Goal: Task Accomplishment & Management: Manage account settings

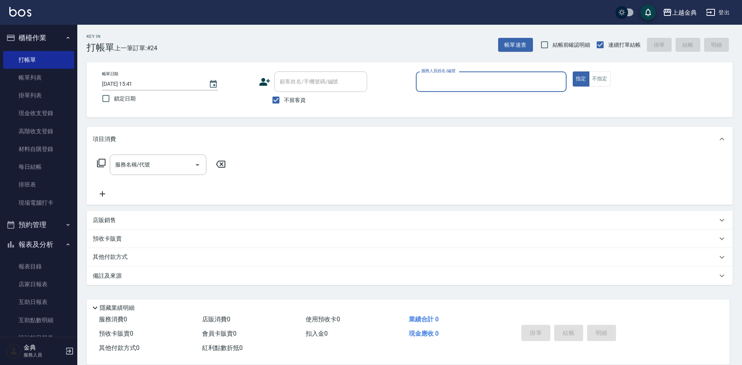
drag, startPoint x: 476, startPoint y: 73, endPoint x: 483, endPoint y: 82, distance: 11.4
click at [479, 78] on div "服務人員姓名/編號" at bounding box center [491, 82] width 151 height 20
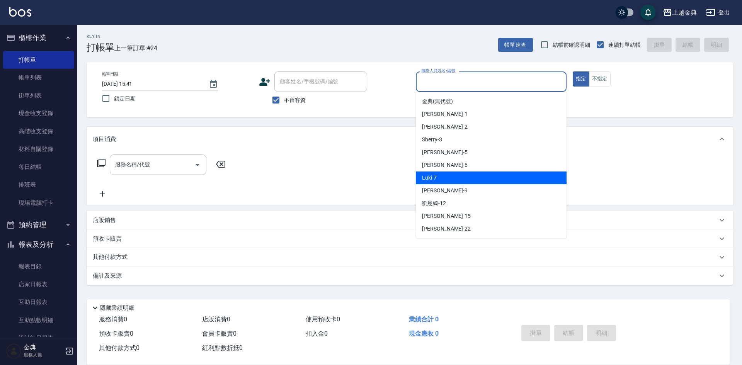
click at [508, 172] on div "Luki -7" at bounding box center [491, 178] width 151 height 13
type input "Luki-7"
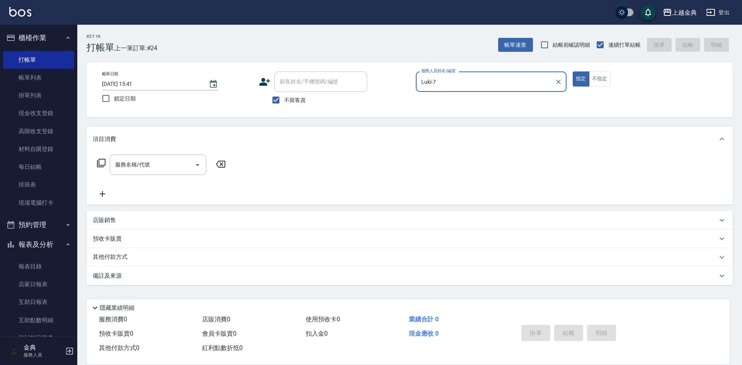
click at [103, 164] on icon at bounding box center [101, 163] width 9 height 9
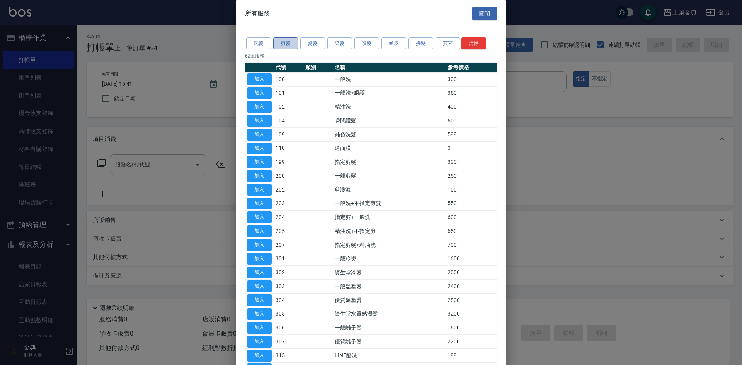
click at [293, 45] on button "剪髮" at bounding box center [285, 44] width 25 height 12
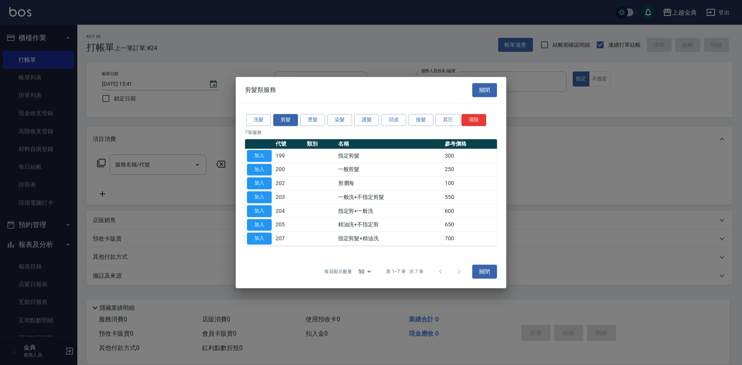
click at [262, 236] on button "加入" at bounding box center [259, 239] width 25 height 12
type input "指定剪髮+精油洗(207)"
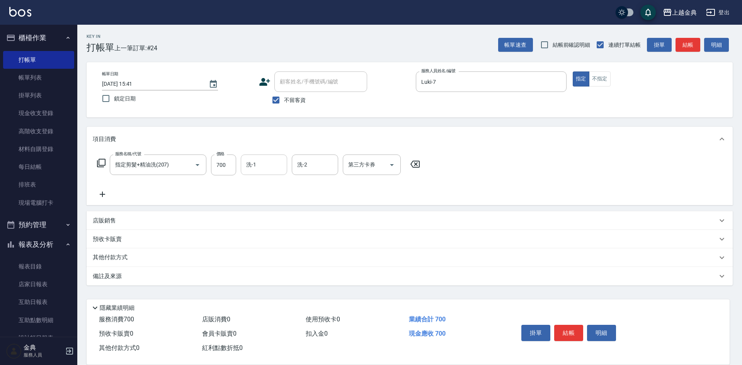
click at [259, 167] on input "洗-1" at bounding box center [263, 165] width 39 height 14
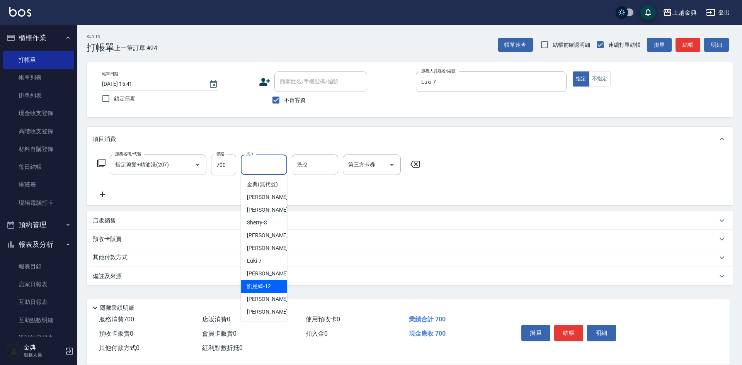
click at [270, 290] on div "[PERSON_NAME]-12" at bounding box center [264, 286] width 46 height 13
type input "[PERSON_NAME]-12"
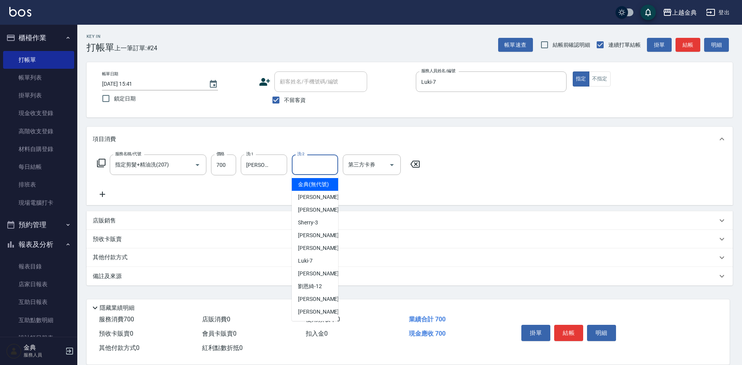
click at [319, 165] on input "洗-2" at bounding box center [314, 165] width 39 height 14
click at [311, 304] on span "[PERSON_NAME] -15" at bounding box center [322, 299] width 49 height 8
type input "[PERSON_NAME]-15"
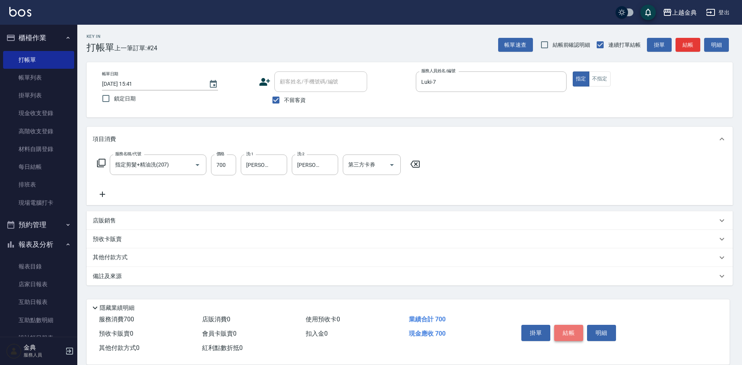
click at [572, 326] on button "結帳" at bounding box center [569, 333] width 29 height 16
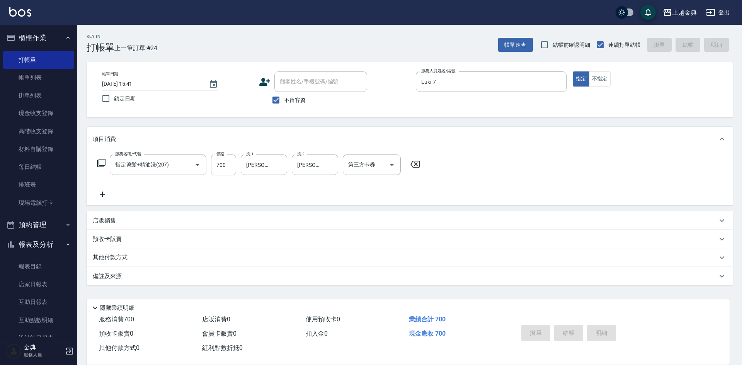
type input "[DATE] 18:21"
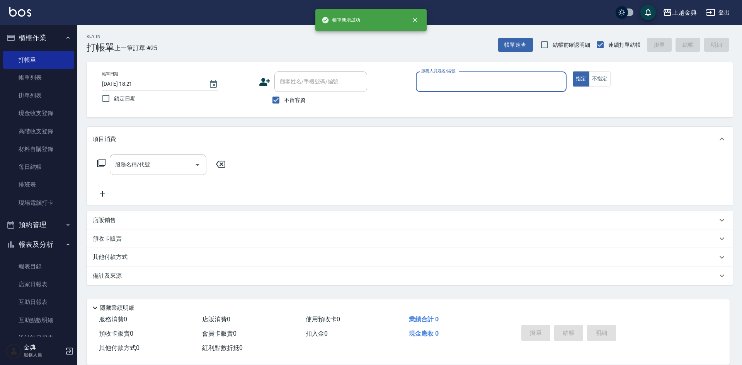
click at [515, 82] on input "服務人員姓名/編號" at bounding box center [492, 82] width 144 height 14
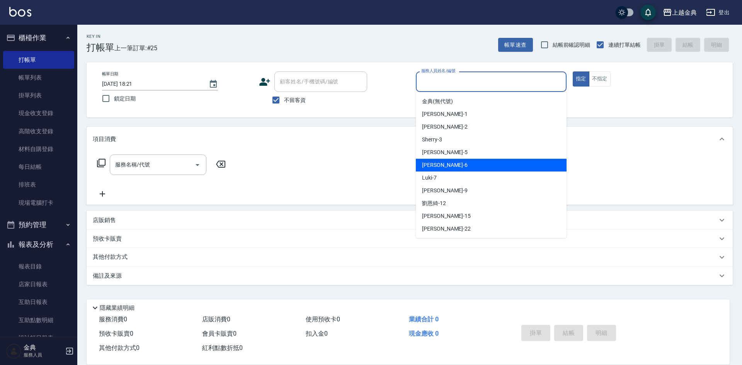
drag, startPoint x: 490, startPoint y: 169, endPoint x: 481, endPoint y: 169, distance: 9.3
click at [490, 169] on div "[PERSON_NAME] -6" at bounding box center [491, 165] width 151 height 13
type input "[PERSON_NAME]-6"
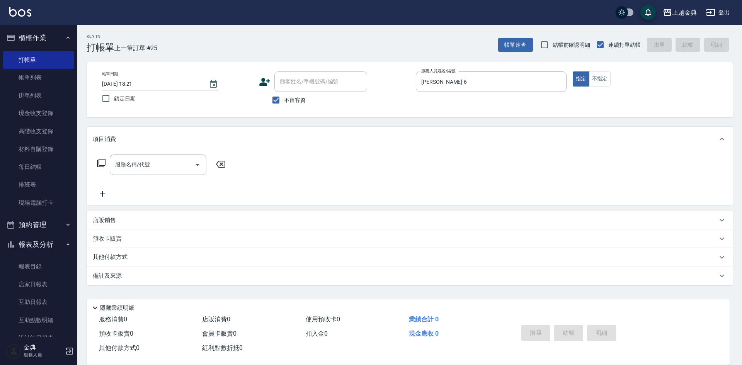
click at [99, 162] on icon at bounding box center [101, 163] width 9 height 9
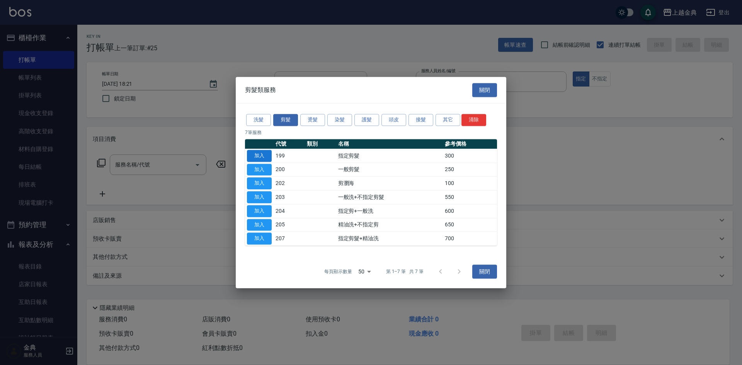
click at [249, 156] on button "加入" at bounding box center [259, 156] width 25 height 12
type input "指定剪髮(199)"
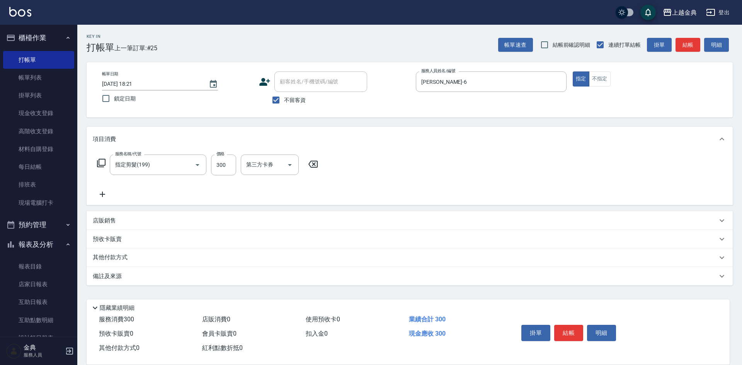
click at [116, 253] on div "其他付款方式" at bounding box center [410, 258] width 647 height 19
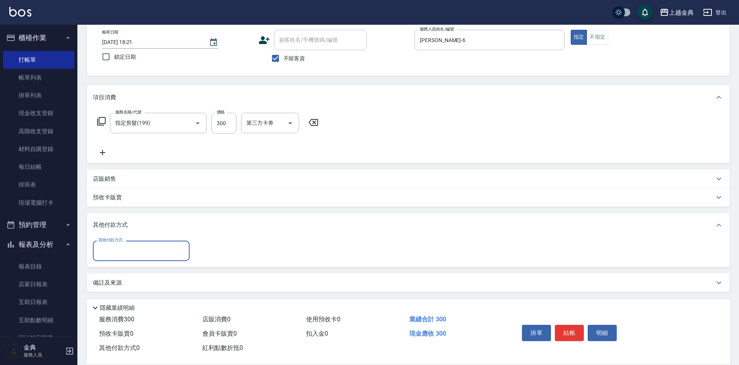
scroll to position [43, 0]
click at [115, 239] on label "其他付款方式" at bounding box center [110, 239] width 24 height 6
click at [115, 243] on input "其他付款方式" at bounding box center [141, 250] width 90 height 14
click at [116, 255] on input "其他付款方式" at bounding box center [141, 250] width 90 height 14
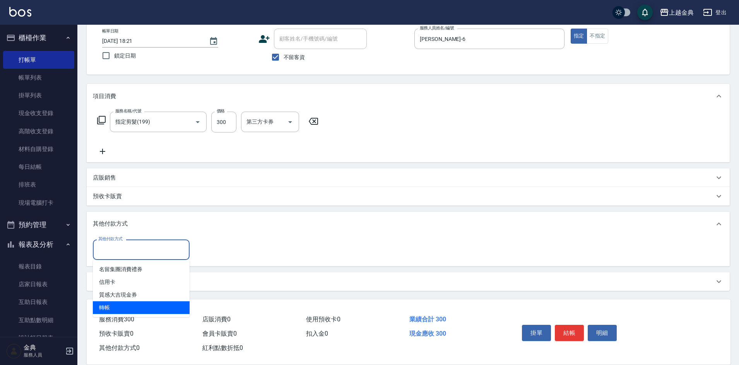
click at [124, 305] on span "轉帳" at bounding box center [141, 308] width 97 height 13
type input "轉帳"
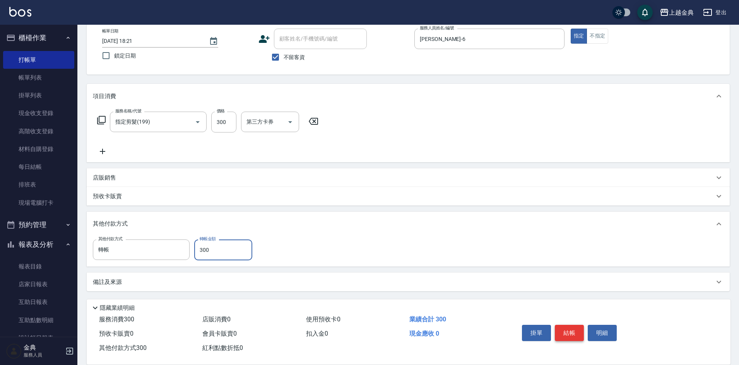
type input "300"
click at [565, 325] on button "結帳" at bounding box center [569, 333] width 29 height 16
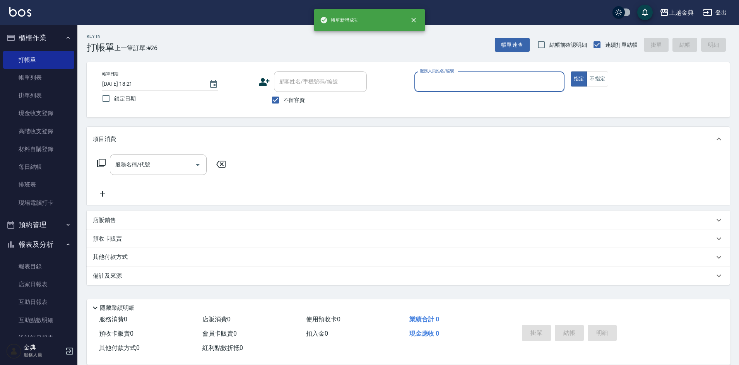
scroll to position [0, 0]
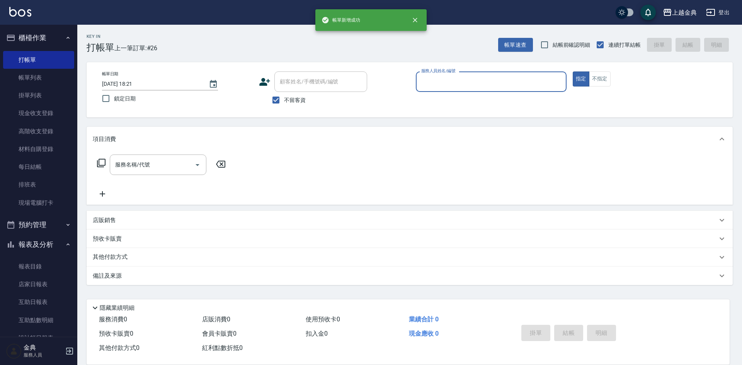
click at [473, 80] on input "服務人員姓名/編號" at bounding box center [492, 82] width 144 height 14
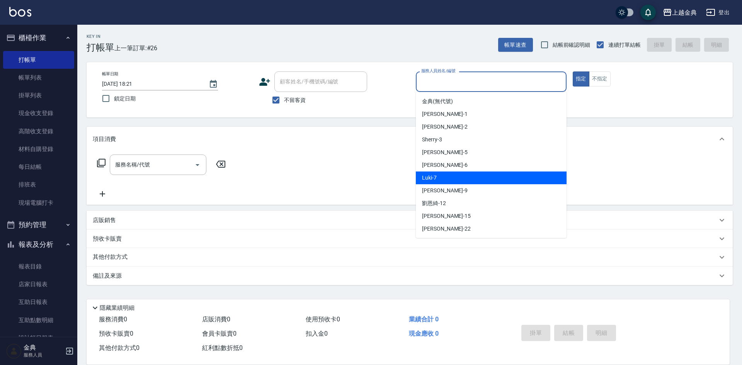
click at [479, 181] on div "Luki -7" at bounding box center [491, 178] width 151 height 13
type input "Luki-7"
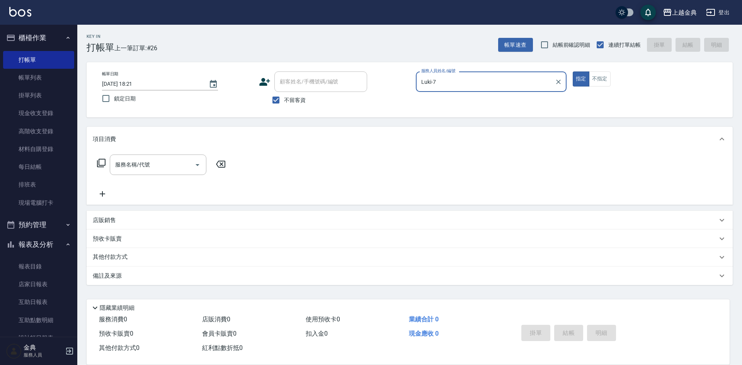
drag, startPoint x: 96, startPoint y: 160, endPoint x: 109, endPoint y: 160, distance: 12.8
click at [97, 159] on div "服務名稱/代號 服務名稱/代號" at bounding box center [162, 165] width 138 height 20
click at [109, 160] on div "服務名稱/代號 服務名稱/代號" at bounding box center [162, 165] width 138 height 20
click at [104, 159] on icon at bounding box center [101, 163] width 9 height 9
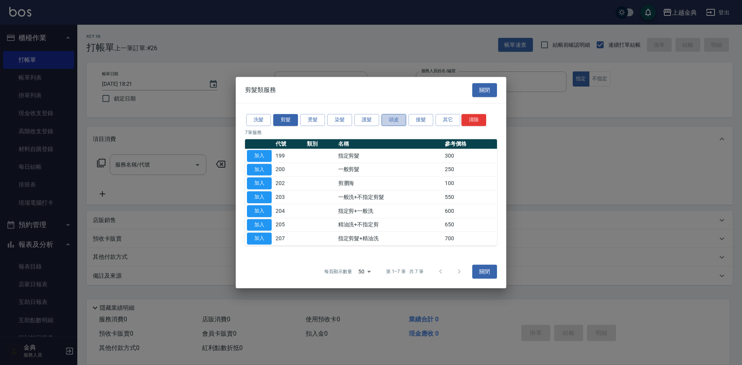
click at [385, 119] on button "頭皮" at bounding box center [394, 120] width 25 height 12
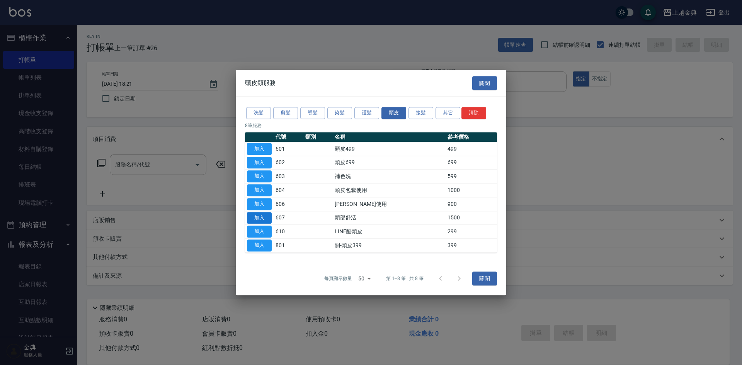
click at [261, 220] on button "加入" at bounding box center [259, 218] width 25 height 12
type input "頭部舒活(607)"
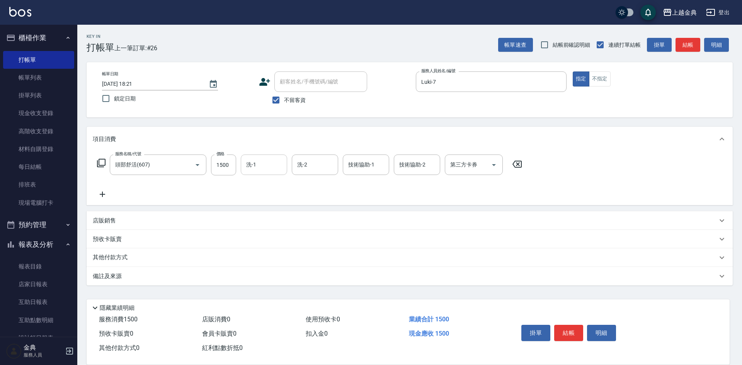
drag, startPoint x: 275, startPoint y: 181, endPoint x: 269, endPoint y: 166, distance: 15.9
click at [275, 179] on div "服務名稱/代號 頭部舒活(607) 服務名稱/代號 價格 1500 價格 洗-1 洗-1 洗-2 洗-2 技術協助-1 技術協助-1 技術協助-2 技術協助-…" at bounding box center [310, 177] width 434 height 44
click at [268, 160] on input "洗-1" at bounding box center [263, 165] width 39 height 14
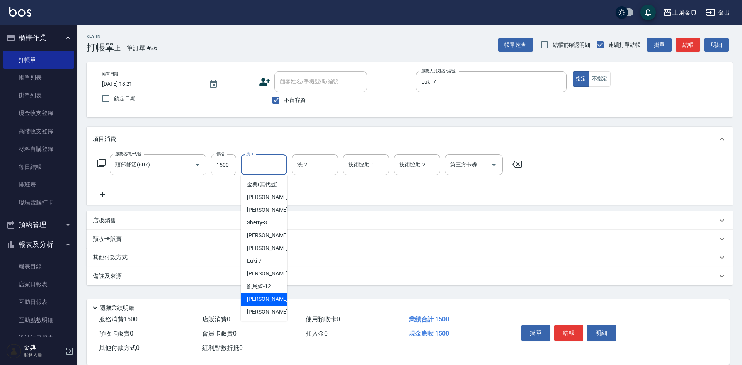
drag, startPoint x: 256, startPoint y: 312, endPoint x: 403, endPoint y: 206, distance: 182.0
click at [258, 306] on div "[PERSON_NAME] -15" at bounding box center [264, 299] width 46 height 13
type input "[PERSON_NAME]-15"
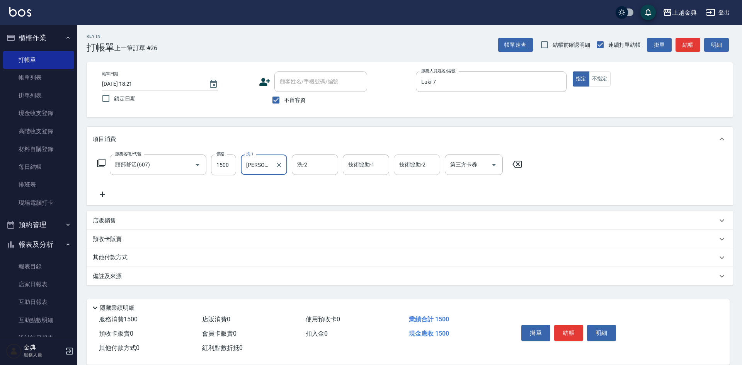
click at [414, 160] on div "技術協助-2 技術協助-2" at bounding box center [417, 165] width 46 height 20
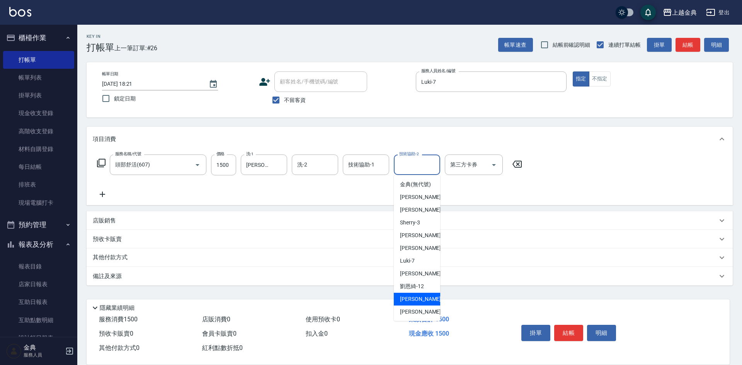
click at [413, 304] on span "[PERSON_NAME] -15" at bounding box center [424, 299] width 49 height 8
type input "[PERSON_NAME]-15"
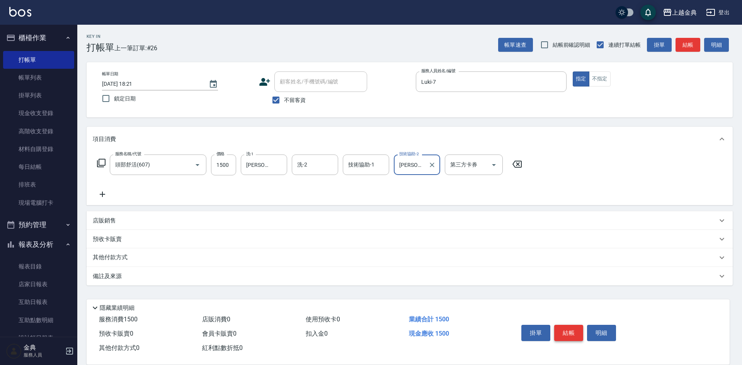
click at [566, 328] on button "結帳" at bounding box center [569, 333] width 29 height 16
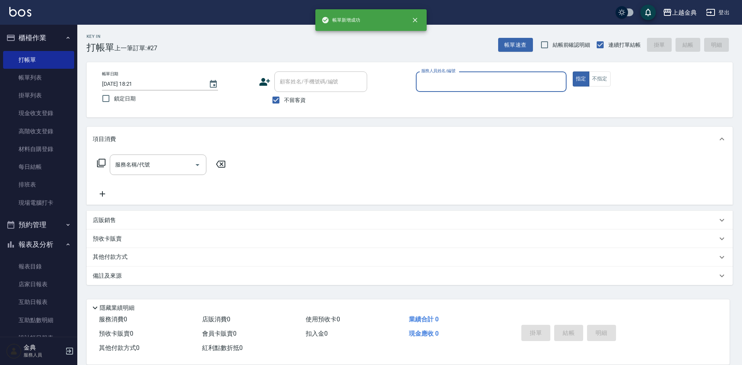
click at [496, 75] on input "服務人員姓名/編號" at bounding box center [492, 82] width 144 height 14
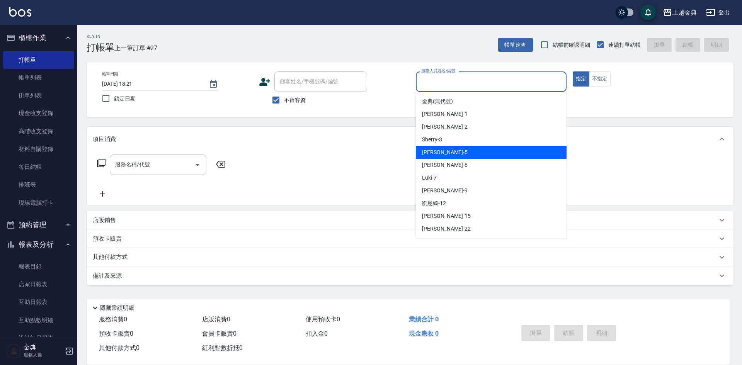
click at [478, 153] on div "小雅 -5" at bounding box center [491, 152] width 151 height 13
type input "[PERSON_NAME]-5"
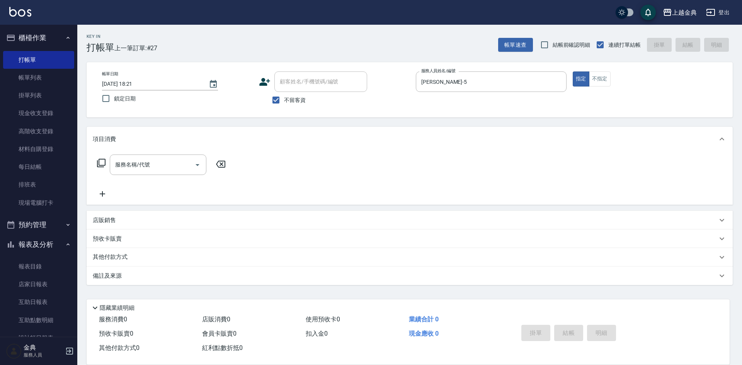
click at [103, 161] on icon at bounding box center [101, 163] width 9 height 9
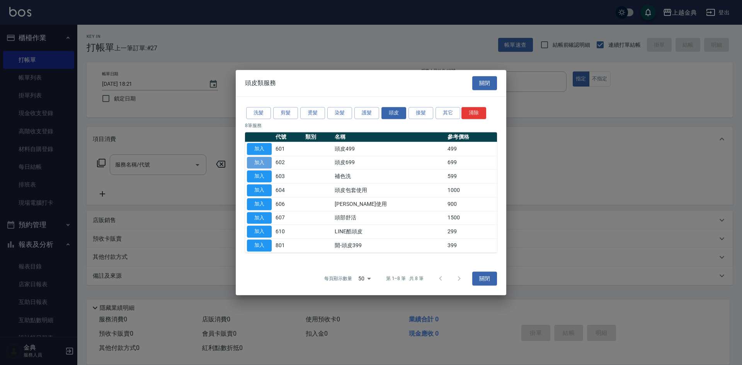
click at [259, 162] on button "加入" at bounding box center [259, 163] width 25 height 12
type input "頭皮699(602)"
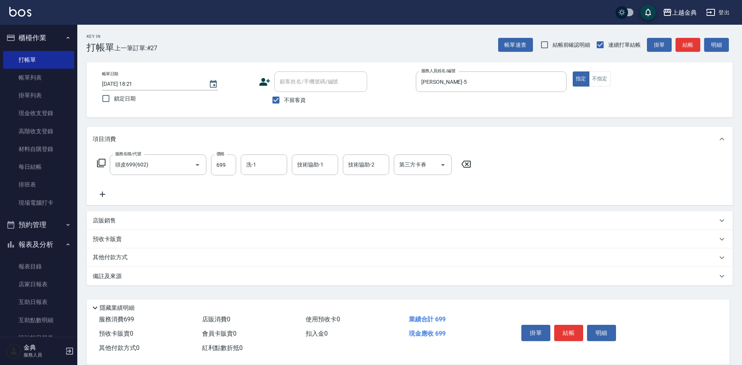
click at [104, 164] on icon at bounding box center [101, 163] width 9 height 9
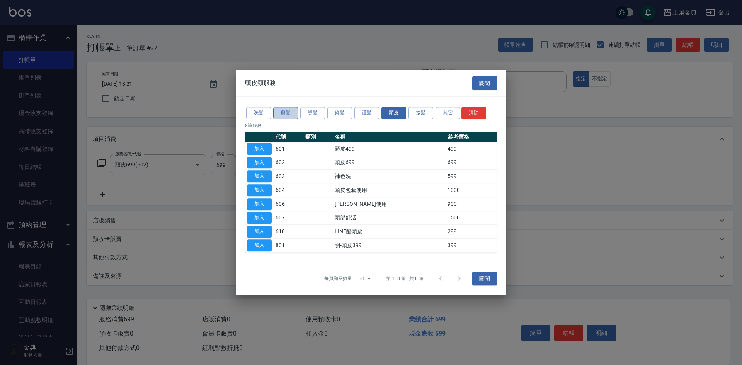
click at [285, 110] on button "剪髮" at bounding box center [285, 113] width 25 height 12
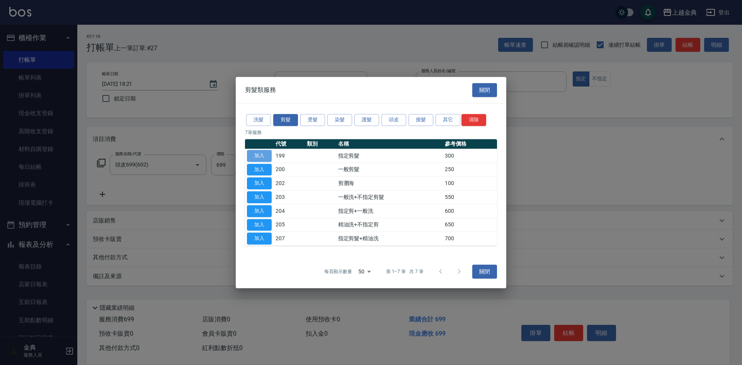
click at [256, 153] on button "加入" at bounding box center [259, 156] width 25 height 12
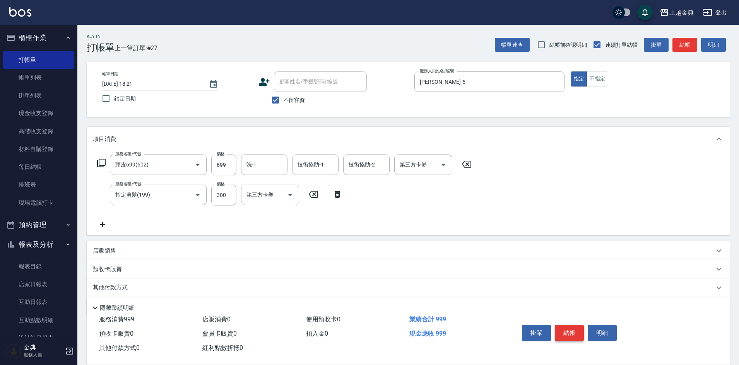
click at [569, 327] on button "結帳" at bounding box center [569, 333] width 29 height 16
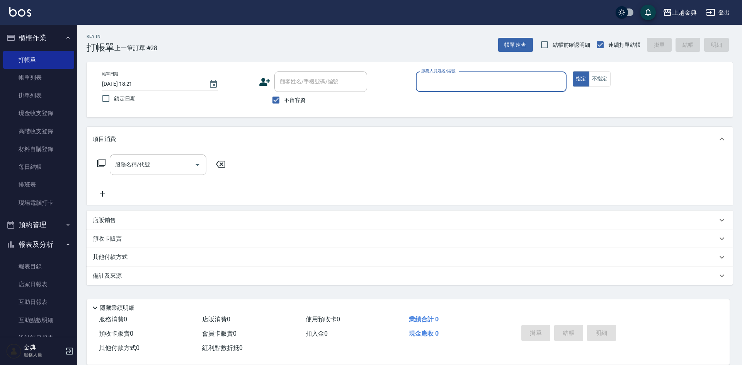
click at [461, 83] on input "服務人員姓名/編號" at bounding box center [492, 82] width 144 height 14
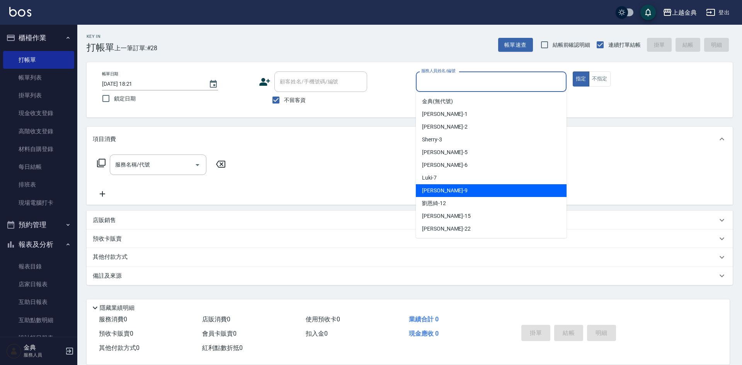
click at [468, 193] on div "[PERSON_NAME] -9" at bounding box center [491, 190] width 151 height 13
type input "[PERSON_NAME]-9"
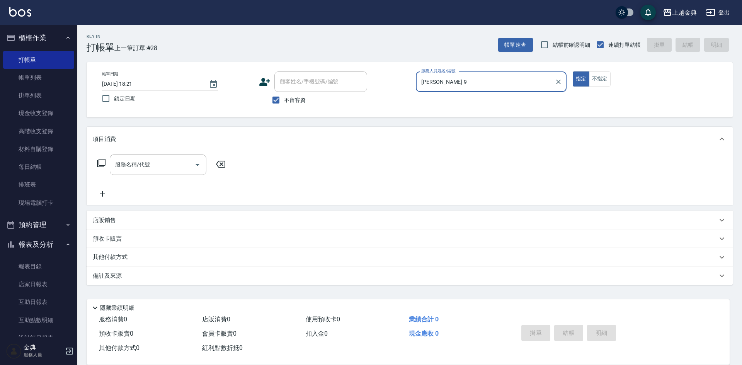
click at [100, 160] on icon at bounding box center [101, 163] width 9 height 9
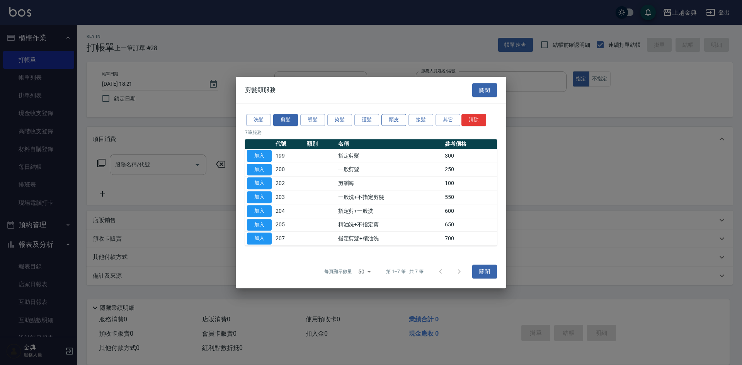
click at [387, 119] on button "頭皮" at bounding box center [394, 120] width 25 height 12
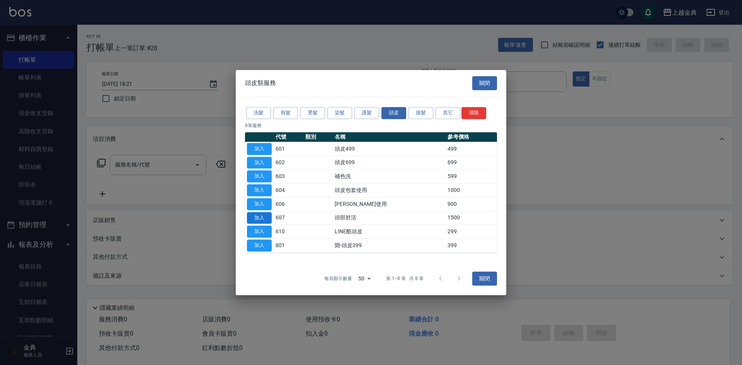
click at [260, 215] on button "加入" at bounding box center [259, 218] width 25 height 12
type input "頭部舒活(607)"
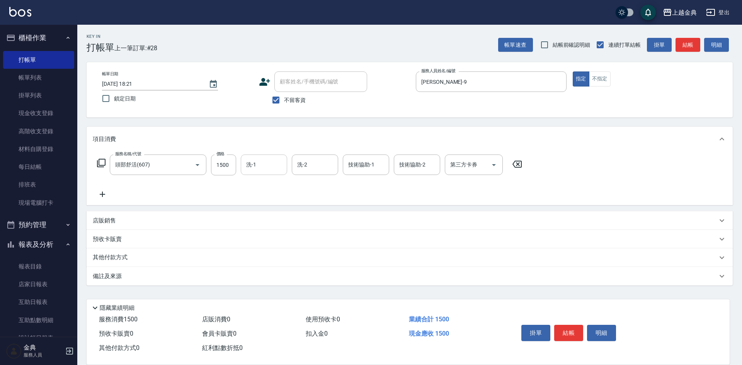
click at [257, 167] on input "洗-1" at bounding box center [263, 165] width 39 height 14
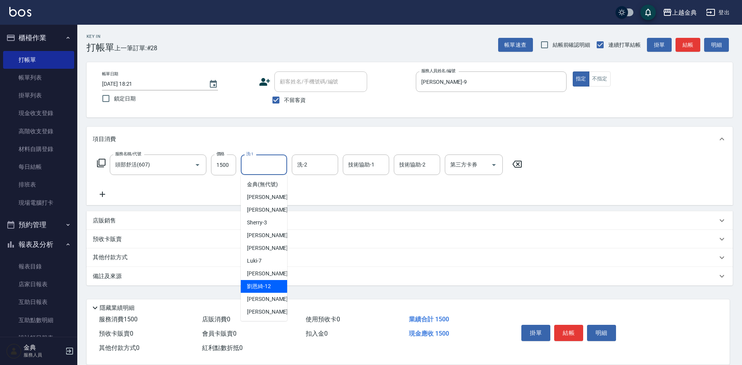
click at [273, 293] on div "[PERSON_NAME]-12" at bounding box center [264, 286] width 46 height 13
type input "[PERSON_NAME]-12"
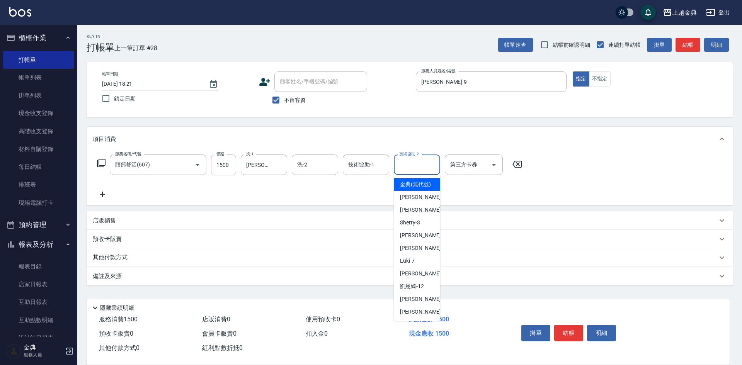
click at [408, 168] on input "技術協助-2" at bounding box center [417, 165] width 39 height 14
click at [420, 291] on span "[PERSON_NAME]-12" at bounding box center [412, 287] width 24 height 8
type input "[PERSON_NAME]-12"
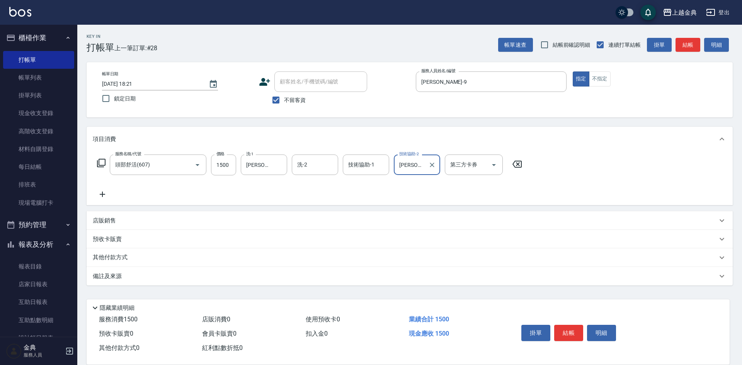
click at [568, 327] on button "結帳" at bounding box center [569, 333] width 29 height 16
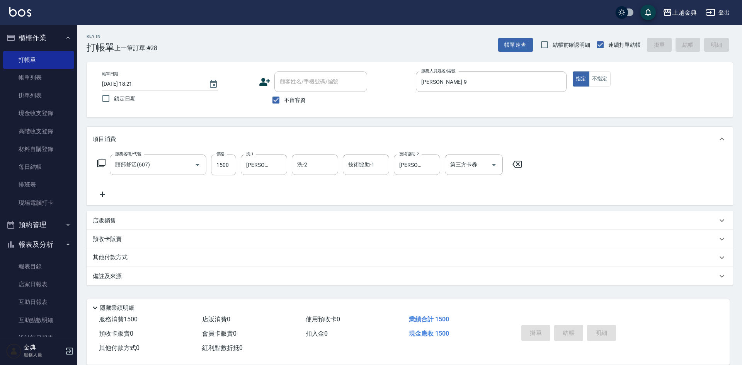
type input "[DATE] 18:24"
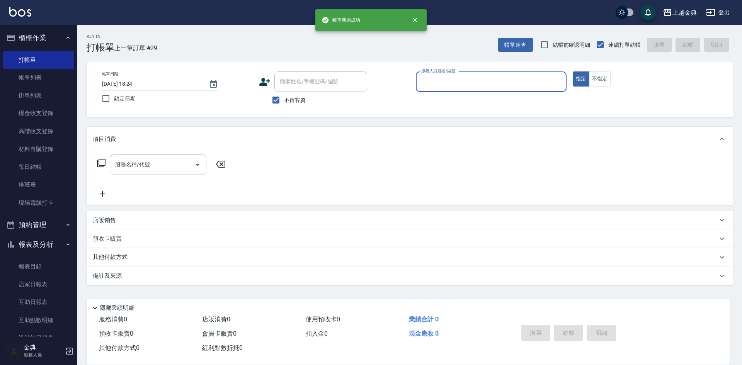
click at [459, 80] on input "服務人員姓名/編號" at bounding box center [492, 82] width 144 height 14
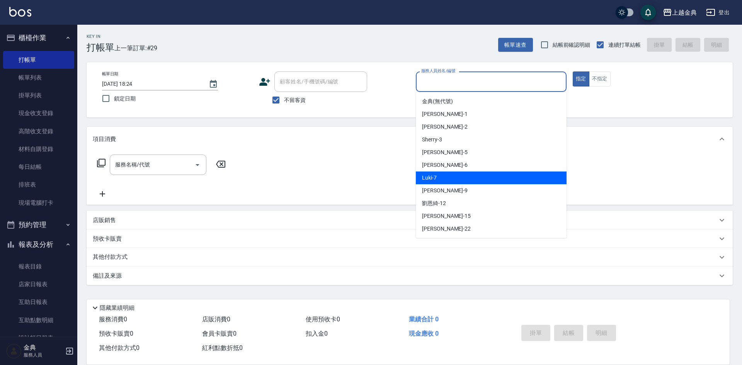
click at [468, 177] on div "Luki -7" at bounding box center [491, 178] width 151 height 13
type input "Luki-7"
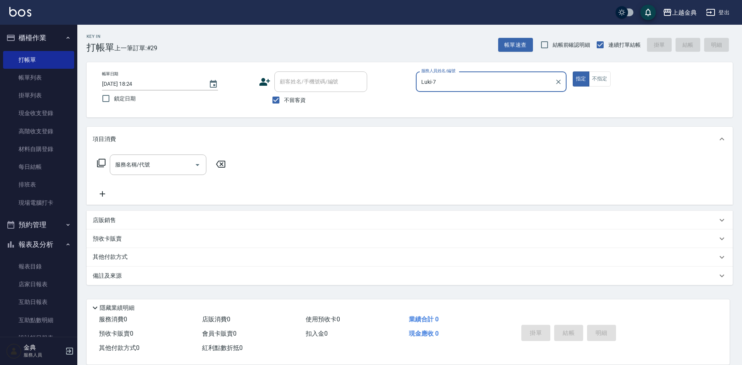
click at [99, 162] on icon at bounding box center [101, 163] width 9 height 9
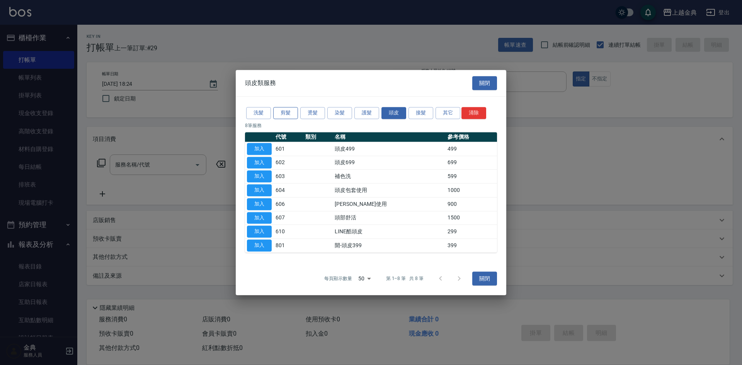
drag, startPoint x: 287, startPoint y: 106, endPoint x: 290, endPoint y: 115, distance: 9.8
click at [288, 110] on div "洗髮 剪髮 燙髮 染髮 護髮 頭皮 接髮 其它 清除" at bounding box center [371, 113] width 252 height 14
click at [290, 115] on button "剪髮" at bounding box center [285, 113] width 25 height 12
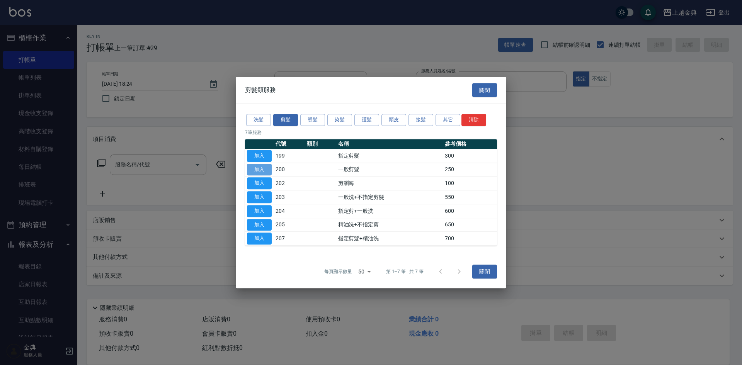
click at [258, 165] on button "加入" at bounding box center [259, 170] width 25 height 12
type input "一般剪髮(200)"
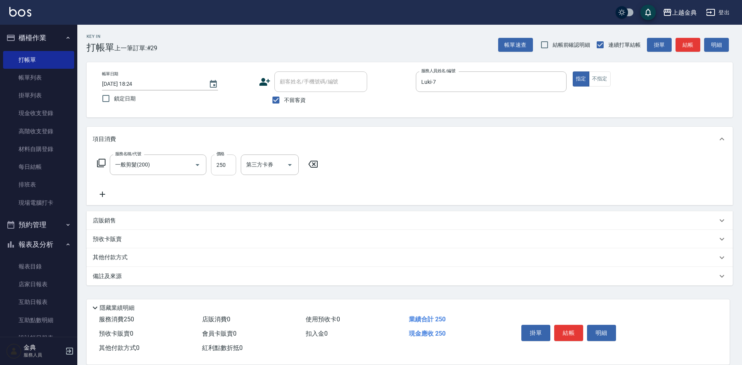
click at [236, 163] on input "250" at bounding box center [223, 165] width 25 height 21
click at [227, 166] on input "250" at bounding box center [223, 165] width 25 height 21
click at [103, 164] on icon at bounding box center [101, 163] width 9 height 9
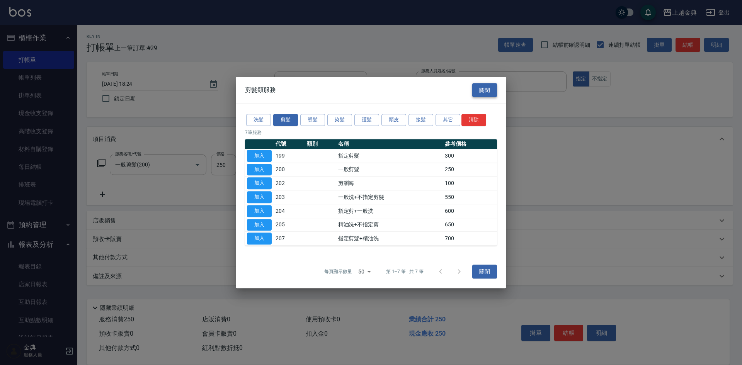
click at [477, 92] on button "關閉" at bounding box center [485, 90] width 25 height 14
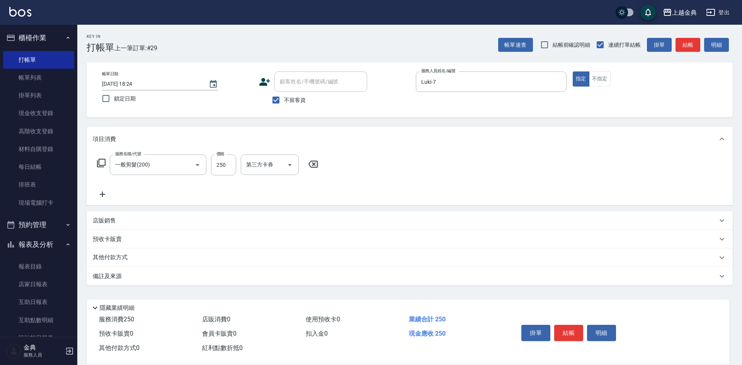
click at [316, 162] on icon at bounding box center [313, 164] width 19 height 9
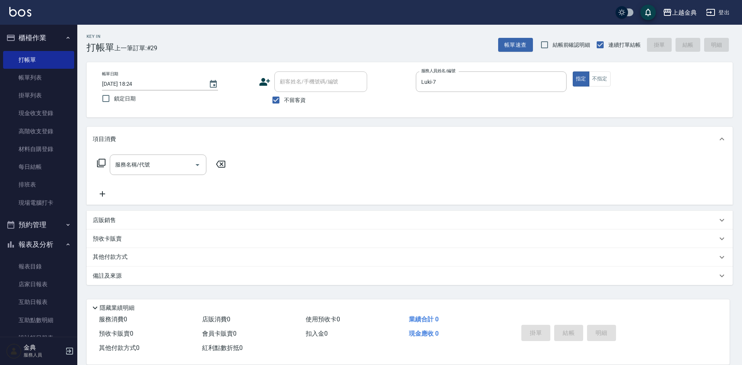
click at [104, 161] on icon at bounding box center [101, 163] width 9 height 9
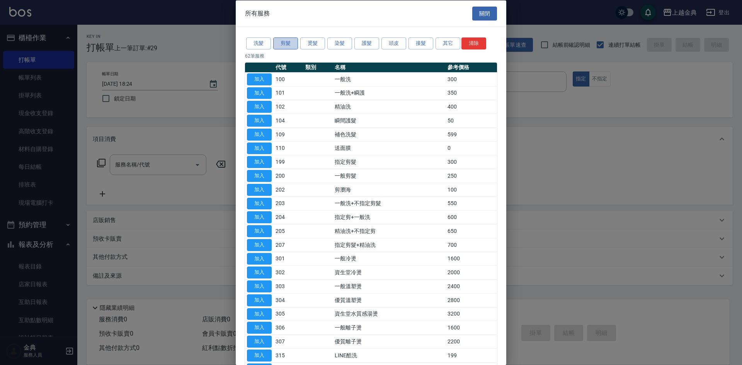
click at [279, 43] on button "剪髮" at bounding box center [285, 44] width 25 height 12
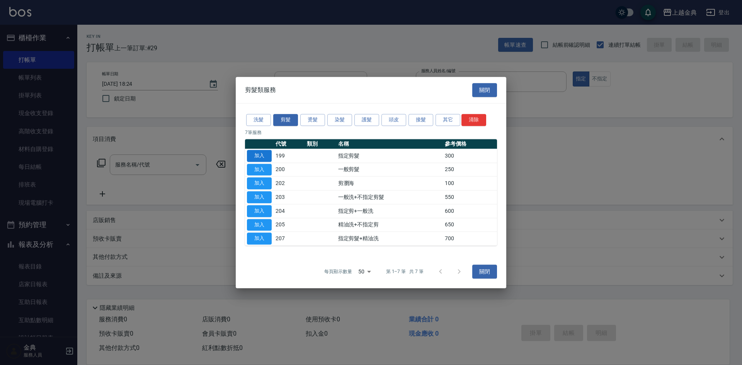
click at [256, 154] on button "加入" at bounding box center [259, 156] width 25 height 12
type input "指定剪髮(199)"
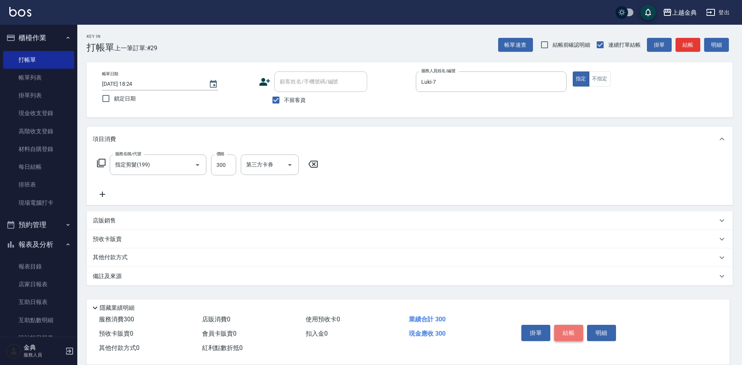
click at [570, 328] on button "結帳" at bounding box center [569, 333] width 29 height 16
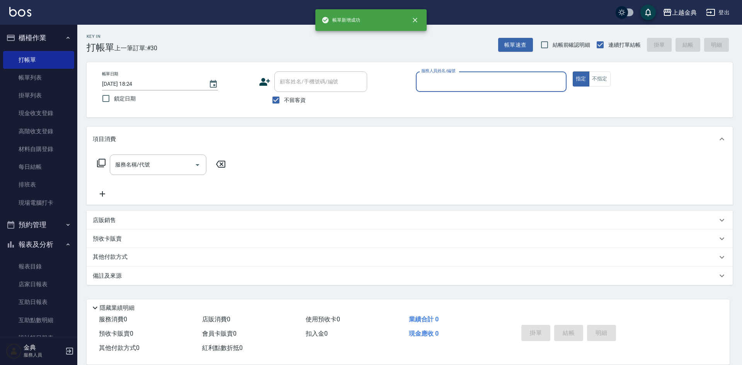
click at [523, 95] on p at bounding box center [491, 96] width 151 height 8
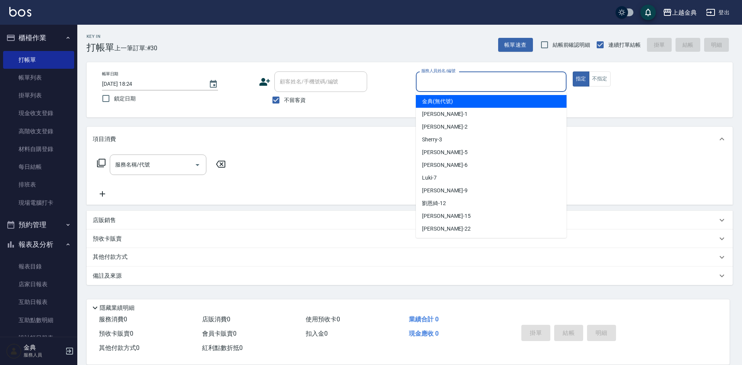
click at [494, 79] on input "服務人員姓名/編號" at bounding box center [492, 82] width 144 height 14
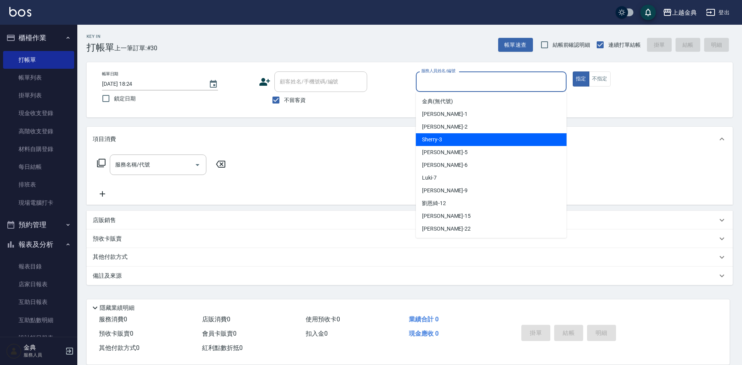
click at [477, 144] on div "Sherry -3" at bounding box center [491, 139] width 151 height 13
type input "Sherry-3"
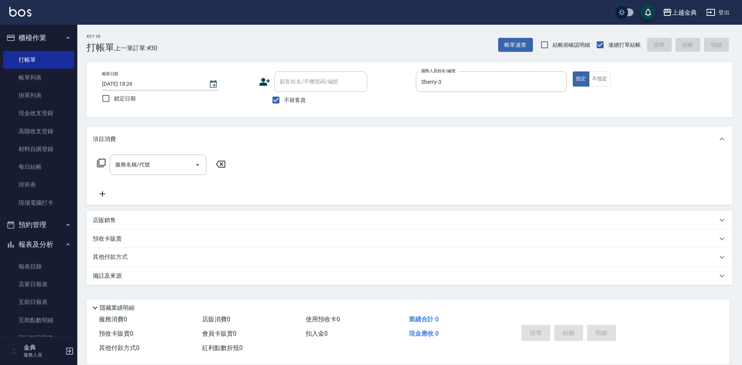
click at [104, 160] on icon at bounding box center [101, 163] width 9 height 9
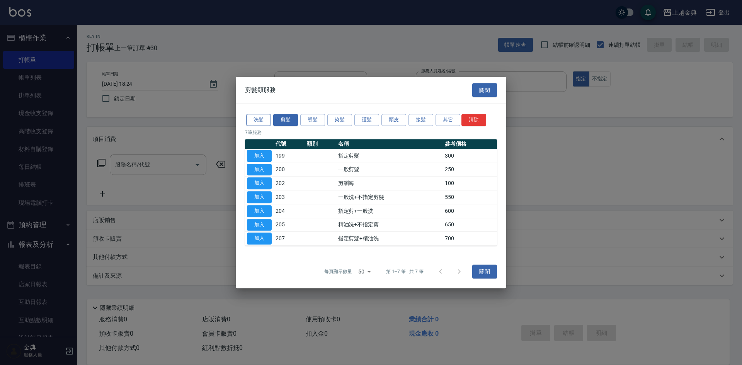
click at [254, 121] on button "洗髮" at bounding box center [258, 120] width 25 height 12
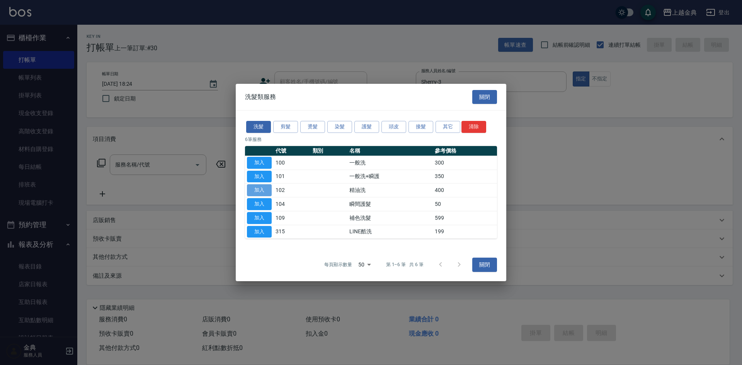
click at [257, 196] on button "加入" at bounding box center [259, 190] width 25 height 12
type input "精油洗(102)"
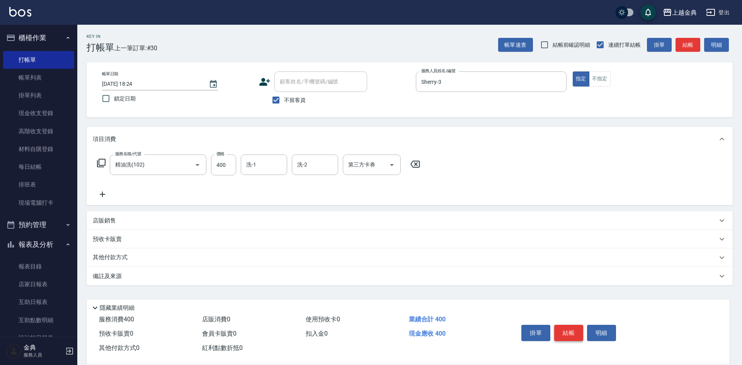
click at [572, 325] on button "結帳" at bounding box center [569, 333] width 29 height 16
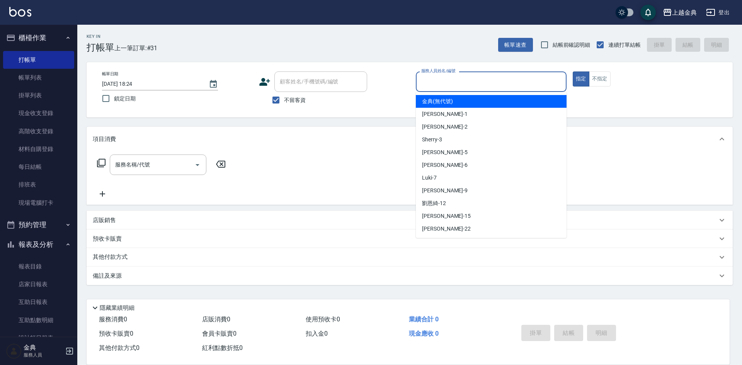
drag, startPoint x: 499, startPoint y: 84, endPoint x: 487, endPoint y: 146, distance: 62.6
click at [499, 86] on input "服務人員姓名/編號" at bounding box center [492, 82] width 144 height 14
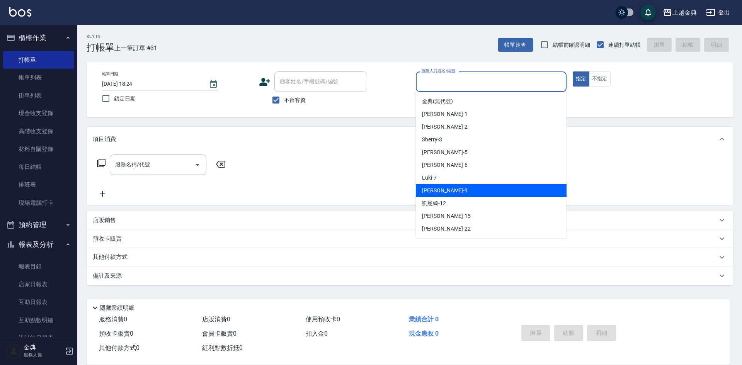
click at [481, 190] on div "[PERSON_NAME] -9" at bounding box center [491, 190] width 151 height 13
type input "[PERSON_NAME]-9"
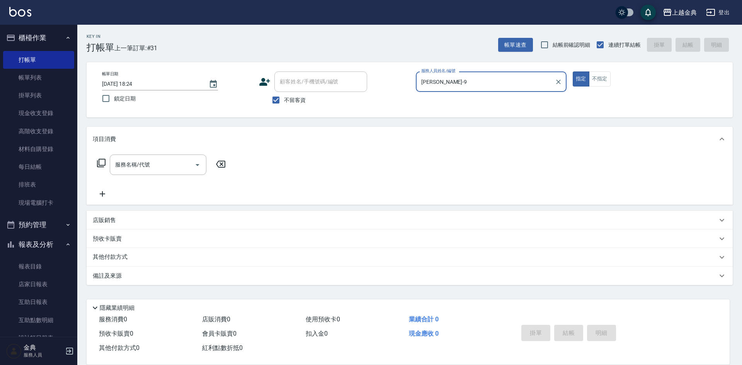
click at [98, 163] on icon at bounding box center [101, 163] width 9 height 9
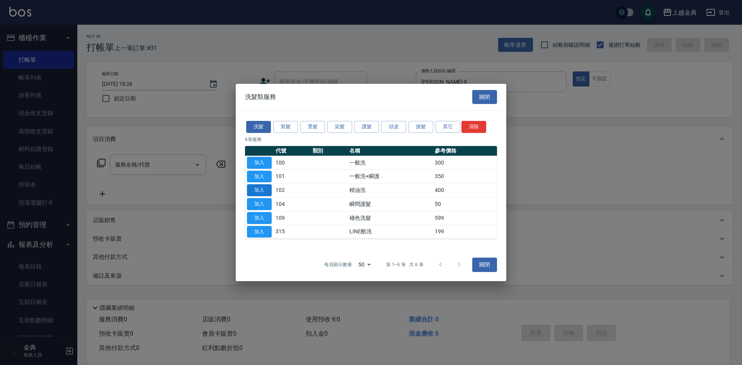
click at [263, 187] on button "加入" at bounding box center [259, 190] width 25 height 12
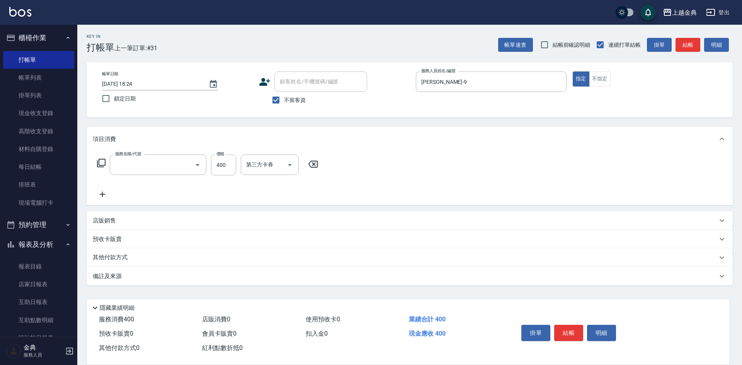
type input "精油洗(102)"
click at [262, 171] on input "洗-1" at bounding box center [263, 165] width 39 height 14
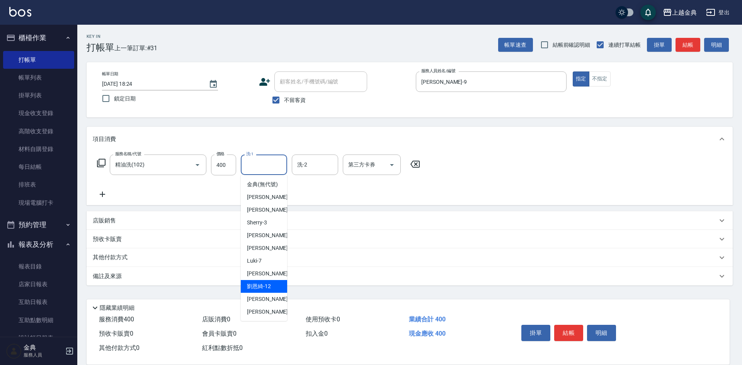
click at [268, 291] on span "[PERSON_NAME]-12" at bounding box center [259, 287] width 24 height 8
type input "[PERSON_NAME]-12"
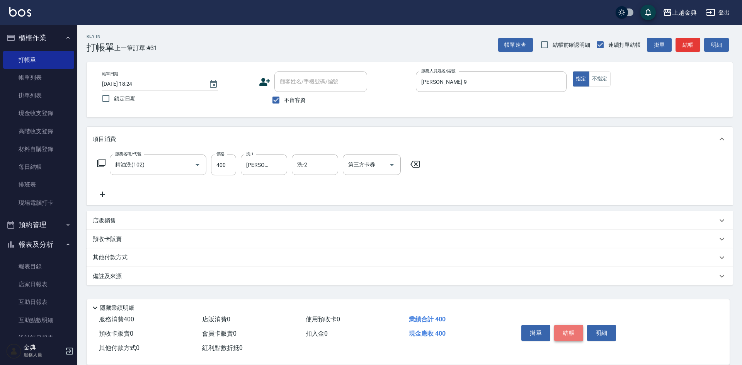
click at [562, 327] on button "結帳" at bounding box center [569, 333] width 29 height 16
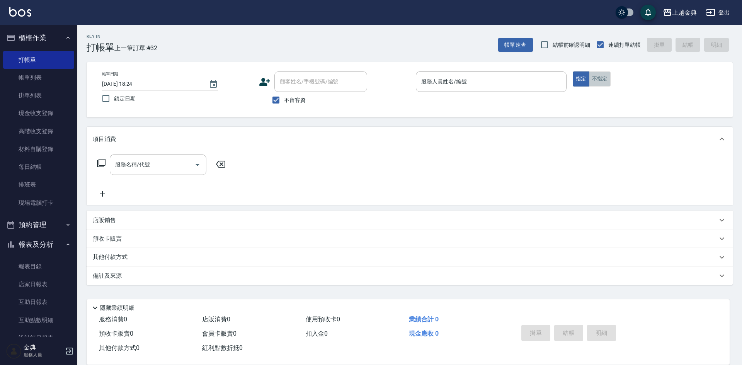
click at [606, 78] on button "不指定" at bounding box center [600, 79] width 22 height 15
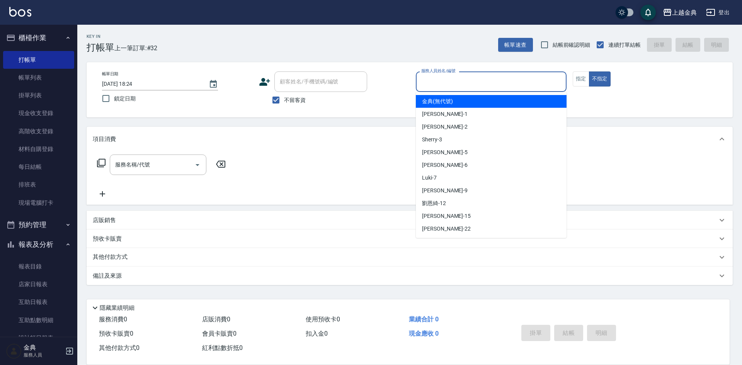
click at [502, 81] on input "服務人員姓名/編號" at bounding box center [492, 82] width 144 height 14
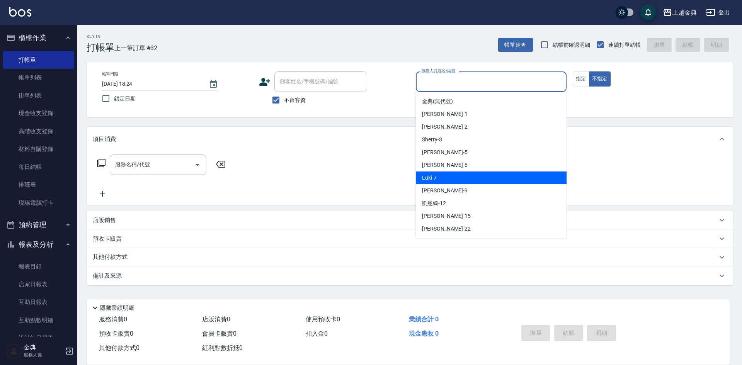
click at [466, 184] on div "Luki -7" at bounding box center [491, 178] width 151 height 13
type input "Luki-7"
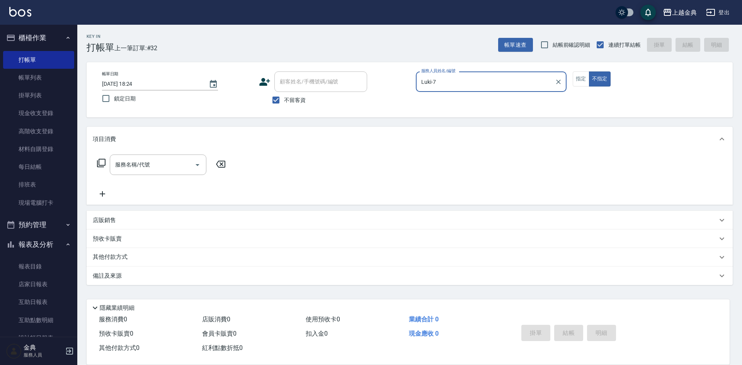
click at [94, 160] on div "服務名稱/代號 服務名稱/代號" at bounding box center [162, 165] width 138 height 20
click at [101, 160] on icon at bounding box center [101, 163] width 9 height 9
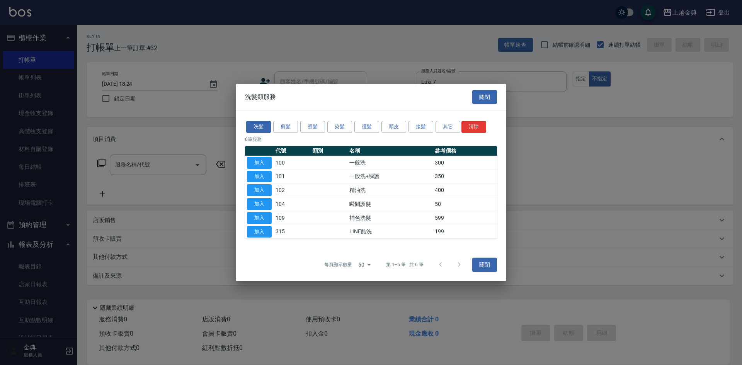
click at [259, 186] on button "加入" at bounding box center [259, 190] width 25 height 12
type input "精油洗(102)"
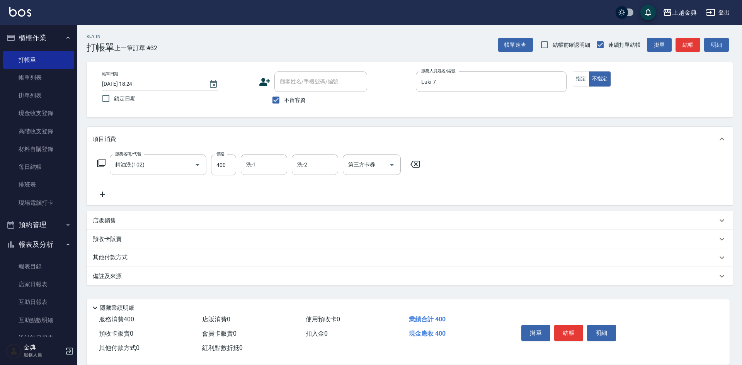
click at [103, 162] on icon at bounding box center [101, 163] width 9 height 9
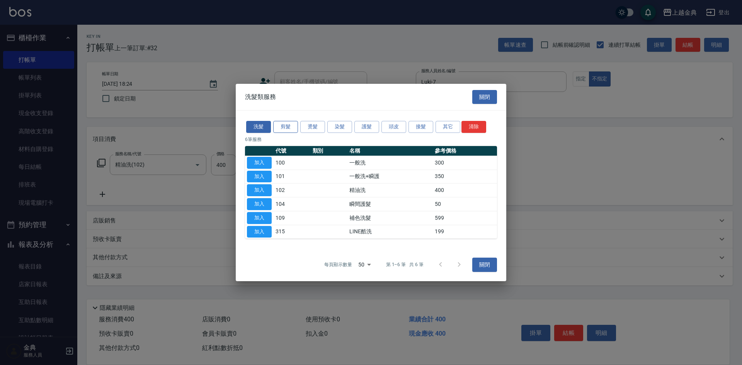
click at [294, 130] on button "剪髮" at bounding box center [285, 127] width 25 height 12
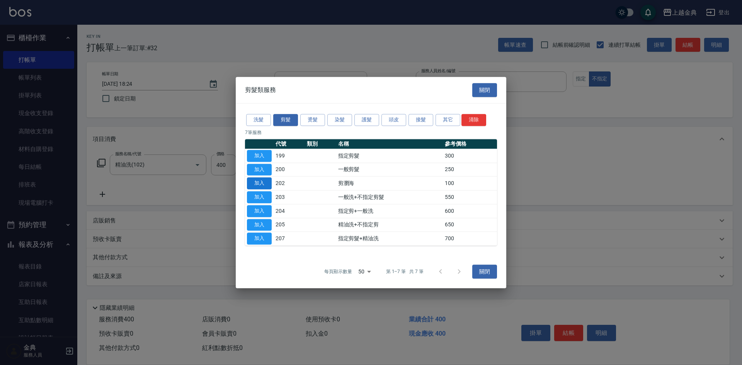
click at [265, 185] on button "加入" at bounding box center [259, 184] width 25 height 12
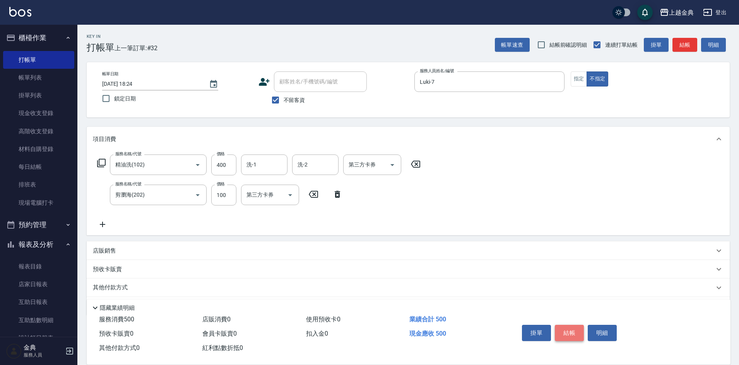
click at [573, 328] on button "結帳" at bounding box center [569, 333] width 29 height 16
type input "[DATE] 18:26"
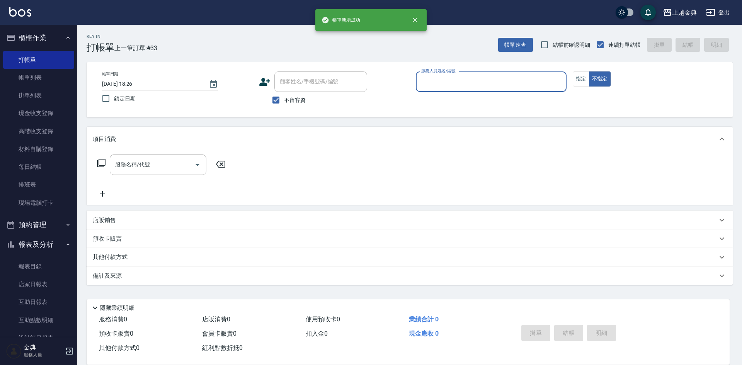
click at [542, 87] on input "服務人員姓名/編號" at bounding box center [492, 82] width 144 height 14
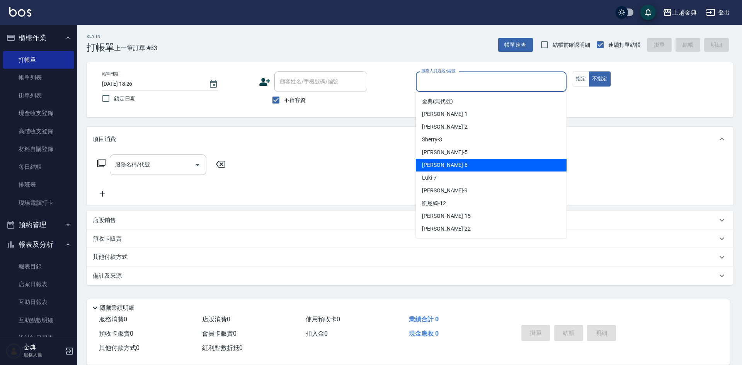
click at [501, 167] on div "[PERSON_NAME] -6" at bounding box center [491, 165] width 151 height 13
type input "[PERSON_NAME]-6"
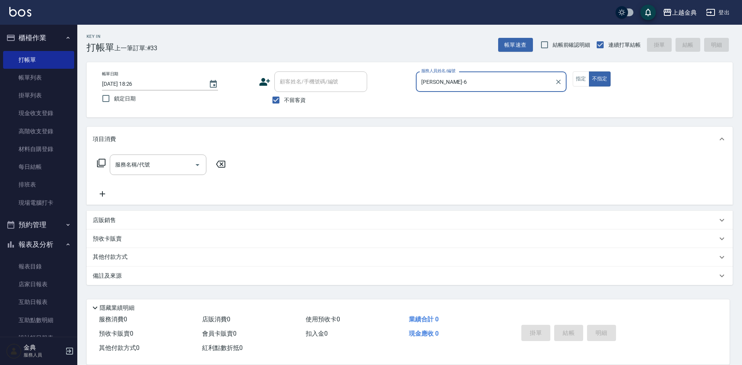
click at [101, 162] on icon at bounding box center [101, 163] width 9 height 9
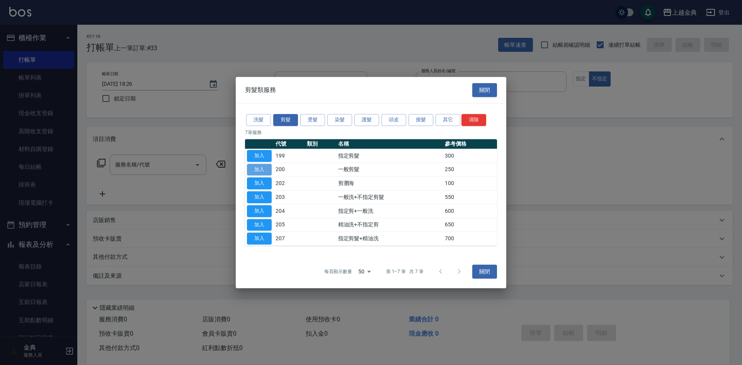
click at [260, 166] on button "加入" at bounding box center [259, 170] width 25 height 12
type input "一般剪髮(200)"
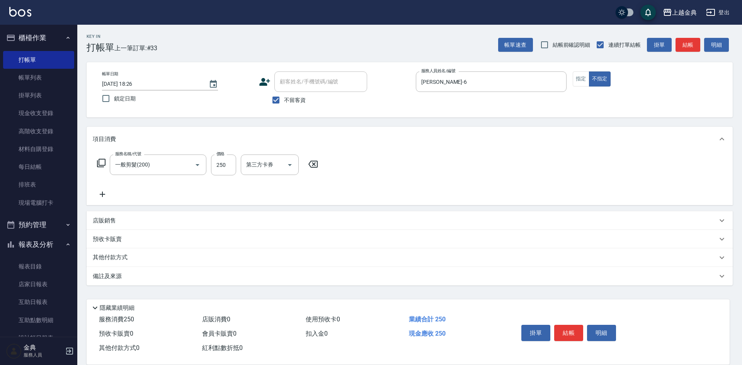
click at [102, 163] on icon at bounding box center [101, 163] width 9 height 9
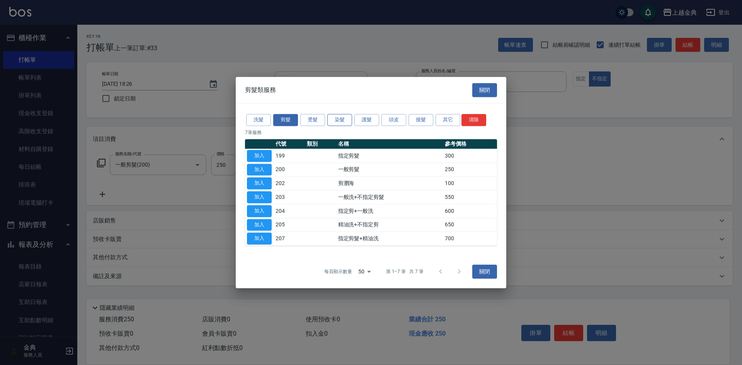
click at [331, 120] on button "染髮" at bounding box center [340, 120] width 25 height 12
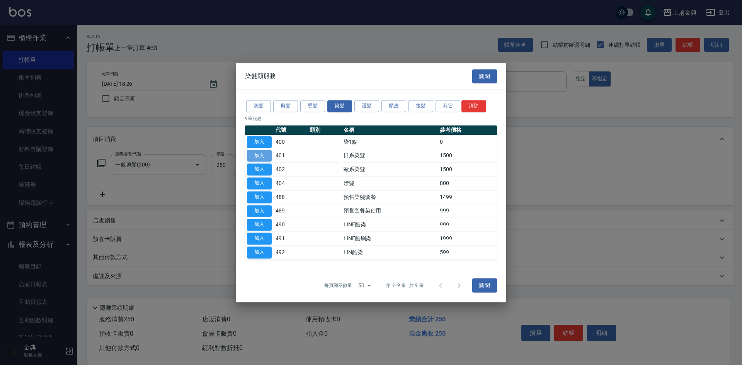
click at [263, 151] on button "加入" at bounding box center [259, 156] width 25 height 12
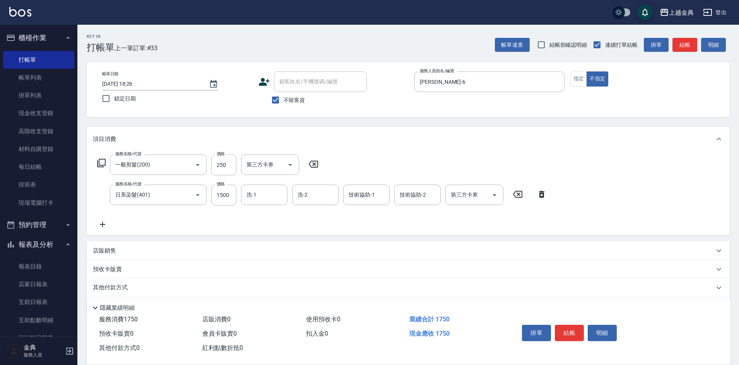
click at [210, 171] on div "服務名稱/代號 一般剪髮(200) 服務名稱/代號 價格 250 價格 第三方卡券 第三方卡券" at bounding box center [208, 165] width 230 height 21
click at [224, 192] on input "1500" at bounding box center [223, 195] width 25 height 21
type input "2000"
click at [577, 328] on button "結帳" at bounding box center [569, 333] width 29 height 16
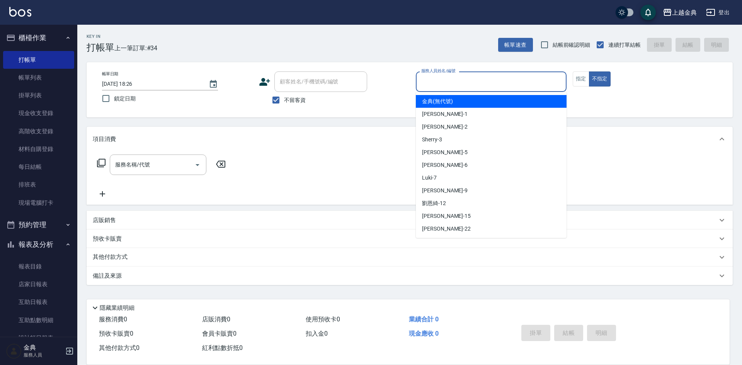
click at [427, 82] on input "服務人員姓名/編號" at bounding box center [492, 82] width 144 height 14
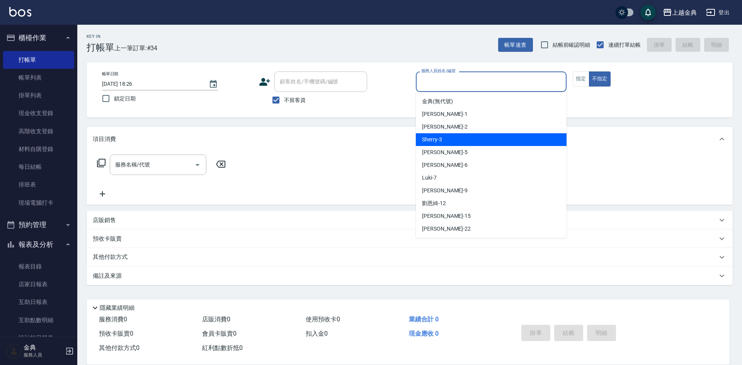
click at [447, 144] on div "Sherry -3" at bounding box center [491, 139] width 151 height 13
type input "Sherry-3"
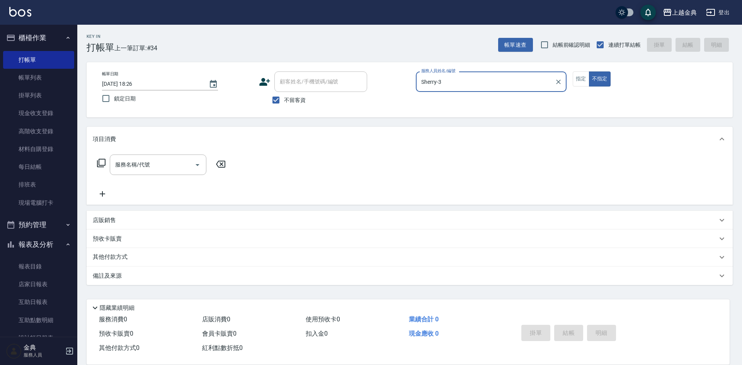
click at [101, 163] on icon at bounding box center [101, 163] width 9 height 9
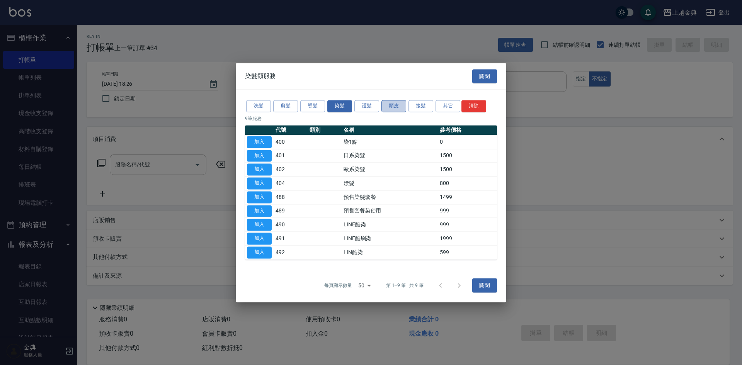
click at [399, 107] on button "頭皮" at bounding box center [394, 106] width 25 height 12
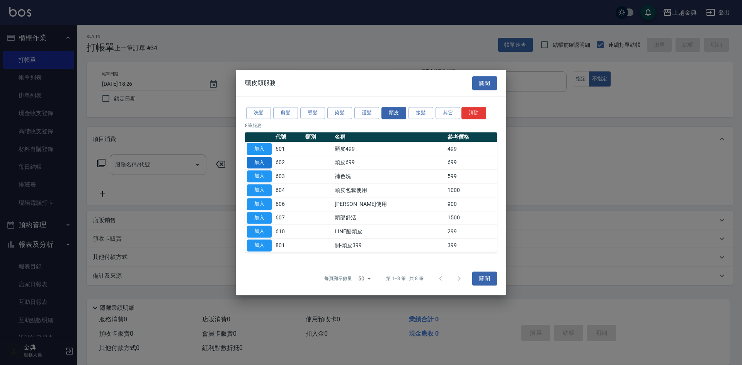
click at [259, 157] on button "加入" at bounding box center [259, 163] width 25 height 12
type input "頭皮699(602)"
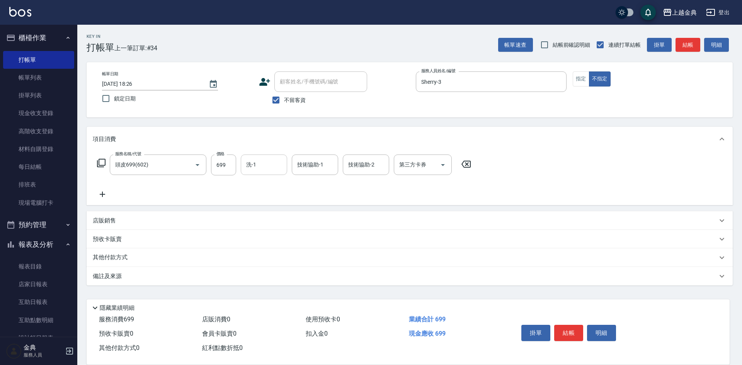
click at [266, 162] on input "洗-1" at bounding box center [263, 165] width 39 height 14
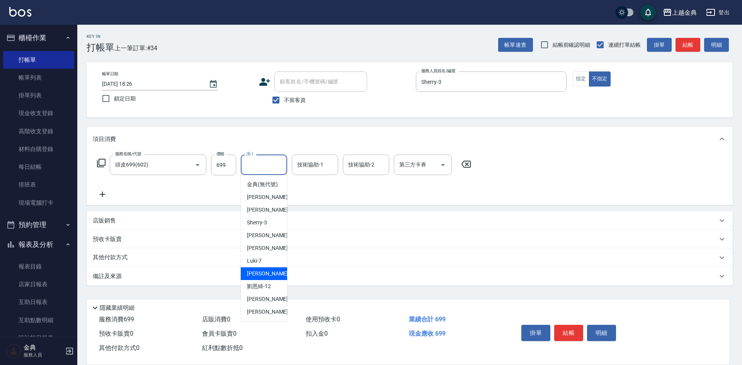
click at [266, 280] on div "[PERSON_NAME] -9" at bounding box center [264, 274] width 46 height 13
type input "[PERSON_NAME]-9"
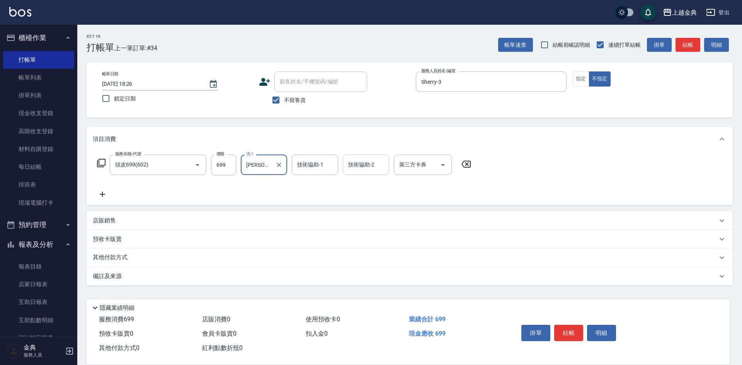
click at [354, 159] on div "技術協助-2 技術協助-2" at bounding box center [366, 165] width 46 height 20
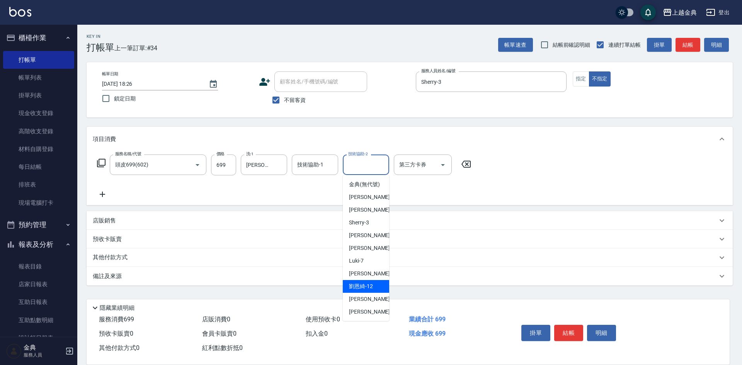
click at [364, 280] on div "[PERSON_NAME] -9" at bounding box center [366, 274] width 46 height 13
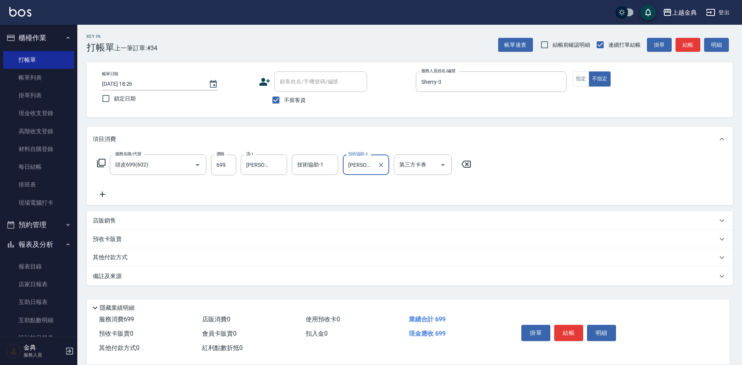
click at [358, 162] on input "[PERSON_NAME]-9" at bounding box center [360, 165] width 28 height 14
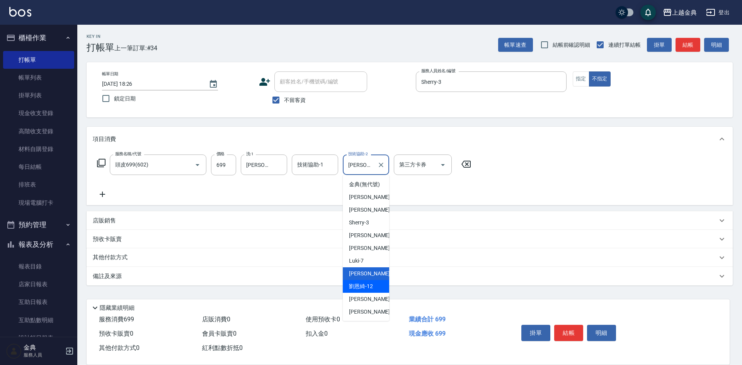
click at [365, 291] on span "[PERSON_NAME]-12" at bounding box center [361, 287] width 24 height 8
type input "[PERSON_NAME]-12"
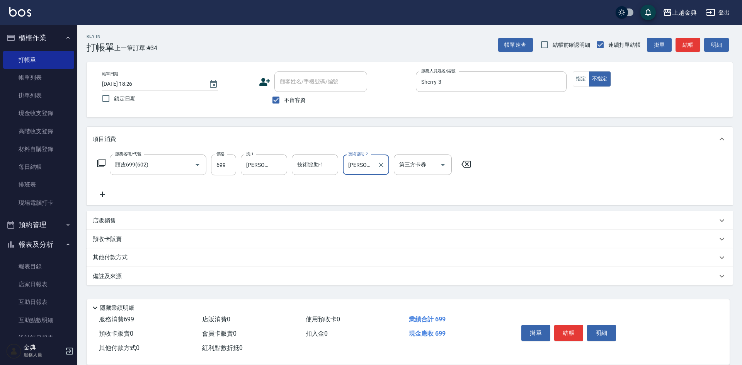
click at [99, 162] on icon at bounding box center [101, 163] width 9 height 9
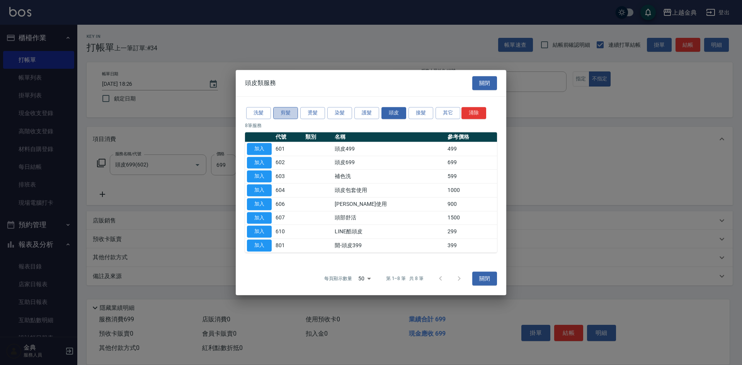
click at [287, 113] on button "剪髮" at bounding box center [285, 113] width 25 height 12
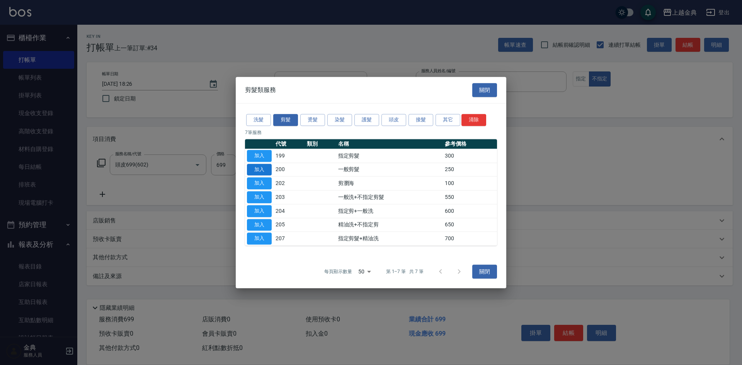
click at [265, 168] on button "加入" at bounding box center [259, 170] width 25 height 12
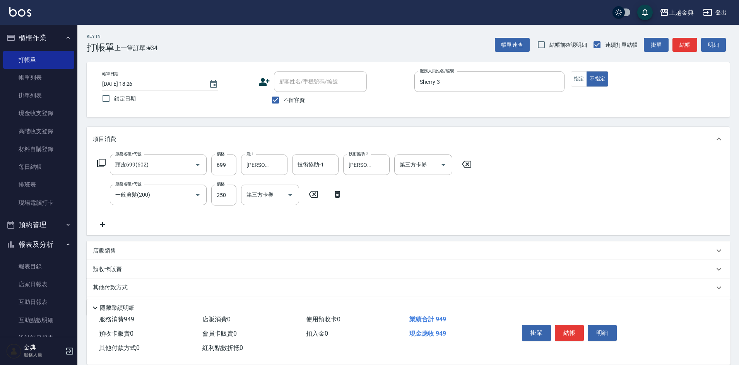
click at [568, 327] on button "結帳" at bounding box center [569, 333] width 29 height 16
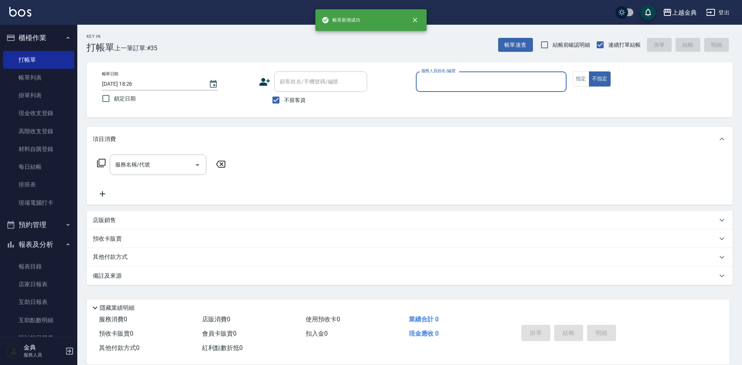
click at [505, 90] on div "服務人員姓名/編號" at bounding box center [491, 82] width 151 height 20
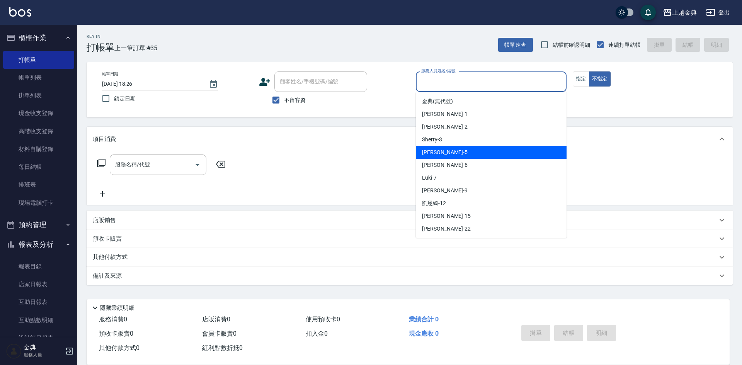
click at [505, 154] on div "小雅 -5" at bounding box center [491, 152] width 151 height 13
type input "[PERSON_NAME]-5"
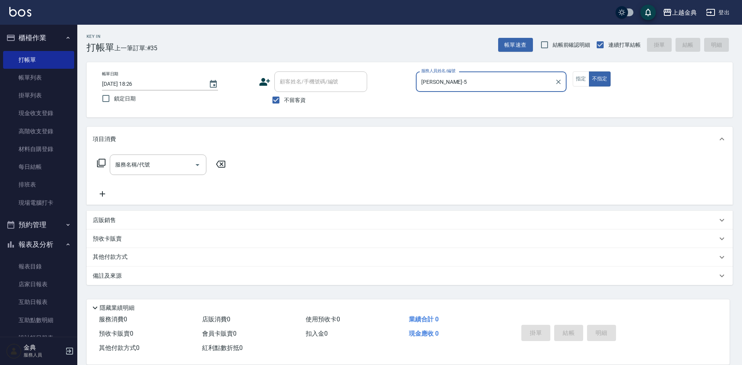
click at [94, 164] on div "服務名稱/代號 服務名稱/代號" at bounding box center [162, 165] width 138 height 20
click at [104, 162] on icon at bounding box center [101, 163] width 9 height 9
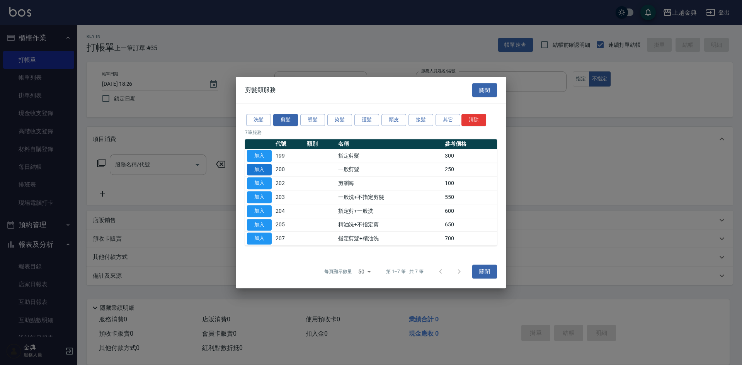
click at [269, 169] on button "加入" at bounding box center [259, 170] width 25 height 12
type input "一般剪髮(200)"
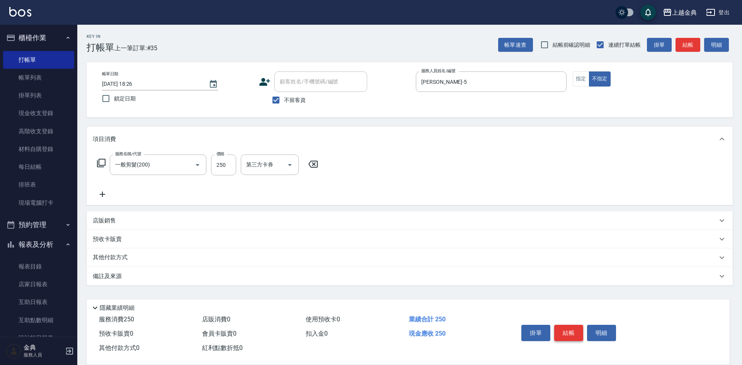
click at [568, 331] on button "結帳" at bounding box center [569, 333] width 29 height 16
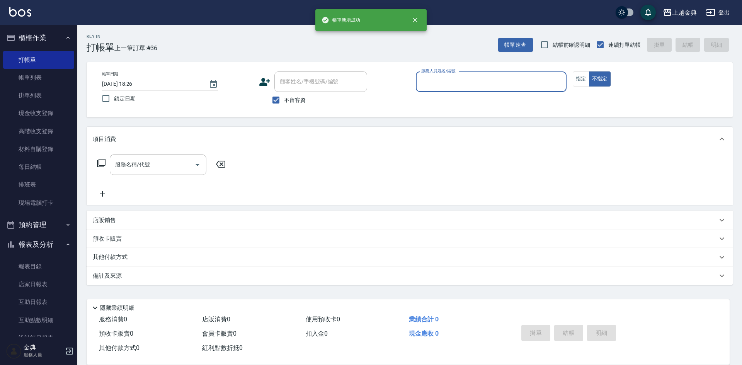
click at [509, 79] on input "服務人員姓名/編號" at bounding box center [492, 82] width 144 height 14
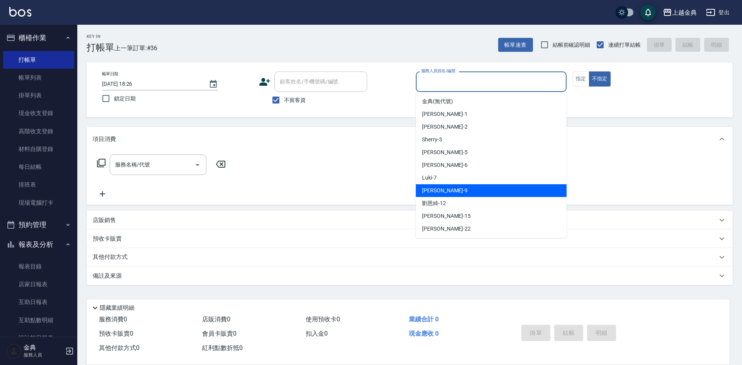
drag, startPoint x: 526, startPoint y: 193, endPoint x: 184, endPoint y: 180, distance: 342.5
click at [526, 193] on div "[PERSON_NAME] -9" at bounding box center [491, 190] width 151 height 13
type input "[PERSON_NAME]-9"
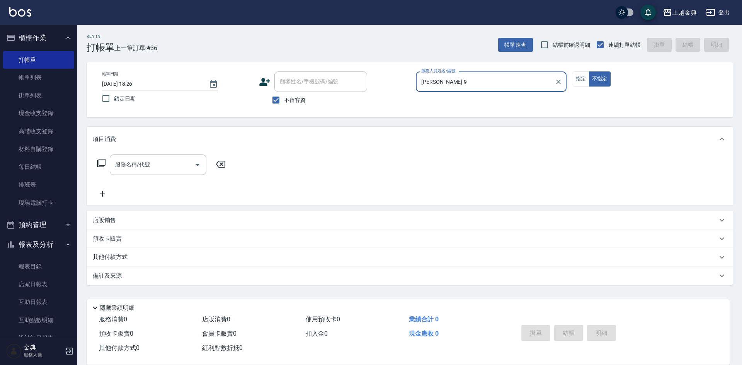
click at [101, 164] on icon at bounding box center [101, 163] width 9 height 9
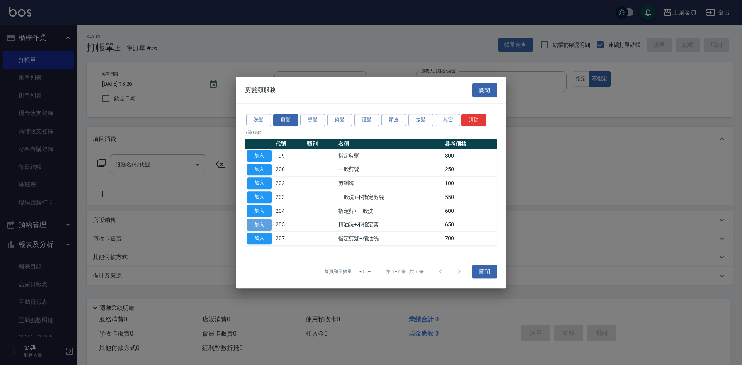
click at [263, 224] on button "加入" at bounding box center [259, 225] width 25 height 12
type input "精油洗+不指定剪(205)"
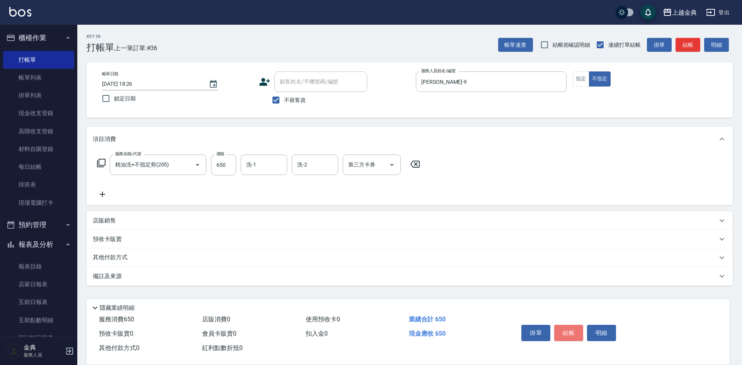
click at [555, 328] on button "結帳" at bounding box center [569, 333] width 29 height 16
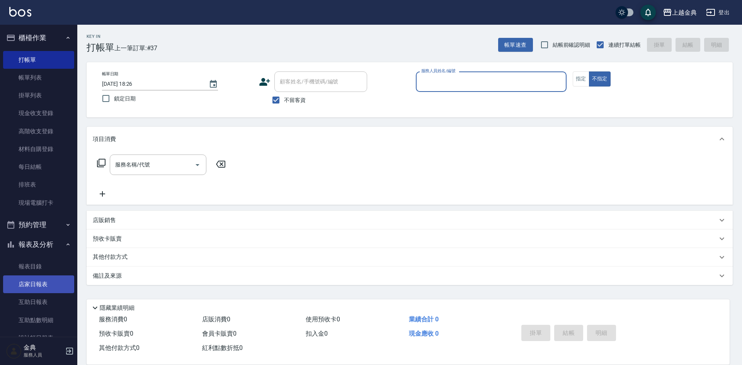
click at [55, 280] on link "店家日報表" at bounding box center [38, 285] width 71 height 18
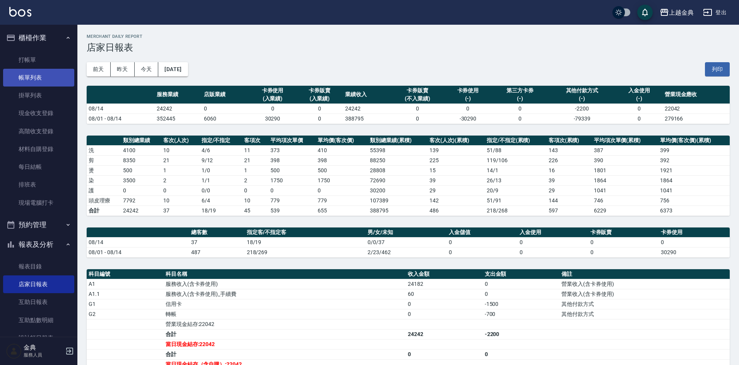
click at [28, 83] on link "帳單列表" at bounding box center [38, 78] width 71 height 18
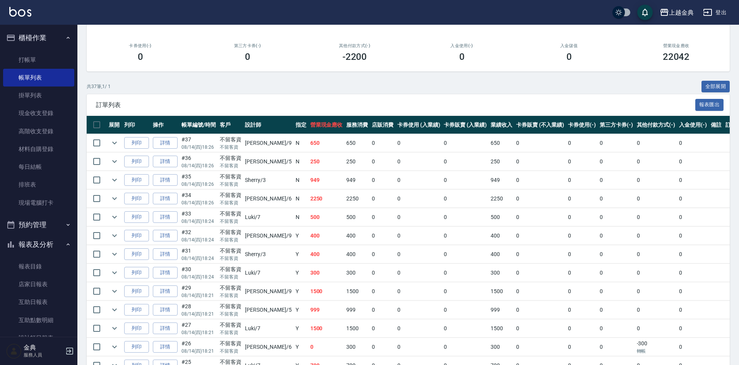
scroll to position [116, 0]
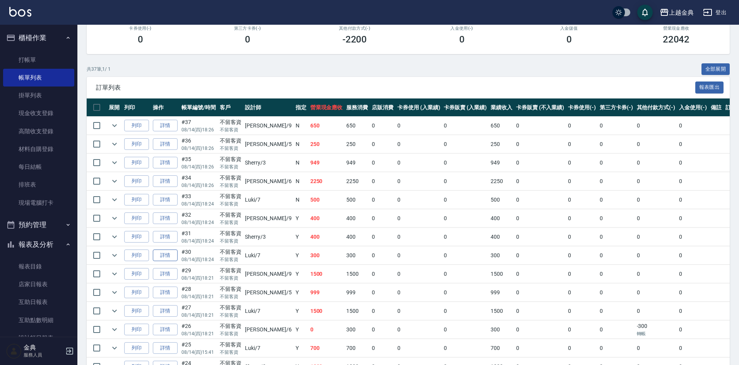
click at [162, 260] on link "詳情" at bounding box center [165, 256] width 25 height 12
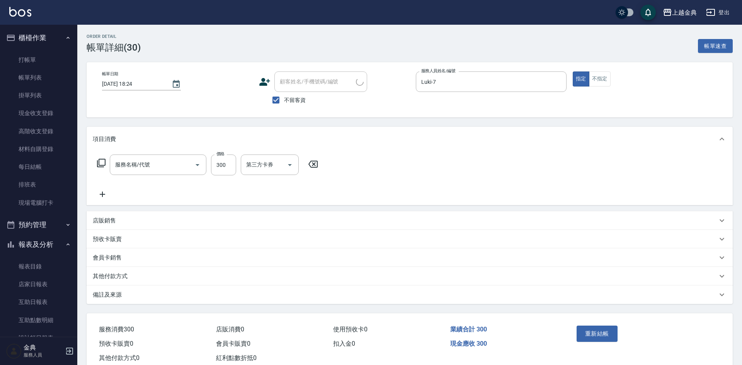
type input "[DATE] 18:24"
checkbox input "true"
type input "Luki-7"
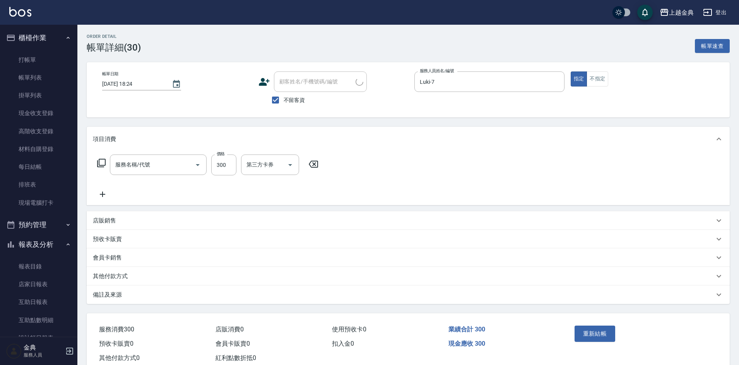
type input "指定剪髮(199)"
click at [98, 168] on div "服務名稱/代號 指定剪髮(199) 服務名稱/代號 價格 300 價格 第三方卡券 第三方卡券" at bounding box center [208, 165] width 230 height 21
click at [98, 164] on icon at bounding box center [101, 163] width 9 height 9
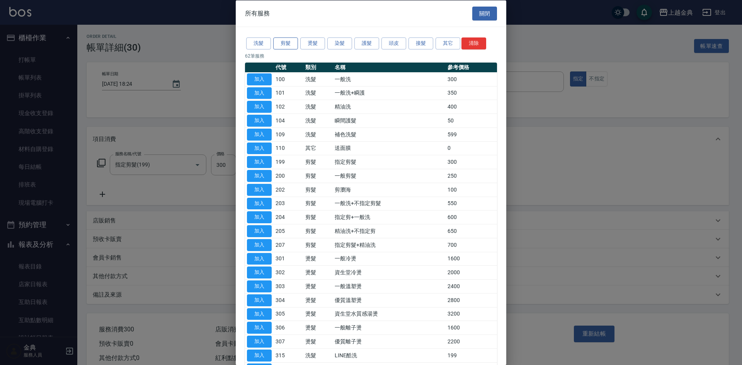
click at [276, 46] on button "剪髮" at bounding box center [285, 44] width 25 height 12
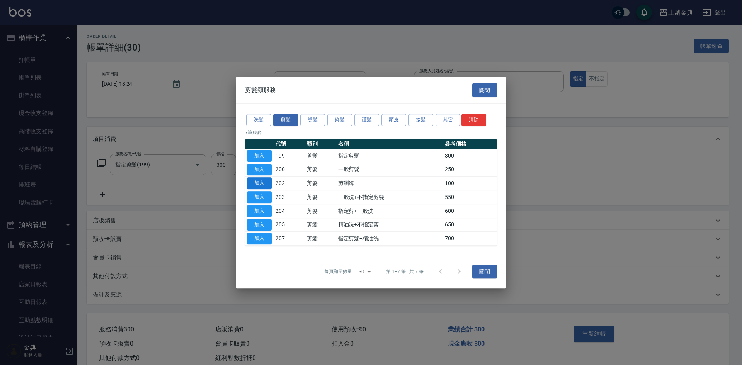
click at [265, 183] on button "加入" at bounding box center [259, 184] width 25 height 12
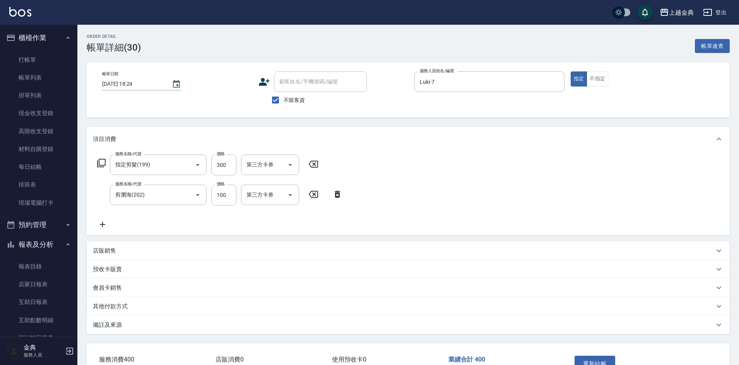
click at [595, 359] on button "重新結帳" at bounding box center [594, 364] width 41 height 16
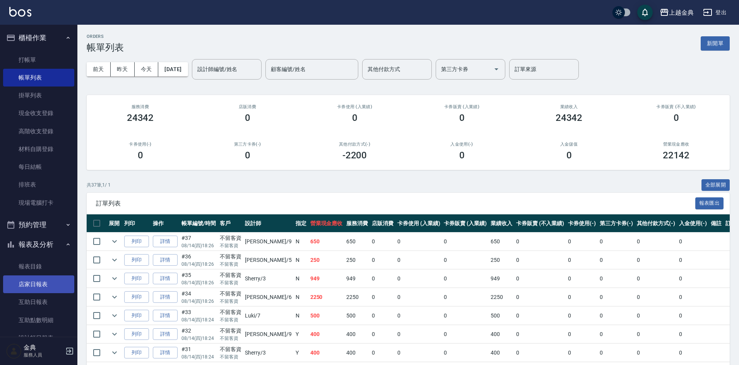
click at [33, 283] on link "店家日報表" at bounding box center [38, 285] width 71 height 18
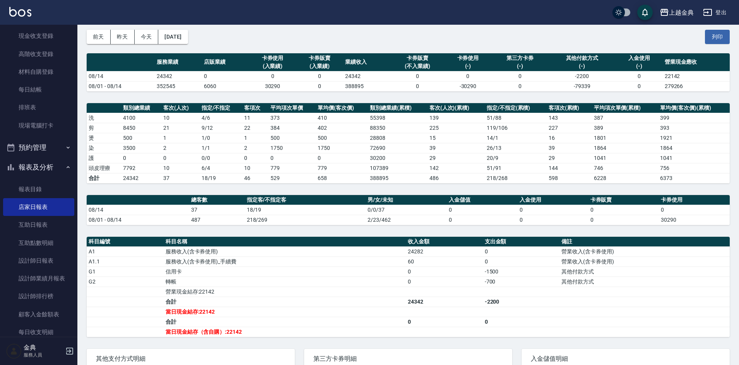
scroll to position [77, 0]
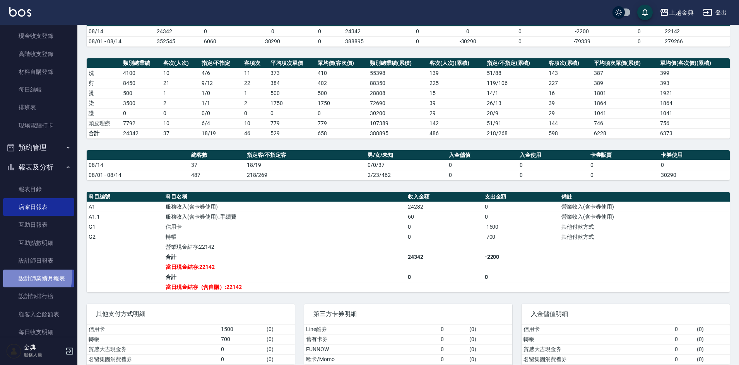
click at [18, 275] on link "設計師業績月報表" at bounding box center [38, 279] width 71 height 18
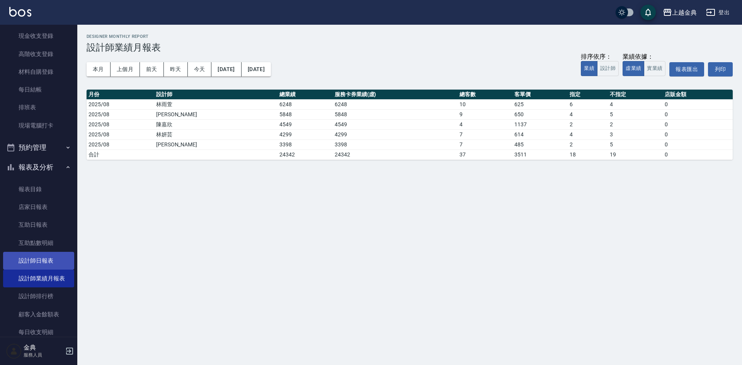
click at [21, 265] on link "設計師日報表" at bounding box center [38, 261] width 71 height 18
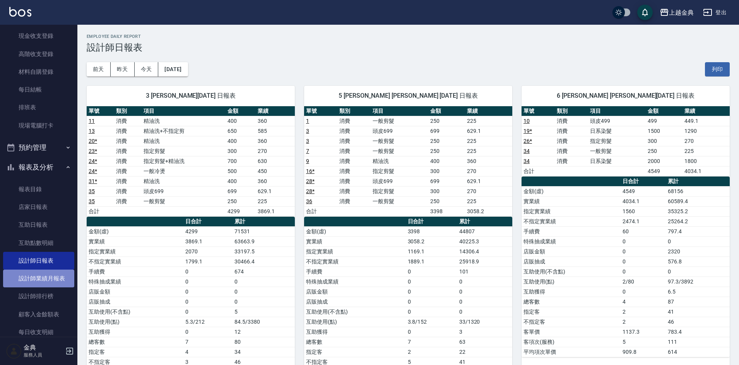
click at [65, 274] on link "設計師業績月報表" at bounding box center [38, 279] width 71 height 18
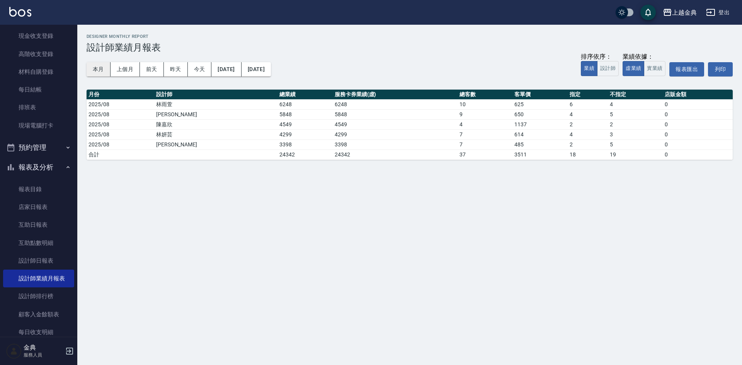
click at [101, 75] on button "本月" at bounding box center [99, 69] width 24 height 14
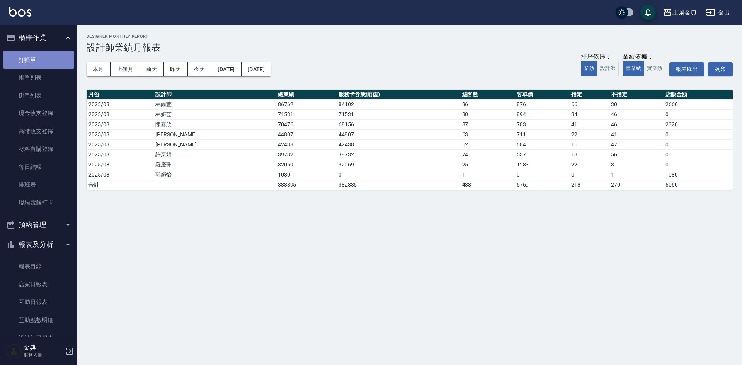
click at [39, 64] on link "打帳單" at bounding box center [38, 60] width 71 height 18
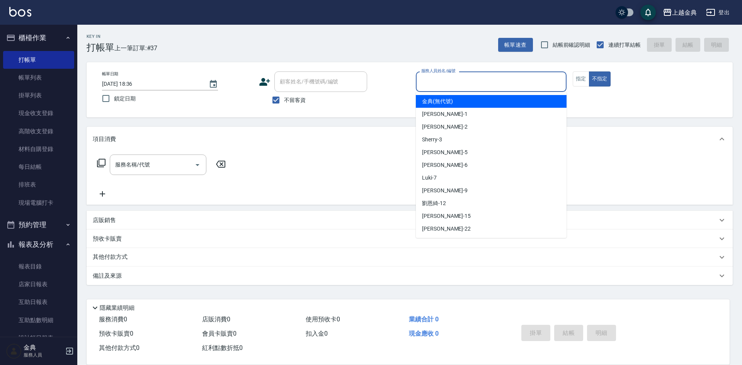
click at [469, 87] on input "服務人員姓名/編號" at bounding box center [492, 82] width 144 height 14
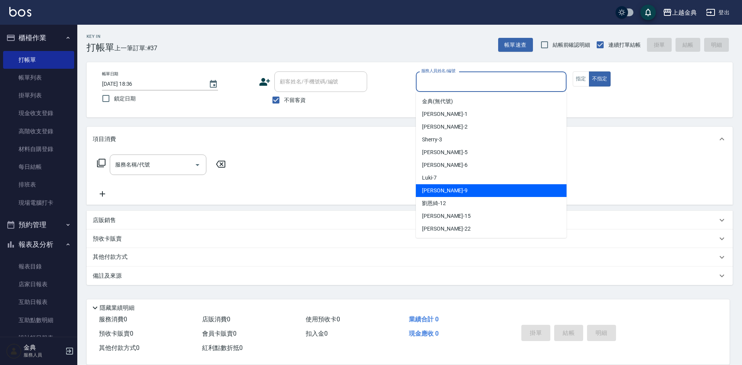
click at [463, 193] on div "[PERSON_NAME] -9" at bounding box center [491, 190] width 151 height 13
type input "[PERSON_NAME]-9"
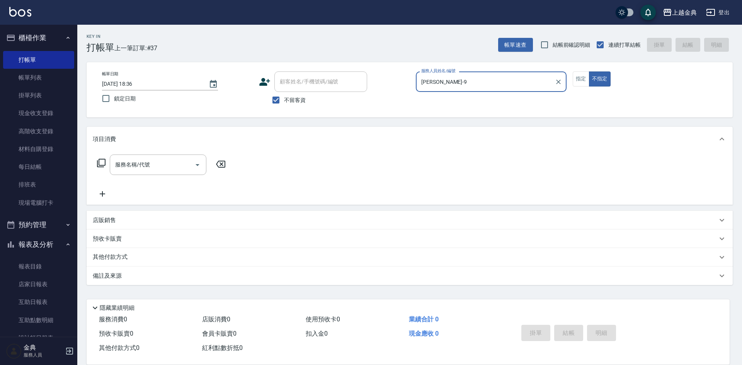
click at [102, 164] on icon at bounding box center [101, 163] width 9 height 9
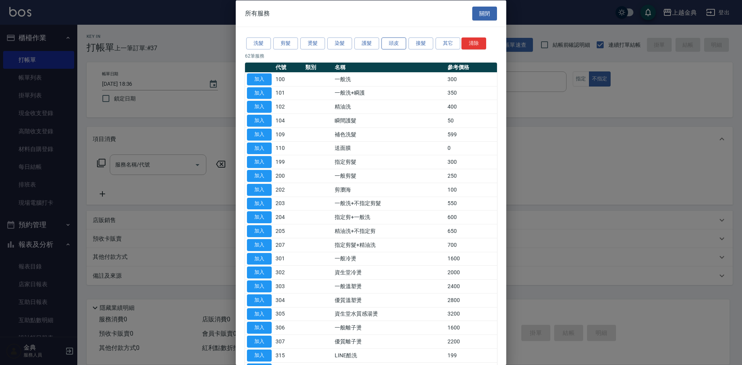
click at [394, 41] on button "頭皮" at bounding box center [394, 44] width 25 height 12
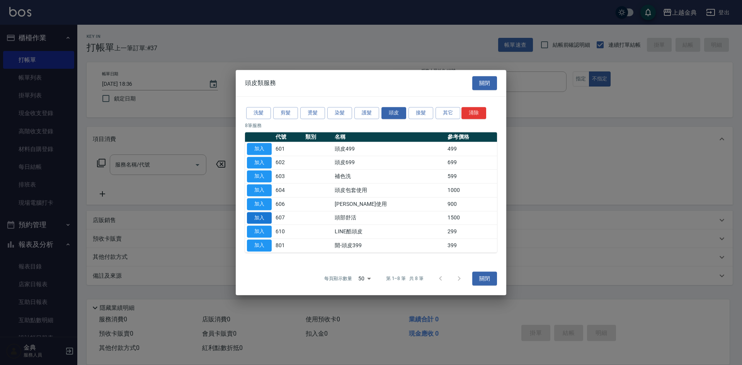
click at [261, 218] on button "加入" at bounding box center [259, 218] width 25 height 12
type input "頭部舒活(607)"
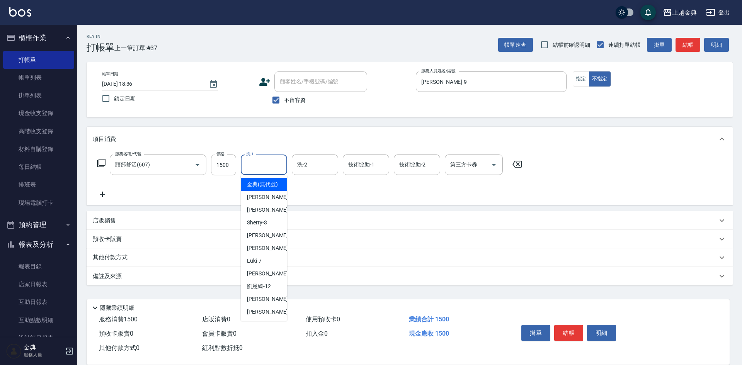
click at [253, 163] on input "洗-1" at bounding box center [263, 165] width 39 height 14
click at [279, 293] on div "[PERSON_NAME]-12" at bounding box center [264, 286] width 46 height 13
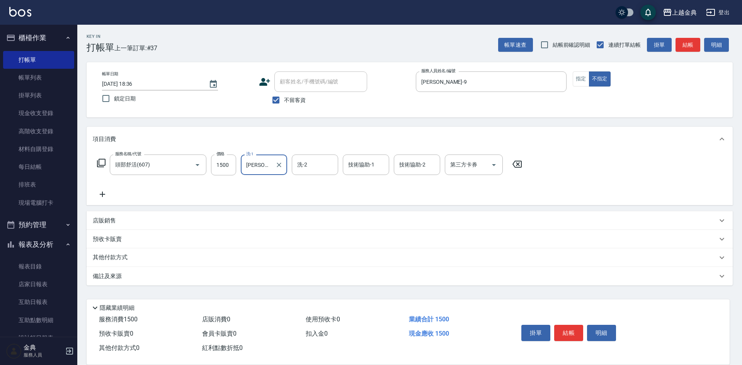
type input "[PERSON_NAME]-12"
click at [420, 173] on div "技術協助-2" at bounding box center [417, 165] width 46 height 20
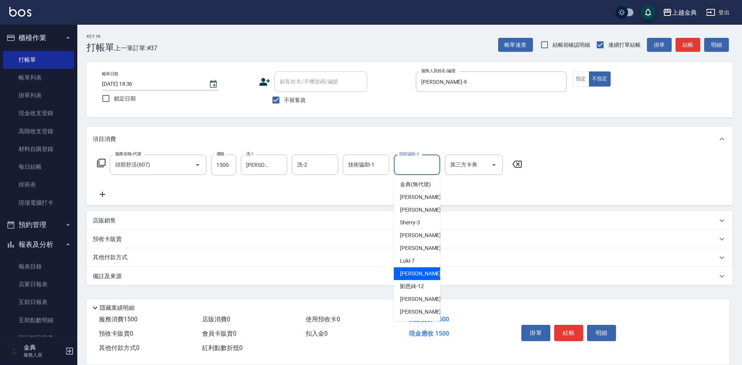
click at [422, 280] on div "[PERSON_NAME] -9" at bounding box center [417, 274] width 46 height 13
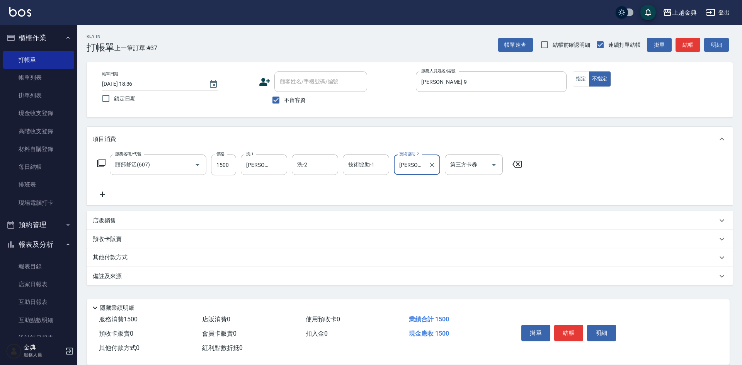
click at [411, 162] on input "[PERSON_NAME]-9" at bounding box center [412, 165] width 28 height 14
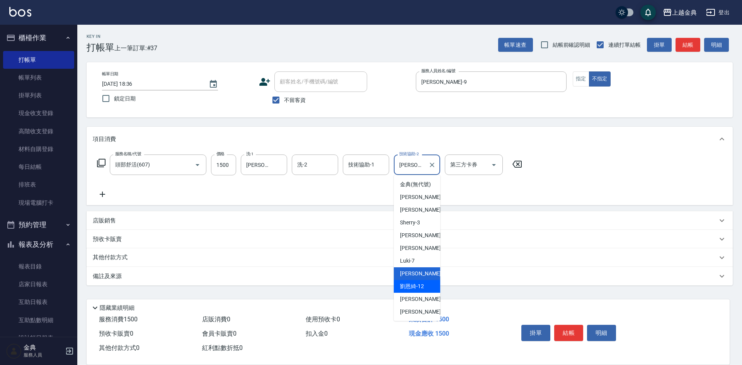
click at [424, 291] on span "[PERSON_NAME]-12" at bounding box center [412, 287] width 24 height 8
type input "[PERSON_NAME]-12"
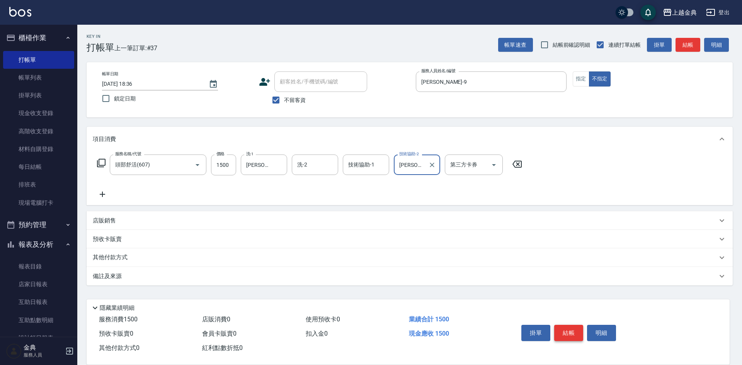
click at [573, 327] on button "結帳" at bounding box center [569, 333] width 29 height 16
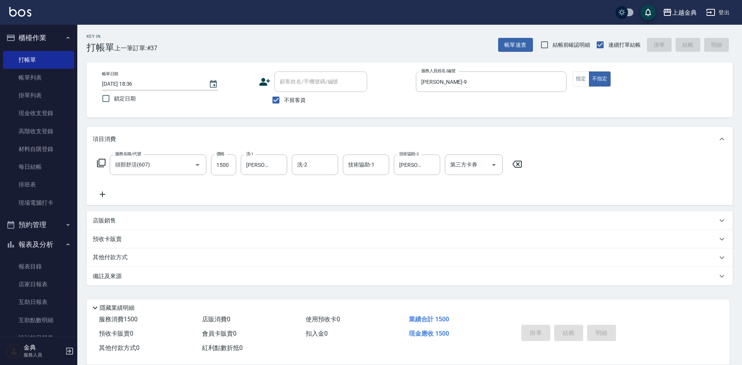
type input "[DATE] 18:42"
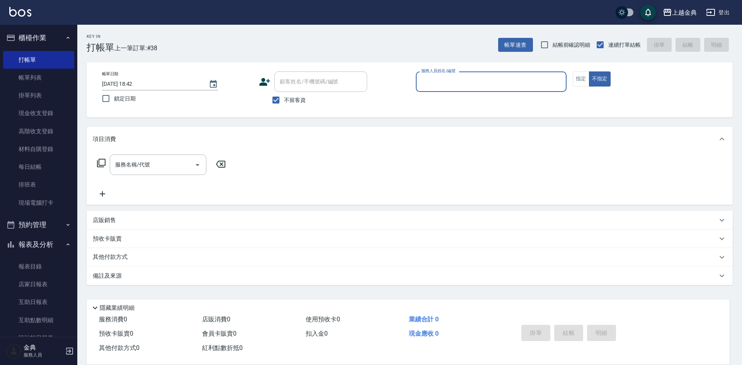
click at [475, 80] on input "服務人員姓名/編號" at bounding box center [492, 82] width 144 height 14
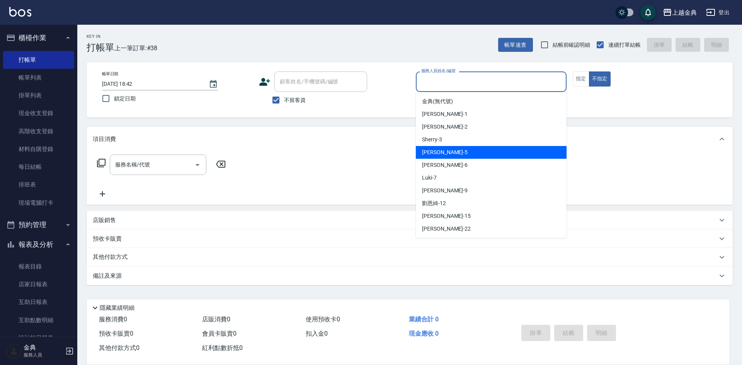
click at [458, 155] on div "小雅 -5" at bounding box center [491, 152] width 151 height 13
type input "[PERSON_NAME]-5"
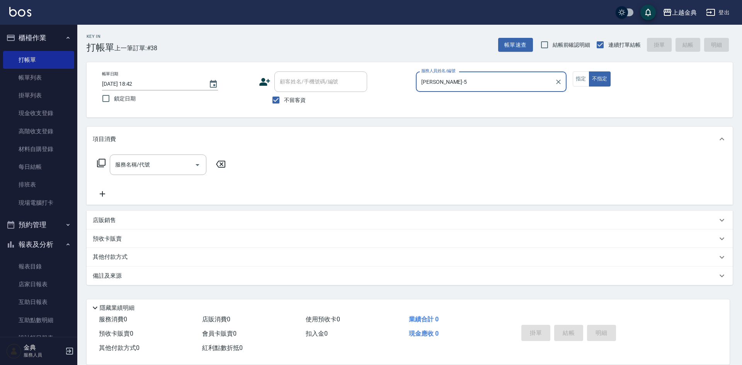
click at [102, 163] on icon at bounding box center [101, 163] width 9 height 9
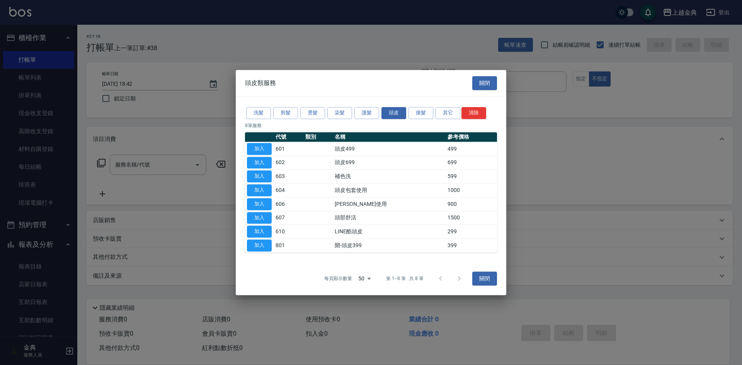
click at [256, 143] on td "加入" at bounding box center [259, 149] width 29 height 14
click at [256, 152] on button "加入" at bounding box center [259, 149] width 25 height 12
type input "頭皮499(601)"
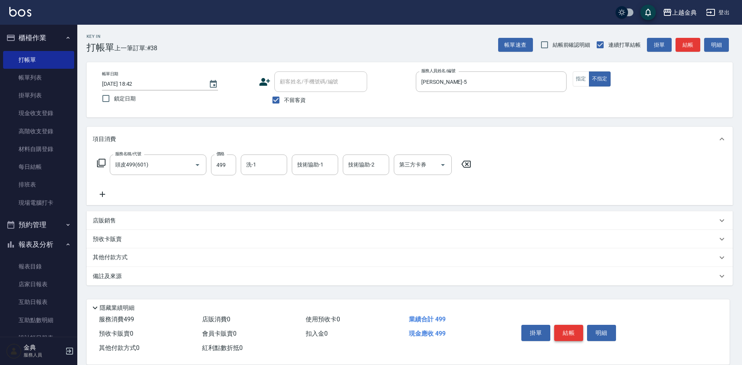
click at [575, 330] on button "結帳" at bounding box center [569, 333] width 29 height 16
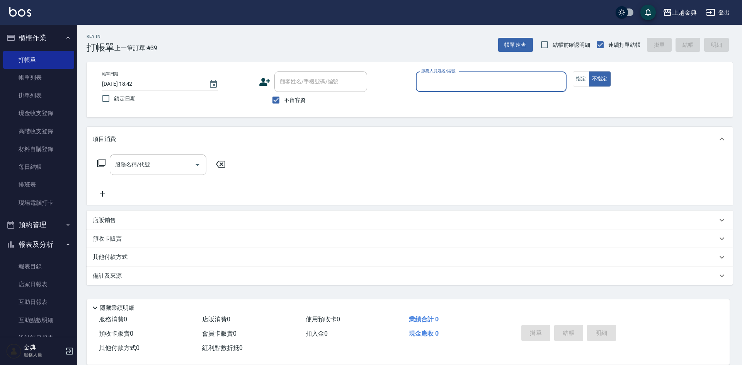
click at [505, 80] on input "服務人員姓名/編號" at bounding box center [492, 82] width 144 height 14
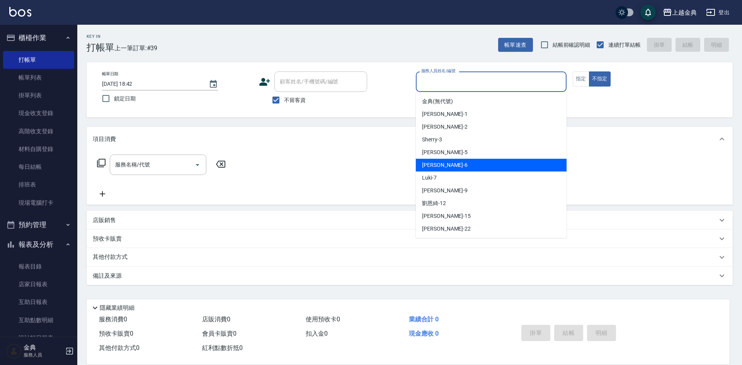
click at [493, 162] on div "[PERSON_NAME] -6" at bounding box center [491, 165] width 151 height 13
type input "[PERSON_NAME]-6"
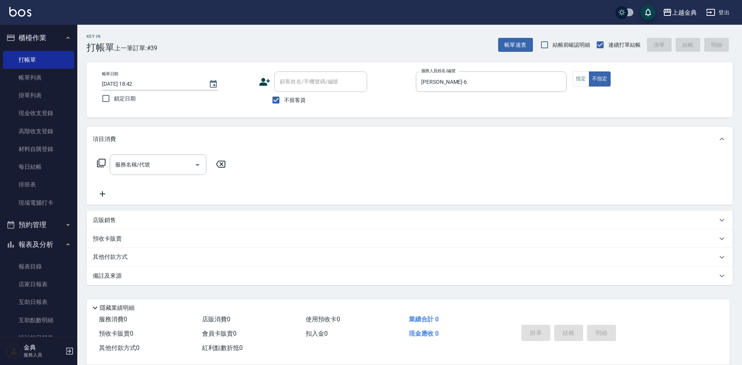
click at [98, 159] on icon at bounding box center [101, 163] width 9 height 9
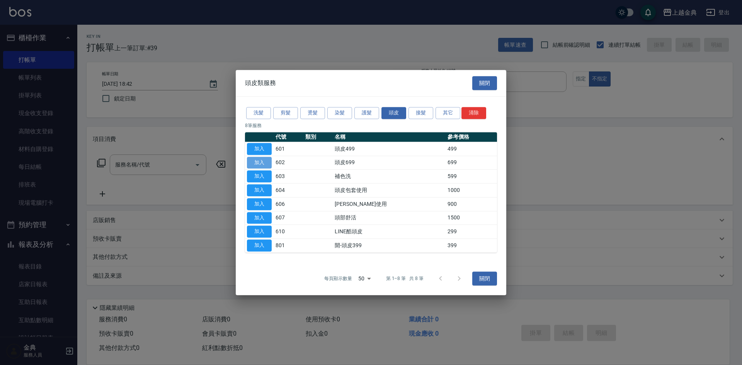
click at [264, 161] on button "加入" at bounding box center [259, 163] width 25 height 12
type input "頭皮699(602)"
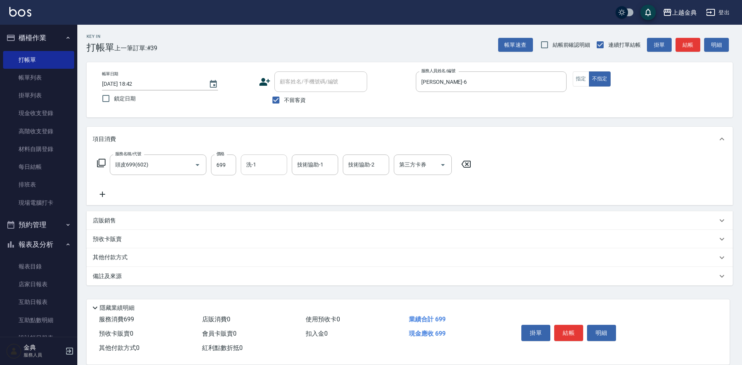
click at [277, 167] on input "洗-1" at bounding box center [263, 165] width 39 height 14
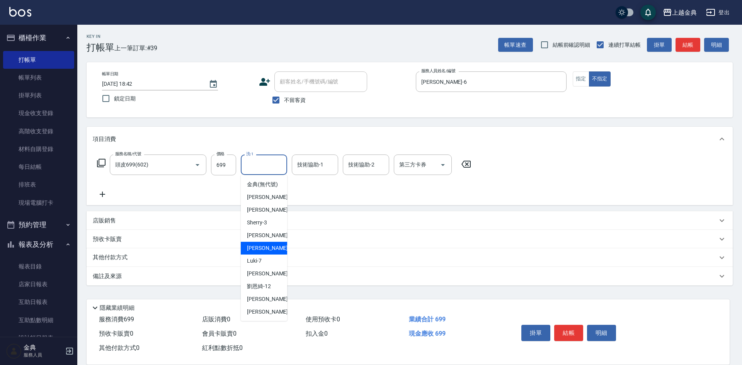
click at [279, 255] on div "[PERSON_NAME] -6" at bounding box center [264, 248] width 46 height 13
type input "[PERSON_NAME]-6"
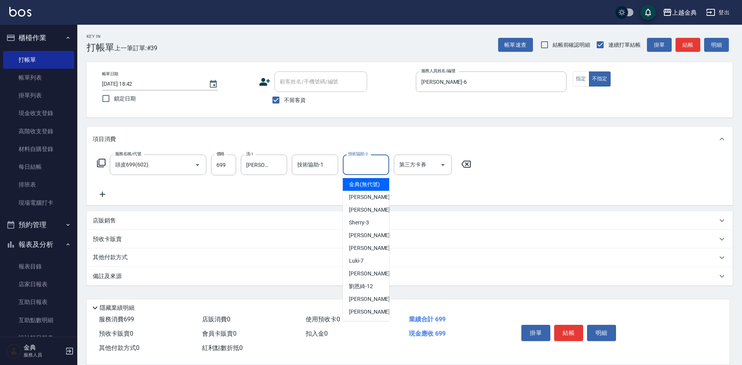
click at [371, 166] on input "技術協助-2" at bounding box center [365, 165] width 39 height 14
click at [377, 303] on div "[PERSON_NAME] -15" at bounding box center [366, 299] width 46 height 13
type input "[PERSON_NAME]-15"
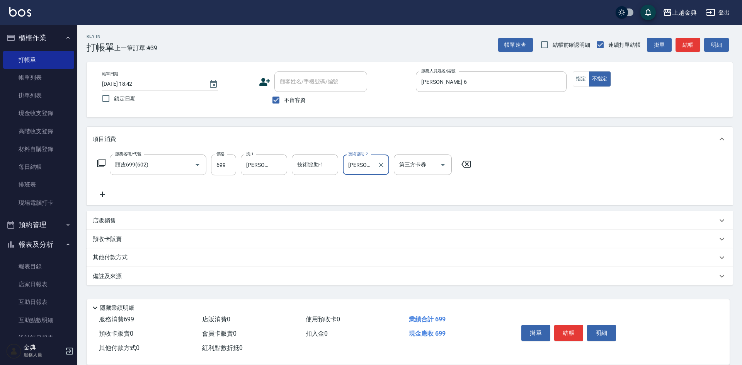
click at [99, 163] on icon at bounding box center [101, 163] width 9 height 9
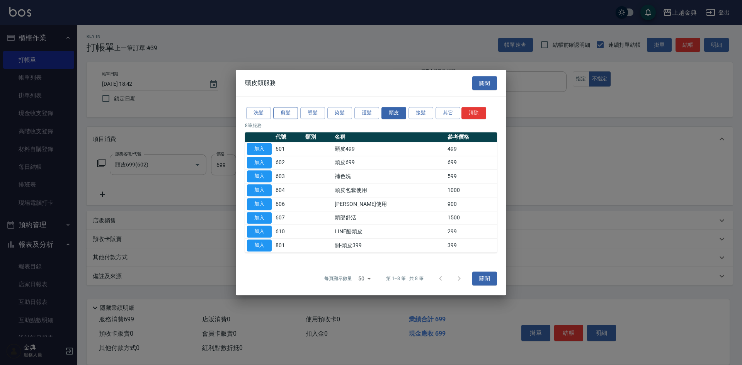
click at [276, 114] on button "剪髮" at bounding box center [285, 113] width 25 height 12
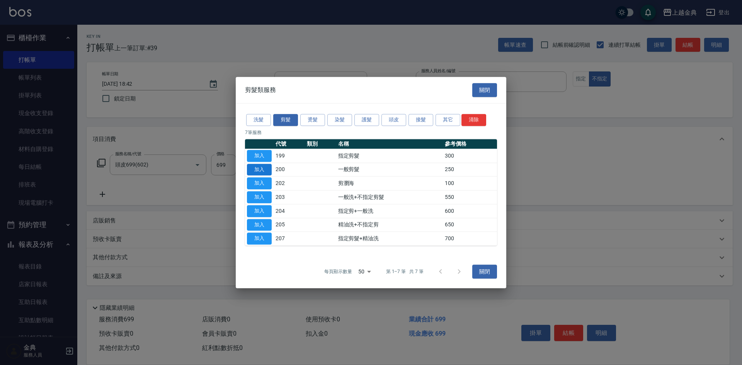
click at [268, 174] on button "加入" at bounding box center [259, 170] width 25 height 12
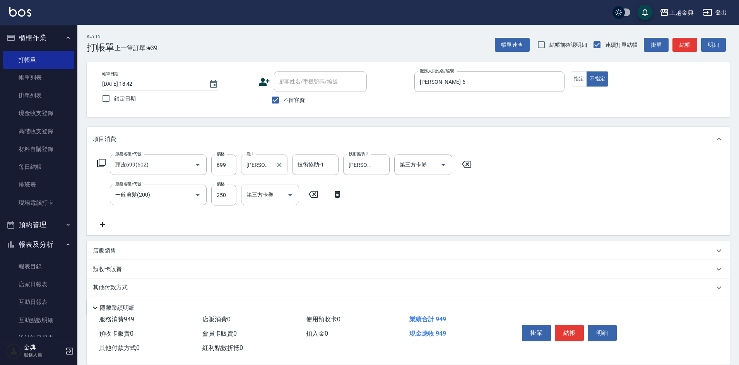
click at [263, 168] on input "[PERSON_NAME]-6" at bounding box center [258, 165] width 28 height 14
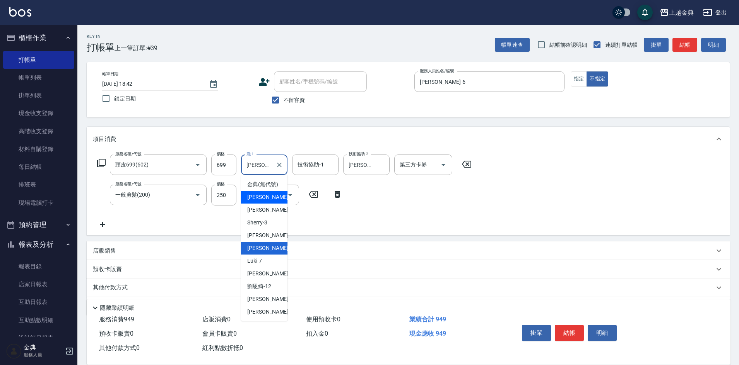
click at [432, 214] on div "服務名稱/代號 頭皮699(602) 服務名稱/代號 價格 699 價格 洗-1 [PERSON_NAME]-6 洗-1 技術協助-1 技術協助-1 技術協助…" at bounding box center [284, 192] width 383 height 75
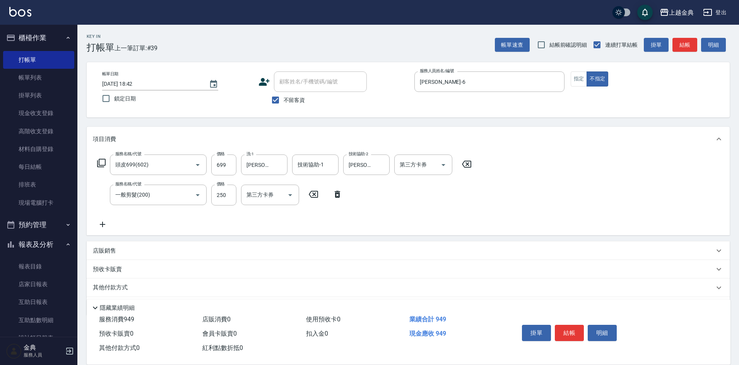
click at [104, 160] on icon at bounding box center [101, 163] width 9 height 9
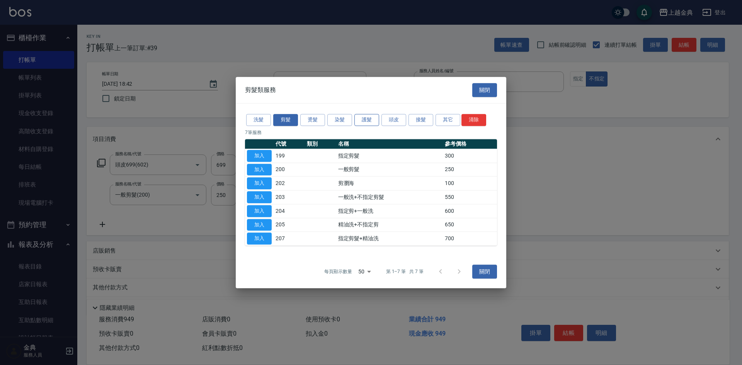
click at [375, 116] on button "護髮" at bounding box center [367, 120] width 25 height 12
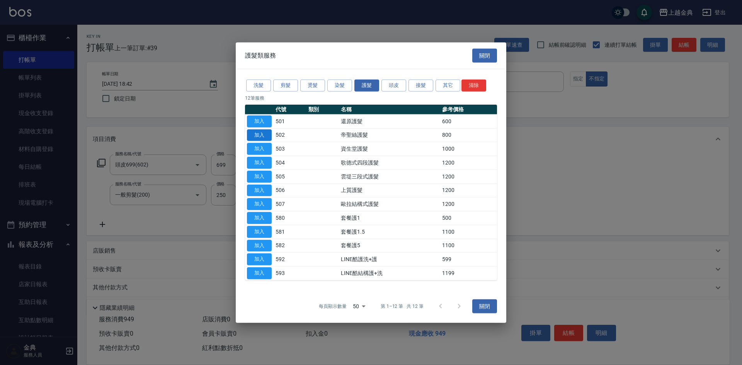
drag, startPoint x: 263, startPoint y: 121, endPoint x: 263, endPoint y: 135, distance: 13.1
click at [264, 136] on tbody "加入 501 還原護髮 600 加入 502 帝聖絲護髮 800 加入 503 資生堂護髮 1000 加入 504 歌德式四段護髮 1200 加入 505 雲…" at bounding box center [371, 197] width 252 height 166
click at [263, 135] on button "加入" at bounding box center [259, 135] width 25 height 12
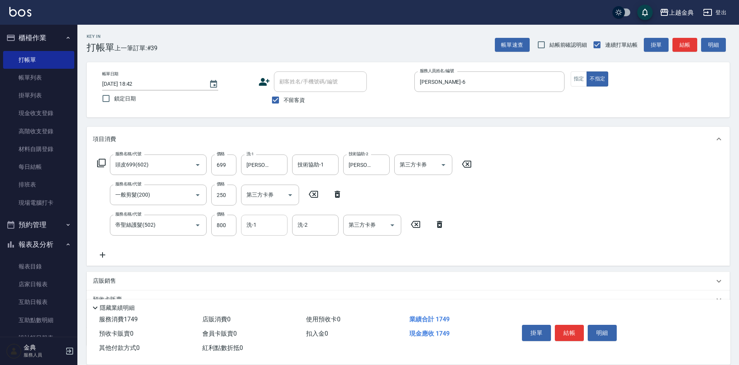
click at [266, 225] on input "洗-1" at bounding box center [263, 225] width 39 height 14
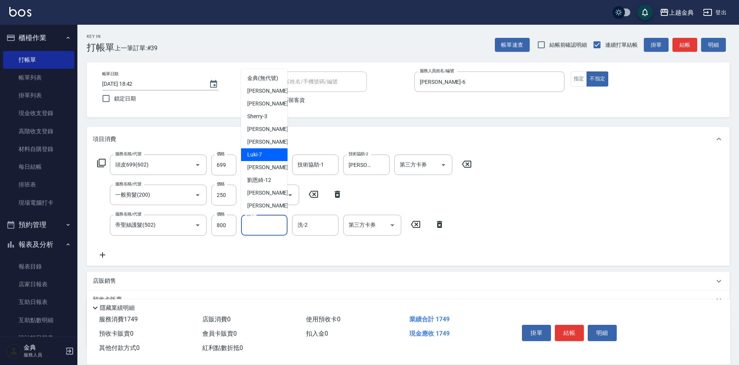
click at [266, 157] on div "Luki -7" at bounding box center [264, 154] width 46 height 13
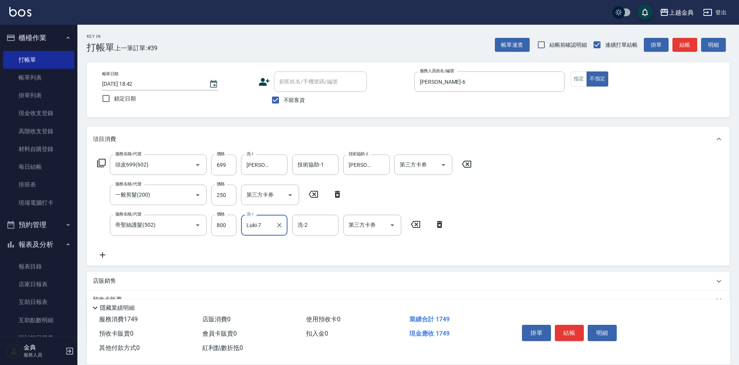
click at [254, 233] on div "Luki-7 洗-1" at bounding box center [264, 225] width 46 height 20
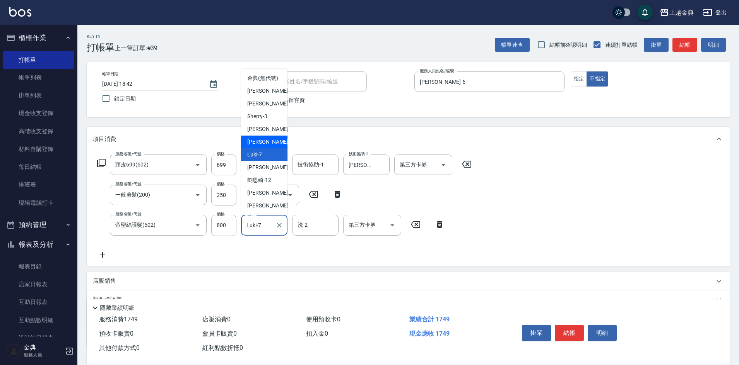
click at [258, 146] on span "[PERSON_NAME] -6" at bounding box center [270, 142] width 46 height 8
type input "[PERSON_NAME]-6"
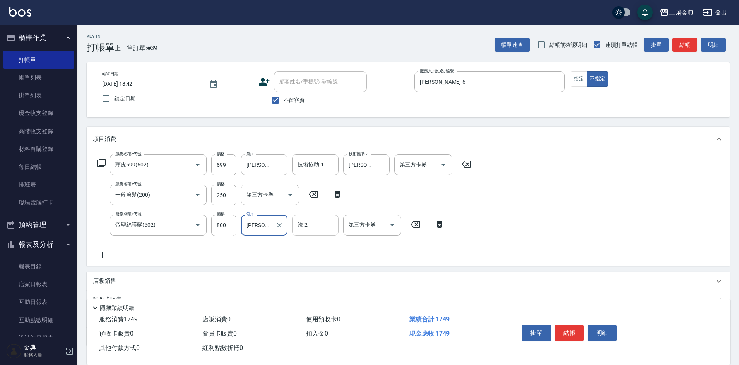
click at [302, 218] on div "洗-2 洗-2" at bounding box center [315, 225] width 46 height 20
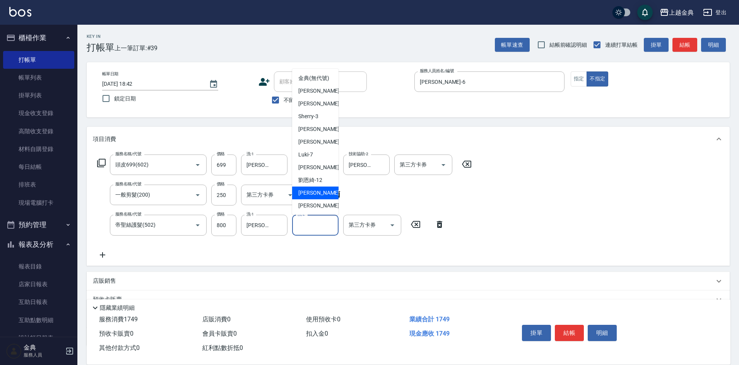
click at [321, 200] on div "[PERSON_NAME] -15" at bounding box center [315, 193] width 46 height 13
type input "[PERSON_NAME]-15"
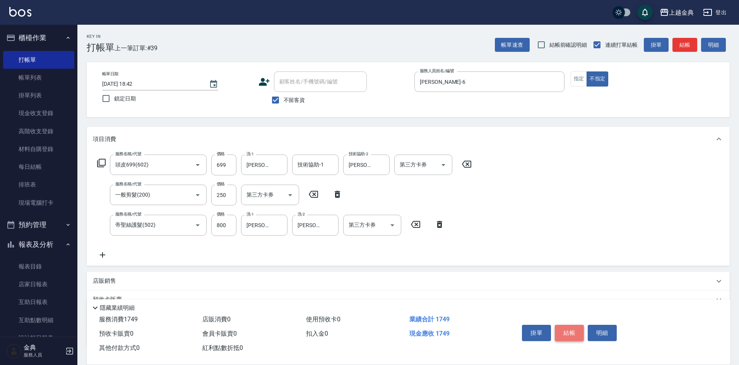
click at [567, 329] on button "結帳" at bounding box center [569, 333] width 29 height 16
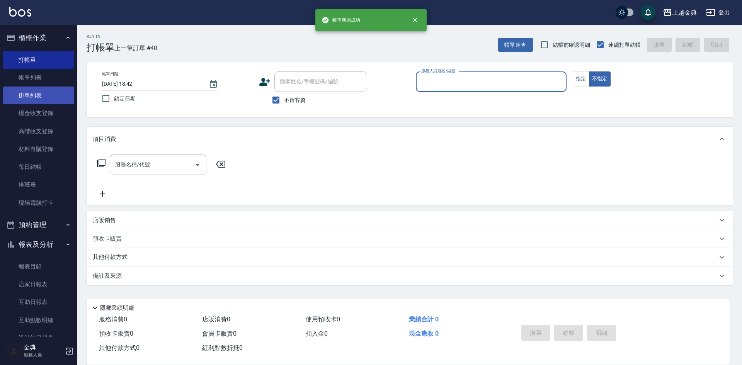
click at [34, 88] on link "掛單列表" at bounding box center [38, 96] width 71 height 18
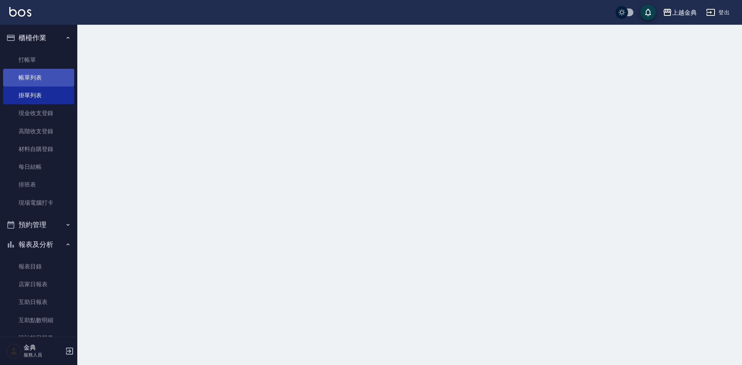
click at [34, 81] on link "帳單列表" at bounding box center [38, 78] width 71 height 18
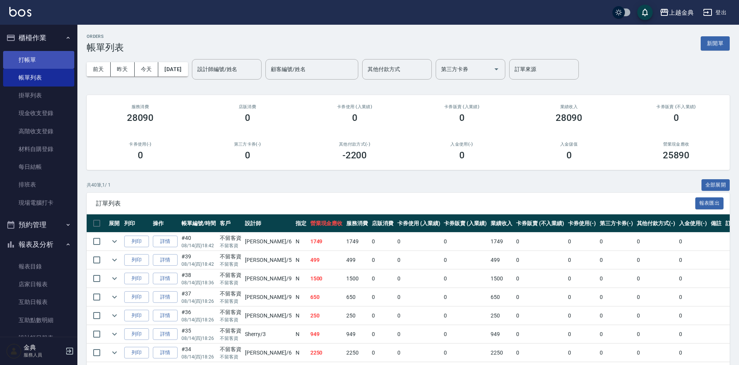
click at [39, 59] on link "打帳單" at bounding box center [38, 60] width 71 height 18
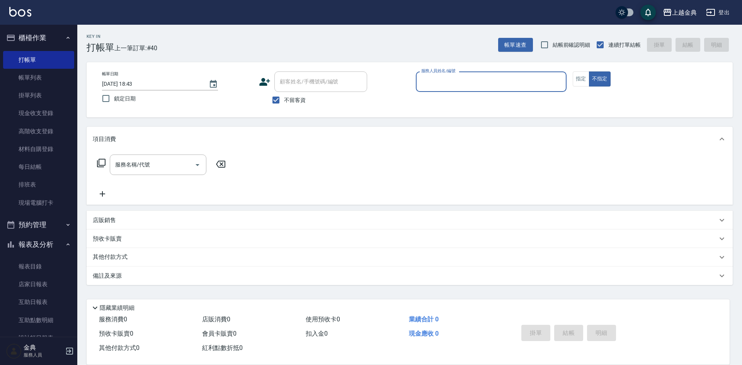
click at [493, 82] on input "服務人員姓名/編號" at bounding box center [492, 82] width 144 height 14
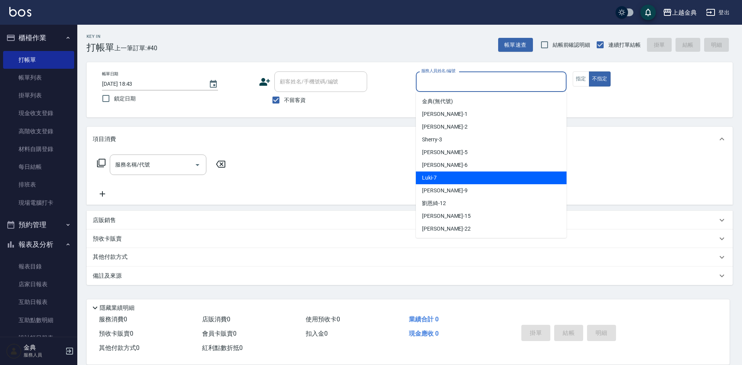
click at [487, 179] on div "Luki -7" at bounding box center [491, 178] width 151 height 13
type input "Luki-7"
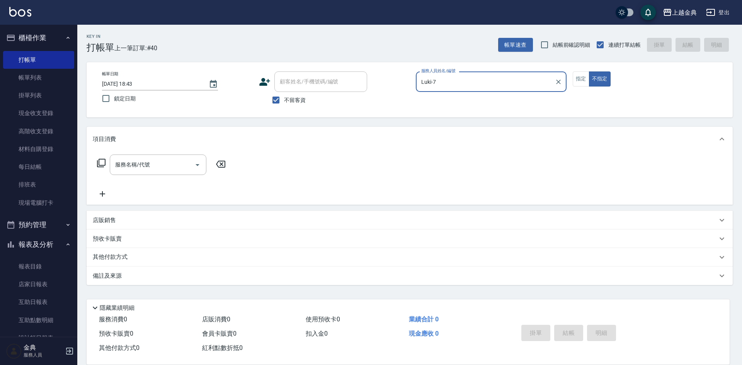
click at [109, 166] on div "服務名稱/代號 服務名稱/代號" at bounding box center [162, 165] width 138 height 20
click at [105, 164] on div "服務名稱/代號 服務名稱/代號" at bounding box center [162, 165] width 138 height 20
click at [103, 165] on icon at bounding box center [101, 163] width 9 height 9
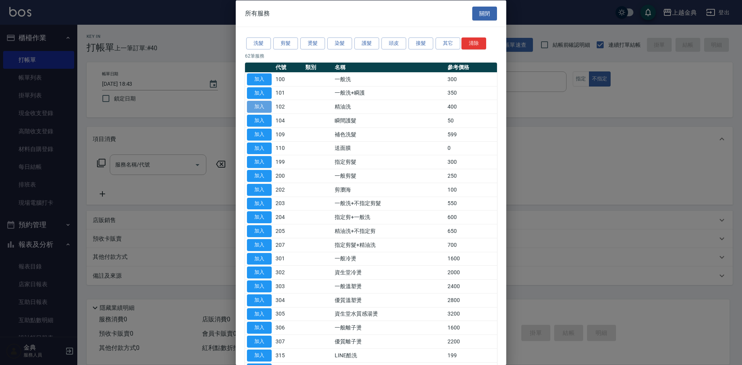
click at [257, 110] on button "加入" at bounding box center [259, 107] width 25 height 12
type input "精油洗(102)"
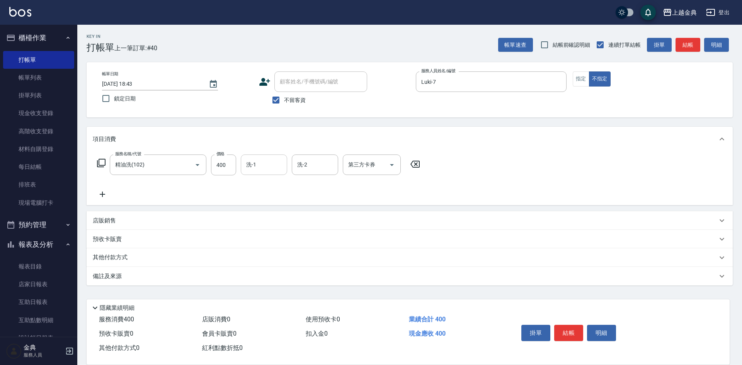
click at [279, 166] on input "洗-1" at bounding box center [263, 165] width 39 height 14
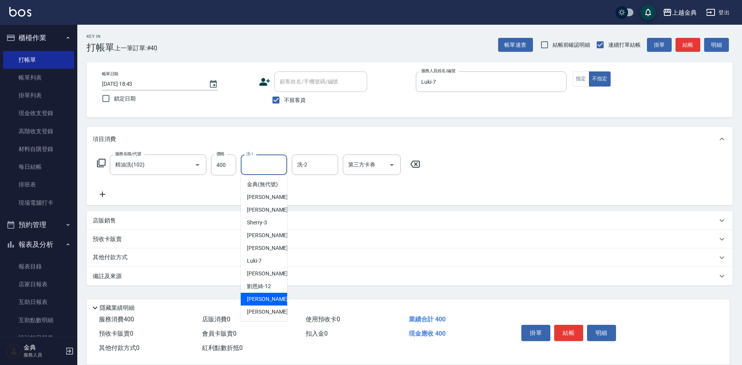
click at [268, 304] on span "[PERSON_NAME] -15" at bounding box center [271, 299] width 49 height 8
type input "[PERSON_NAME]-15"
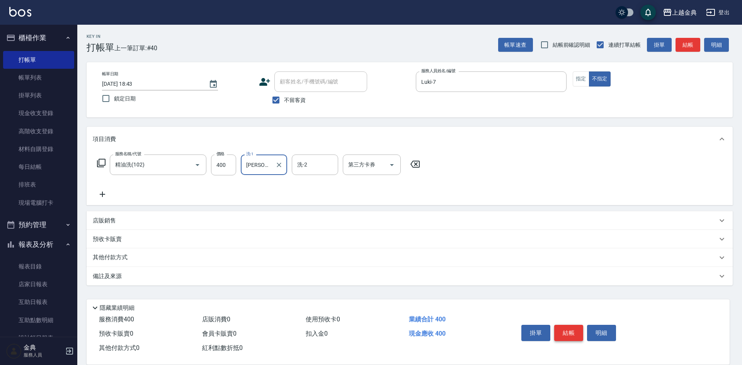
click at [569, 328] on button "結帳" at bounding box center [569, 333] width 29 height 16
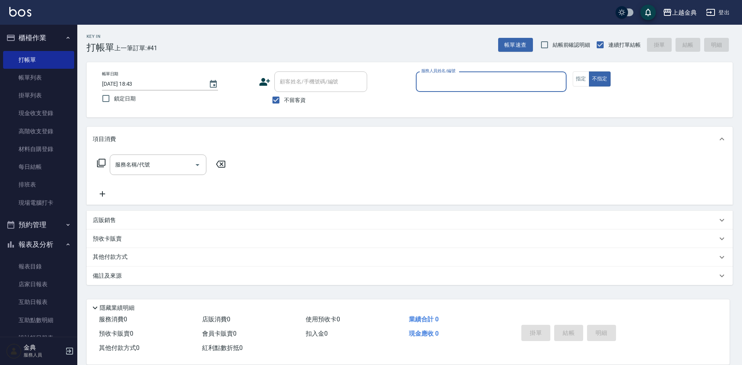
drag, startPoint x: 479, startPoint y: 82, endPoint x: 480, endPoint y: 88, distance: 5.4
click at [479, 82] on input "服務人員姓名/編號" at bounding box center [492, 82] width 144 height 14
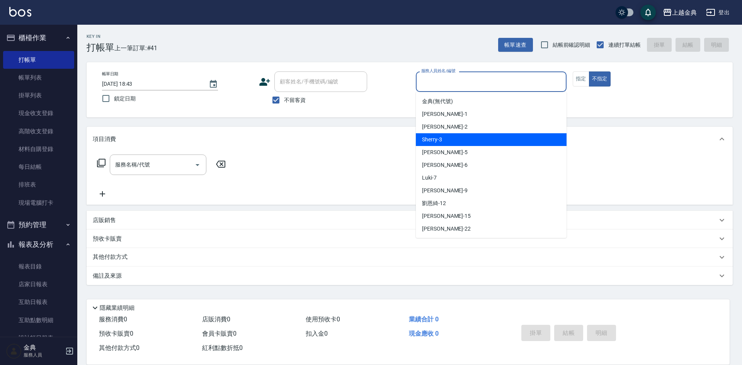
drag, startPoint x: 485, startPoint y: 138, endPoint x: 185, endPoint y: 176, distance: 302.5
click at [485, 138] on div "Sherry -3" at bounding box center [491, 139] width 151 height 13
type input "Sherry-3"
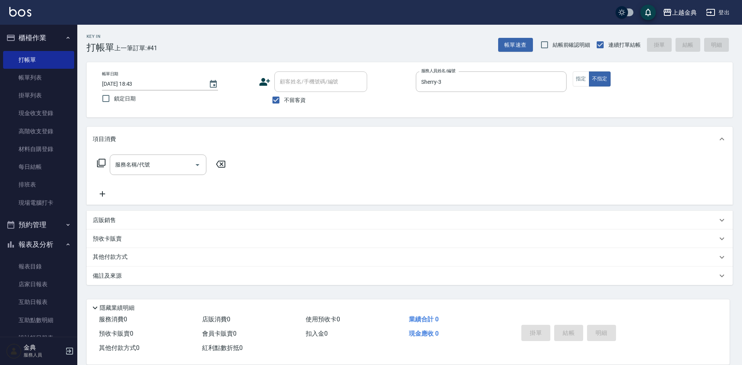
click at [101, 160] on icon at bounding box center [101, 163] width 9 height 9
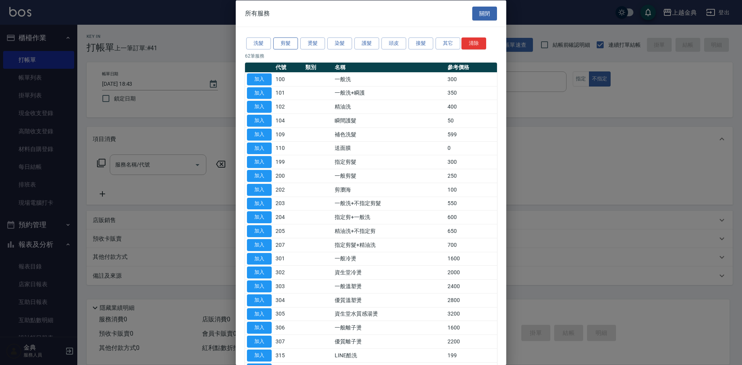
click at [287, 41] on button "剪髮" at bounding box center [285, 44] width 25 height 12
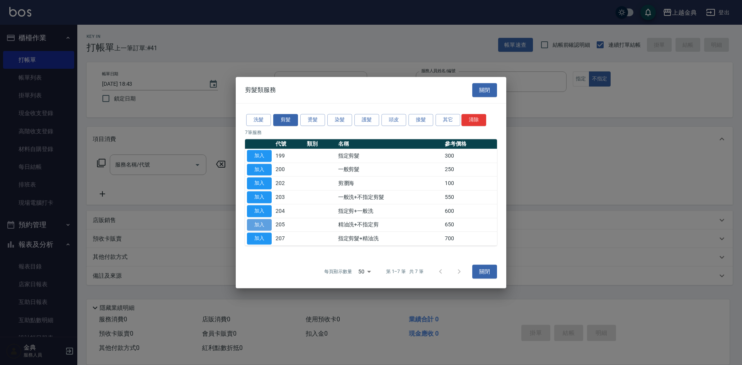
click at [254, 224] on button "加入" at bounding box center [259, 225] width 25 height 12
type input "精油洗+不指定剪(205)"
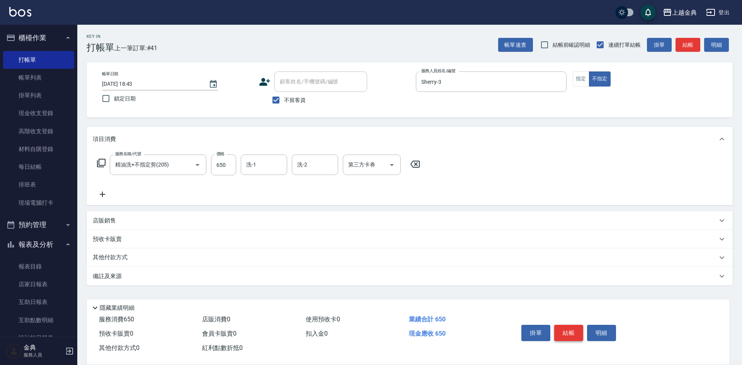
click at [572, 332] on button "結帳" at bounding box center [569, 333] width 29 height 16
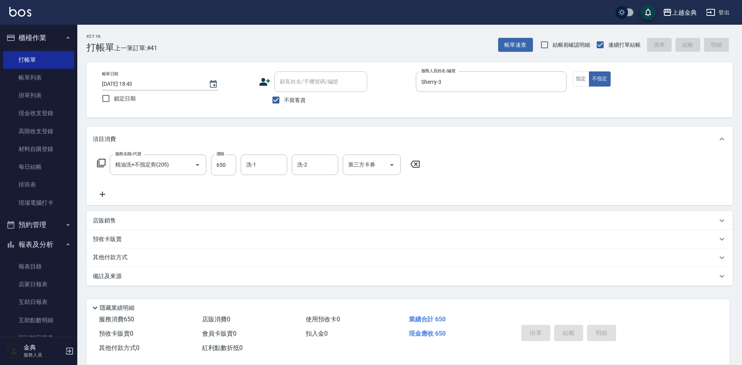
type input "[DATE] 18:44"
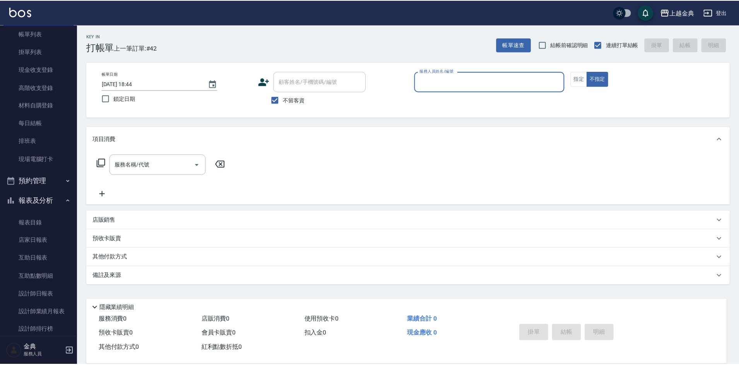
scroll to position [116, 0]
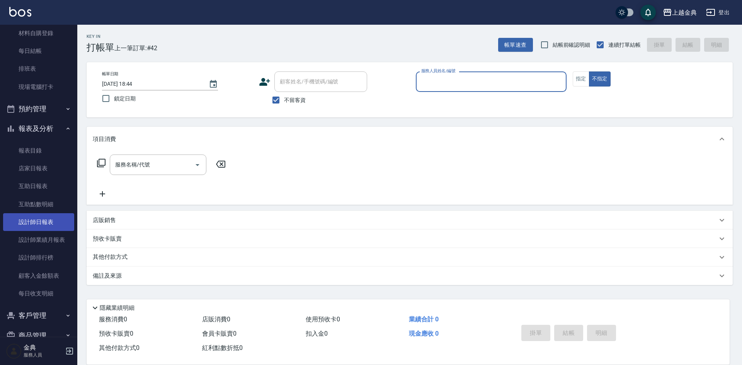
click at [47, 217] on link "設計師日報表" at bounding box center [38, 222] width 71 height 18
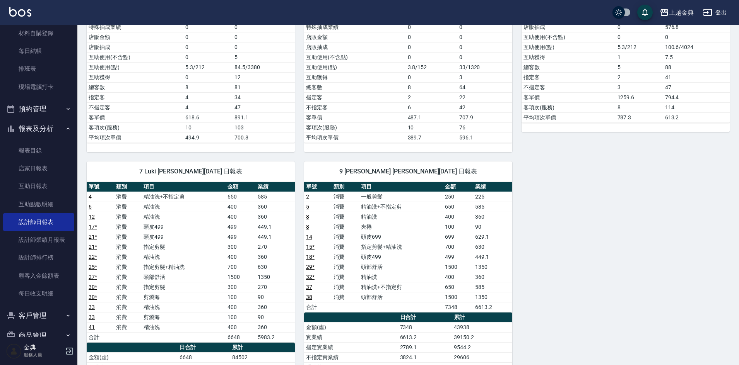
scroll to position [271, 0]
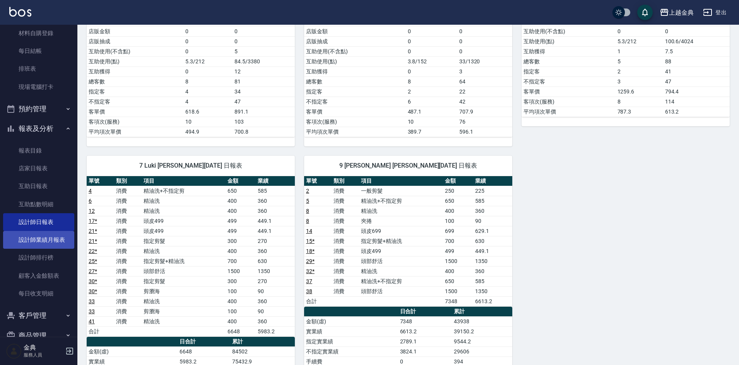
click at [51, 242] on link "設計師業績月報表" at bounding box center [38, 240] width 71 height 18
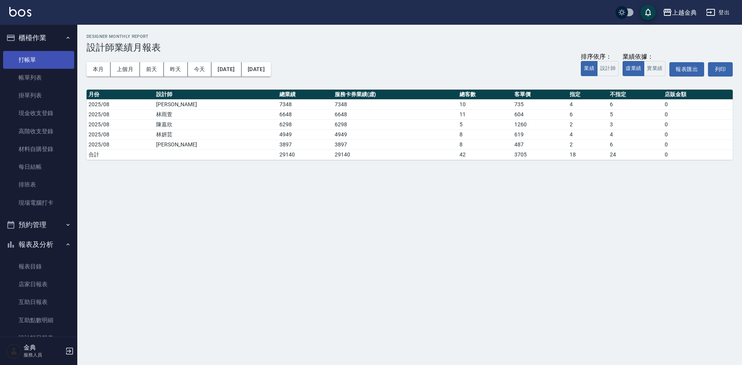
click at [28, 58] on link "打帳單" at bounding box center [38, 60] width 71 height 18
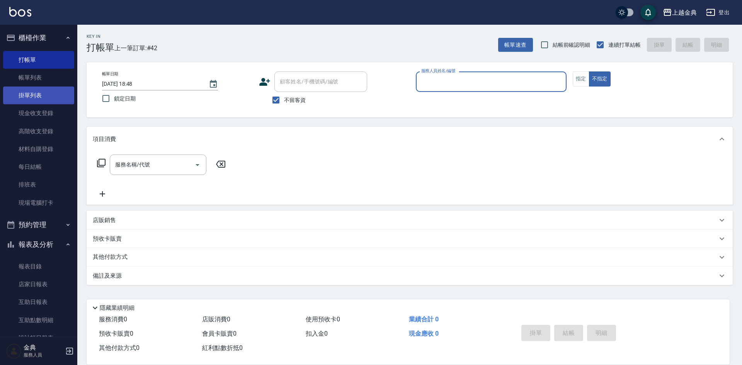
click at [35, 87] on link "掛單列表" at bounding box center [38, 96] width 71 height 18
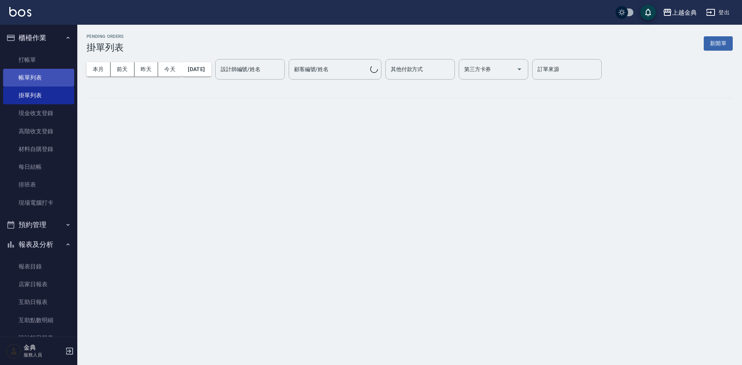
click at [38, 79] on link "帳單列表" at bounding box center [38, 78] width 71 height 18
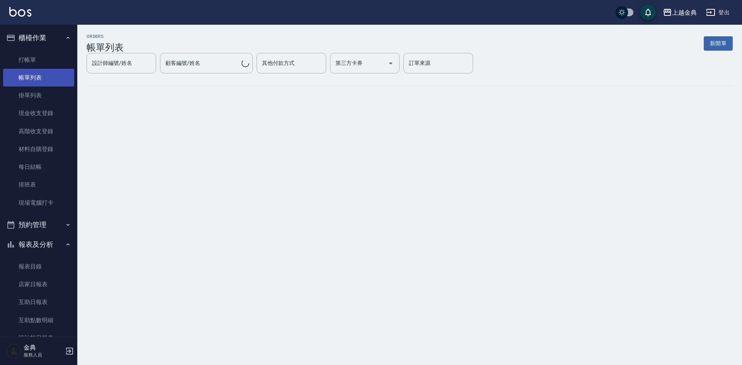
click at [46, 77] on link "帳單列表" at bounding box center [38, 78] width 71 height 18
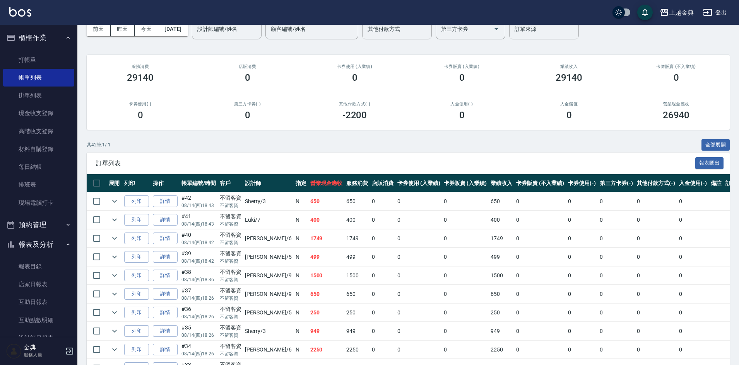
scroll to position [77, 0]
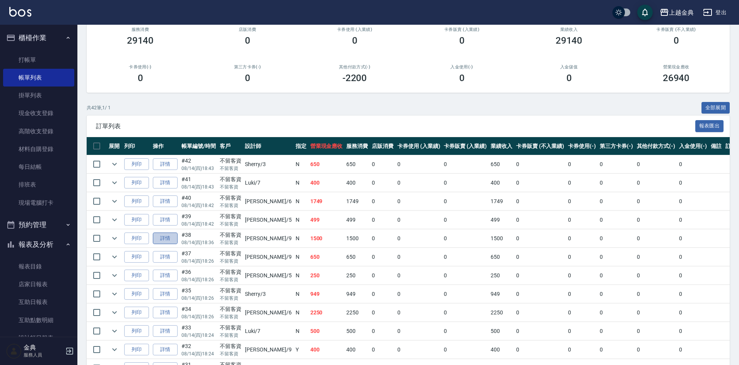
click at [157, 240] on link "詳情" at bounding box center [165, 239] width 25 height 12
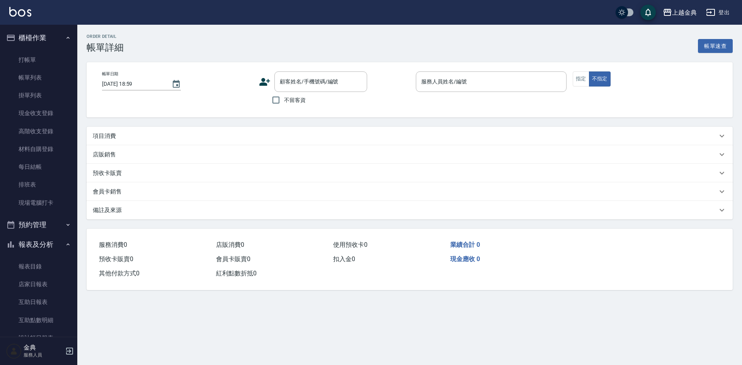
type input "[DATE] 18:36"
checkbox input "true"
type input "[PERSON_NAME]-9"
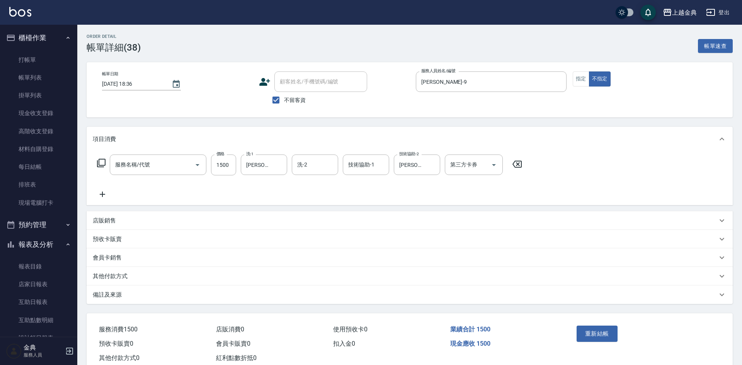
type input "頭部舒活(607)"
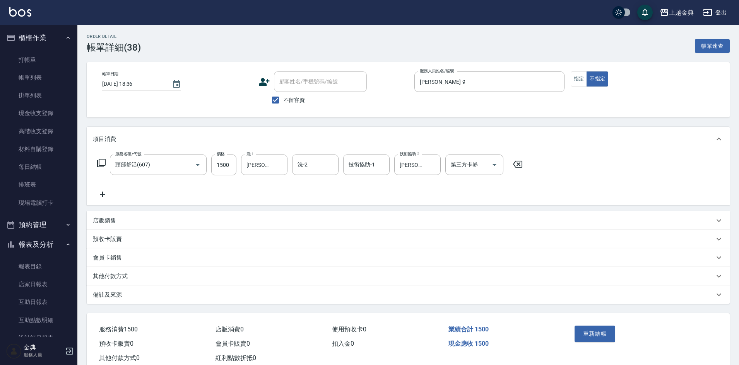
click at [132, 276] on div "其他付款方式" at bounding box center [403, 277] width 621 height 8
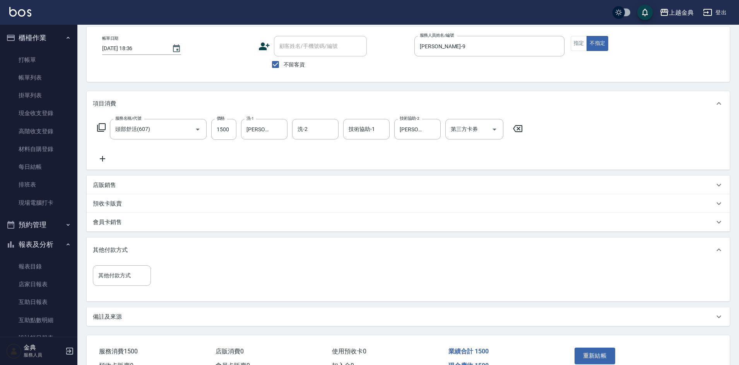
scroll to position [80, 0]
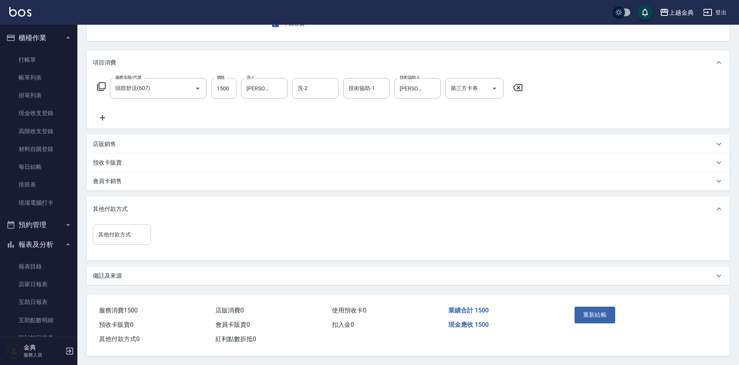
click at [121, 235] on input "其他付款方式" at bounding box center [121, 235] width 51 height 14
click at [125, 263] on span "信用卡" at bounding box center [122, 267] width 58 height 13
type input "信用卡"
click at [178, 236] on input "0" at bounding box center [184, 234] width 58 height 21
type input "1500"
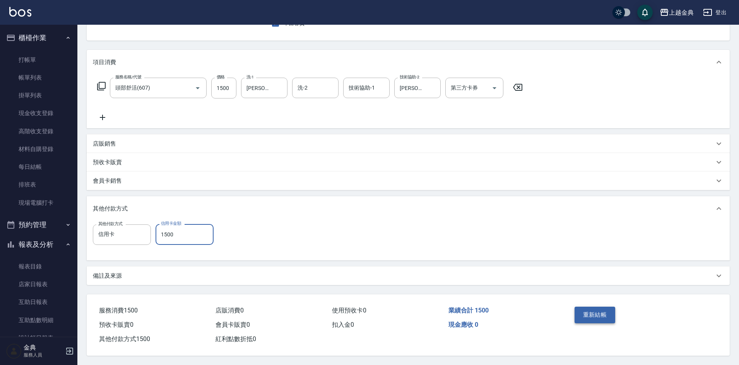
click at [600, 314] on button "重新結帳" at bounding box center [594, 315] width 41 height 16
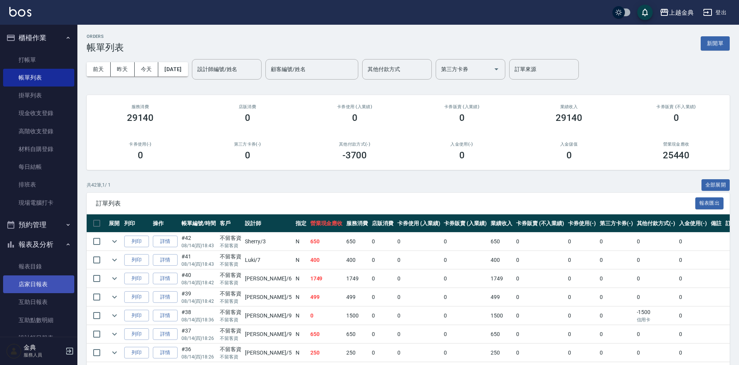
click at [37, 280] on link "店家日報表" at bounding box center [38, 285] width 71 height 18
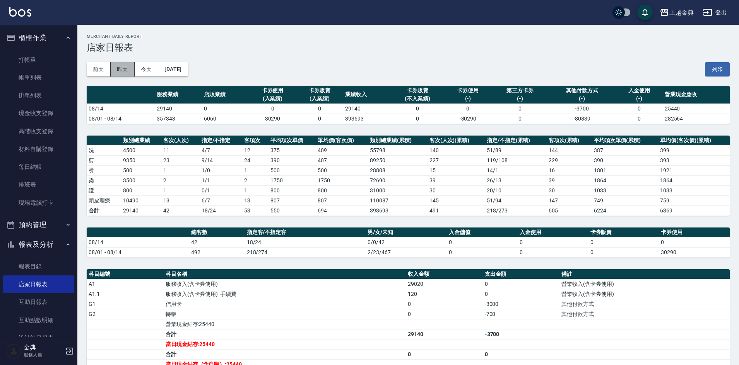
click at [128, 69] on button "昨天" at bounding box center [123, 69] width 24 height 14
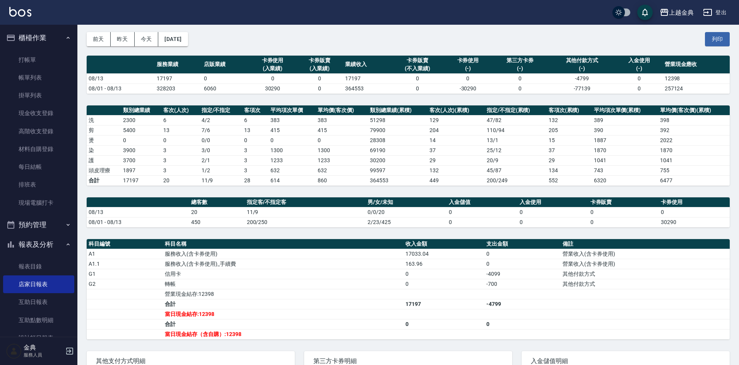
scroll to position [18, 0]
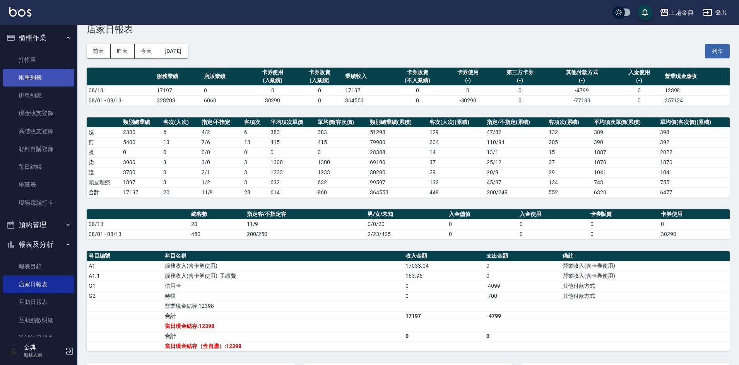
click at [31, 85] on link "帳單列表" at bounding box center [38, 78] width 71 height 18
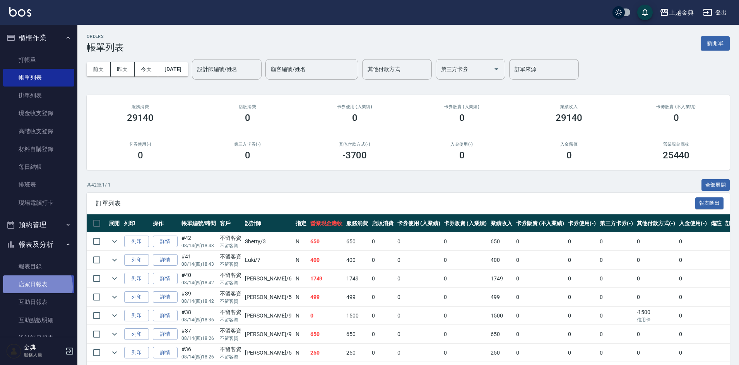
click at [32, 287] on link "店家日報表" at bounding box center [38, 285] width 71 height 18
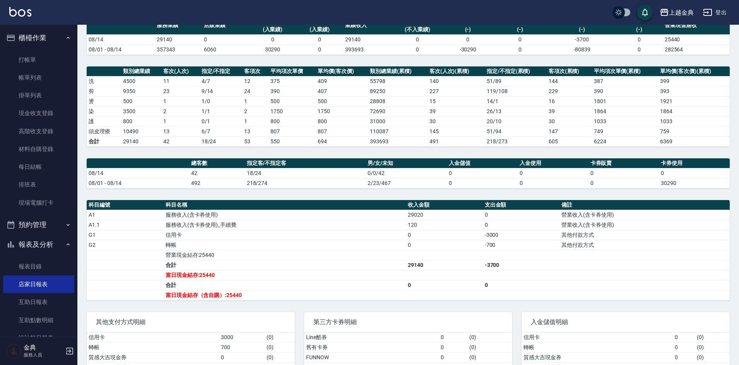
scroll to position [77, 0]
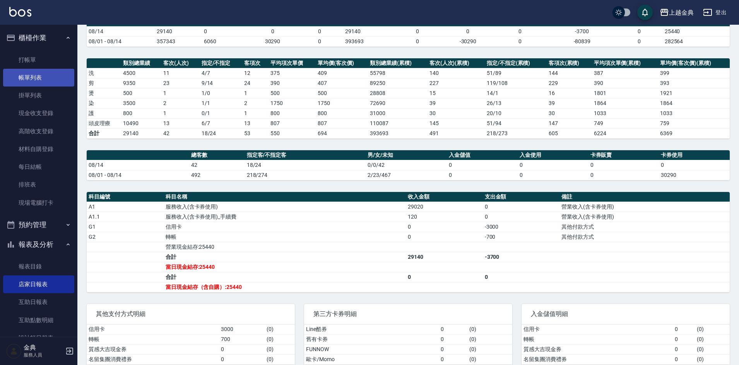
click at [23, 81] on link "帳單列表" at bounding box center [38, 78] width 71 height 18
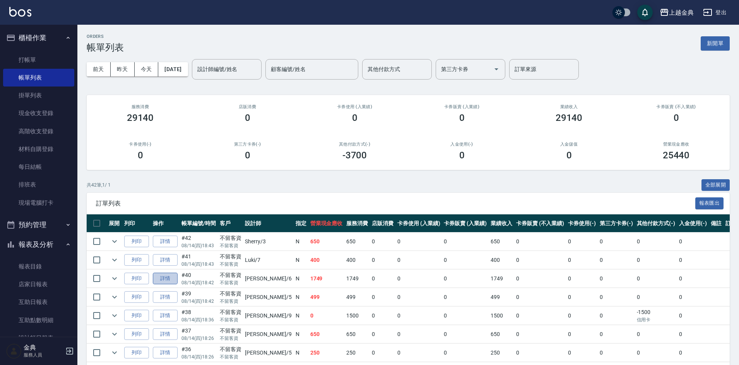
click at [163, 277] on link "詳情" at bounding box center [165, 279] width 25 height 12
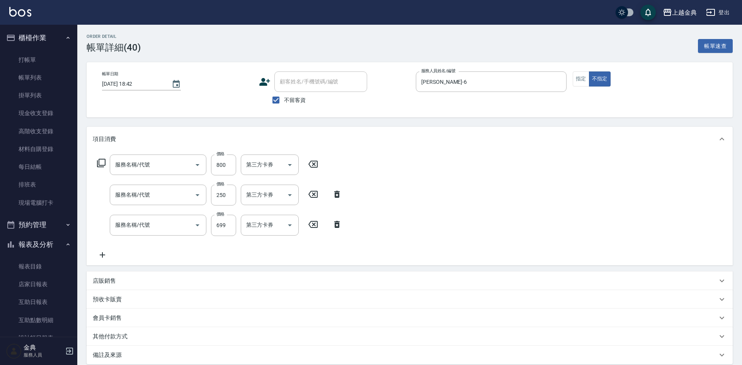
type input "[DATE] 18:42"
checkbox input "true"
type input "[PERSON_NAME]-6"
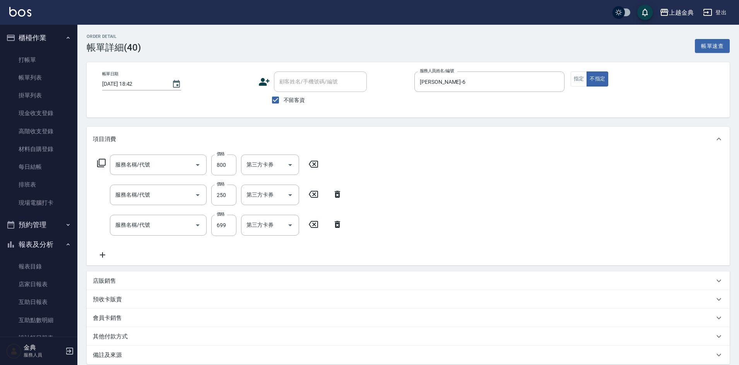
type input "帝聖絲護髮(502)"
type input "一般剪髮(200)"
type input "頭皮699(602)"
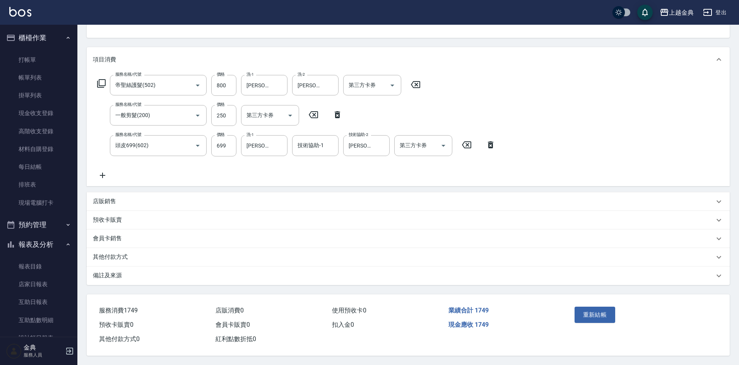
scroll to position [83, 0]
click at [149, 254] on div "其他付款方式" at bounding box center [403, 257] width 621 height 8
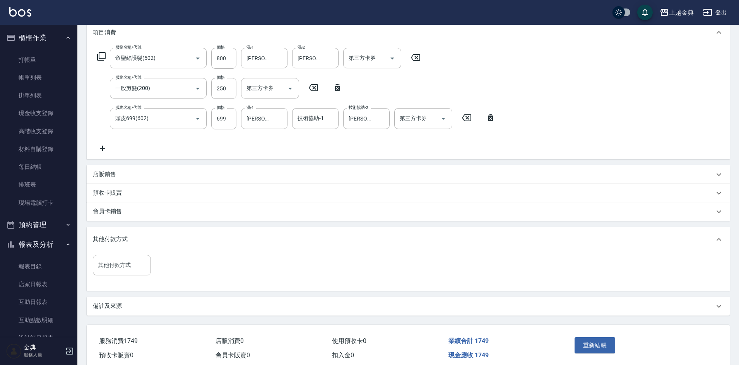
scroll to position [140, 0]
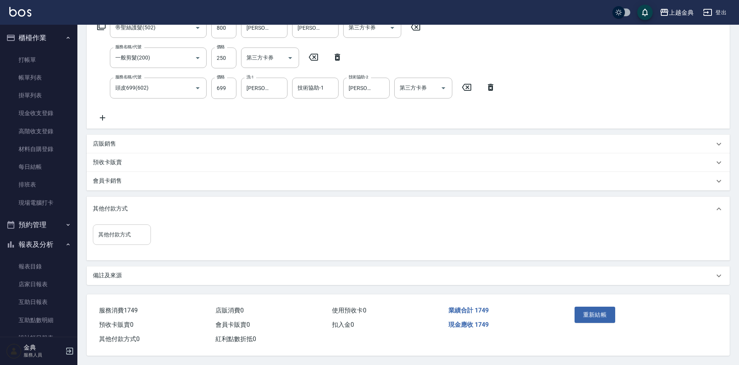
click at [134, 237] on input "其他付款方式" at bounding box center [121, 235] width 51 height 14
drag, startPoint x: 118, startPoint y: 288, endPoint x: 133, endPoint y: 282, distance: 16.2
click at [118, 288] on span "轉帳" at bounding box center [122, 293] width 58 height 13
type input "轉帳"
click at [197, 237] on input "0" at bounding box center [184, 234] width 58 height 21
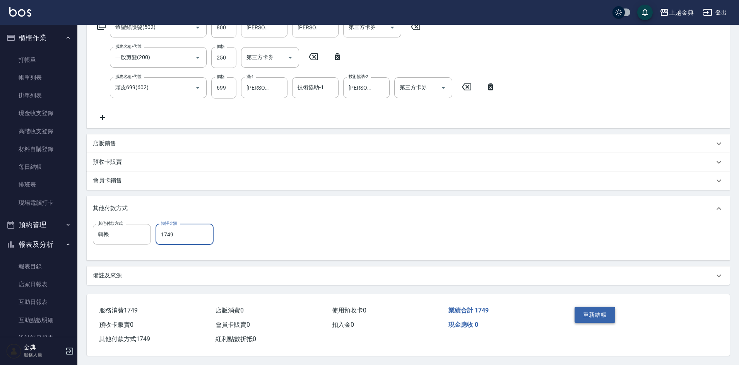
type input "1749"
click at [605, 311] on button "重新結帳" at bounding box center [594, 315] width 41 height 16
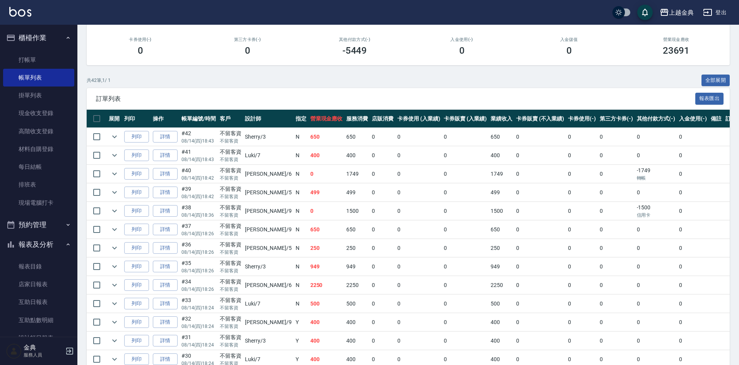
scroll to position [116, 0]
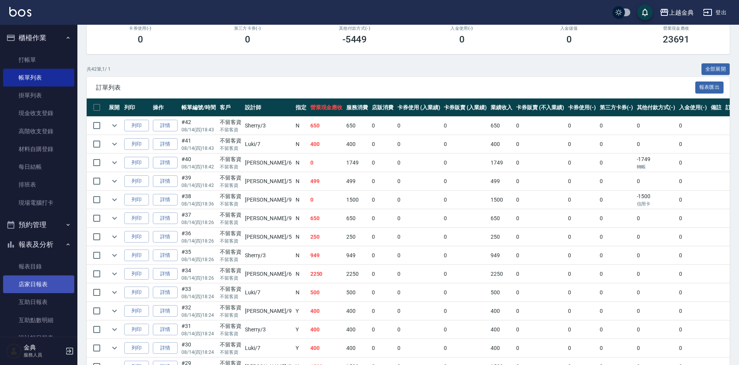
click at [43, 282] on link "店家日報表" at bounding box center [38, 285] width 71 height 18
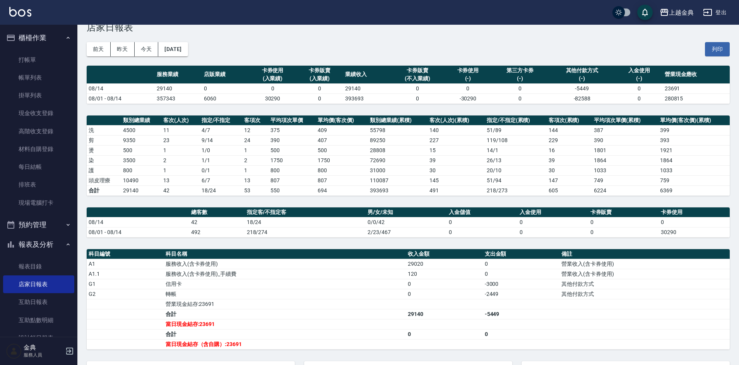
scroll to position [77, 0]
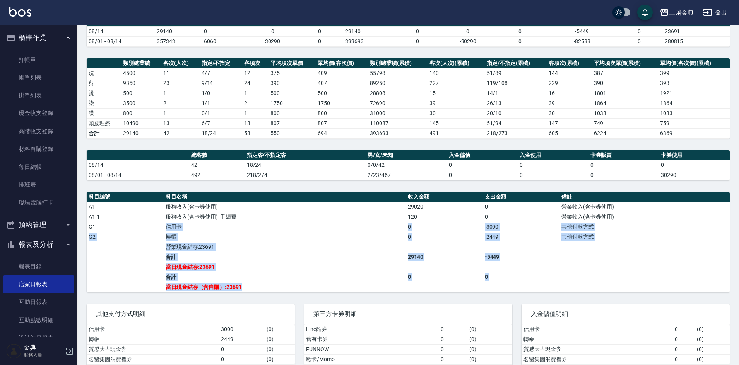
drag, startPoint x: 168, startPoint y: 230, endPoint x: 541, endPoint y: 261, distance: 374.5
click at [539, 287] on tbody "A1 服務收入(含卡券使用) 29020 0 營業收入(含卡券使用) A1.1 服務收入(含卡券使用)_手續費 120 0 營業收入(含卡券使用) G1 信用…" at bounding box center [408, 247] width 643 height 90
click at [539, 254] on td "-5449" at bounding box center [521, 257] width 77 height 10
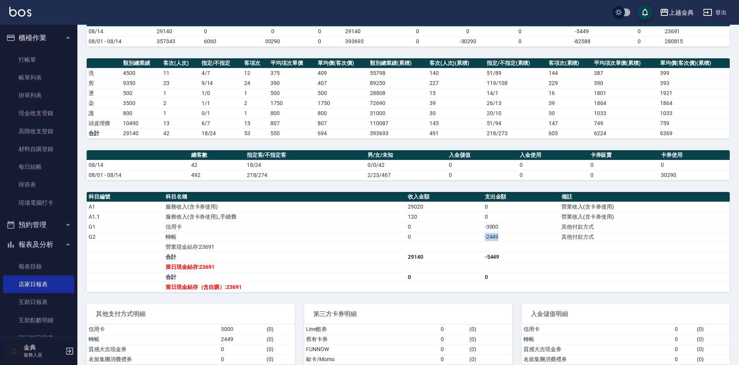
drag, startPoint x: 504, startPoint y: 233, endPoint x: 463, endPoint y: 241, distance: 41.3
click at [463, 241] on tr "G2 轉帳 0 -2449 其他付款方式" at bounding box center [408, 237] width 643 height 10
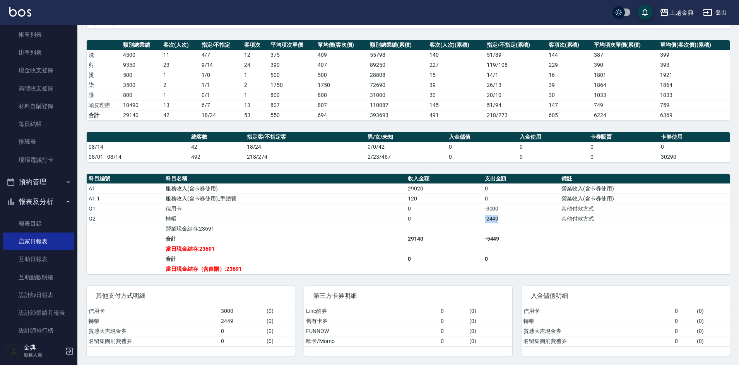
scroll to position [134, 0]
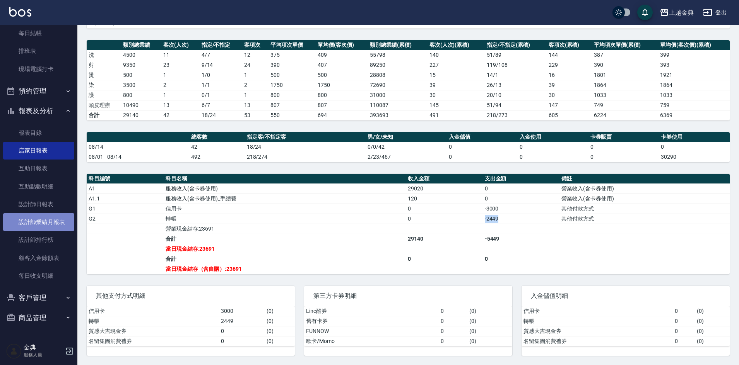
click at [60, 227] on link "設計師業績月報表" at bounding box center [38, 222] width 71 height 18
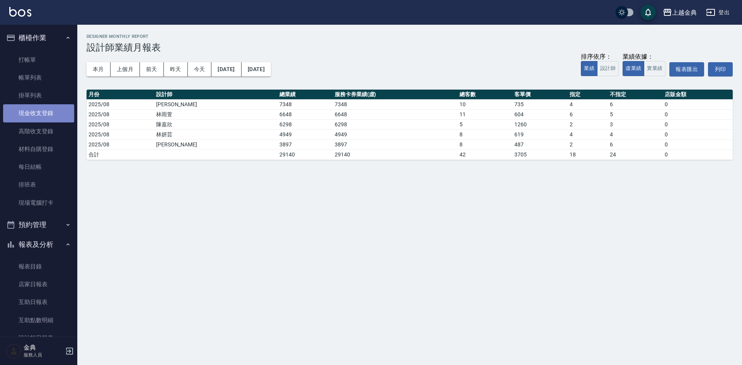
click at [45, 119] on link "現金收支登錄" at bounding box center [38, 113] width 71 height 18
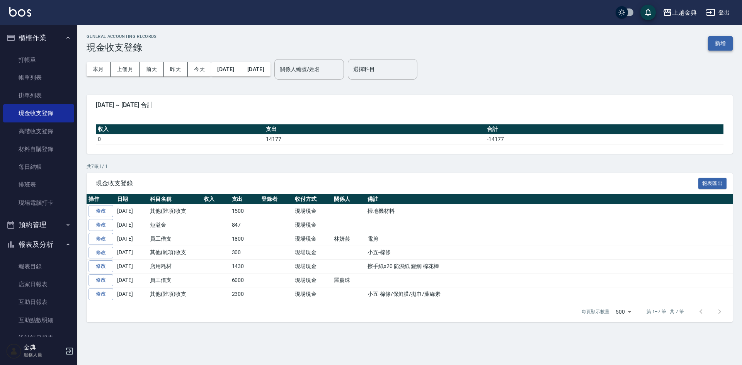
click at [724, 44] on button "新增" at bounding box center [720, 43] width 25 height 14
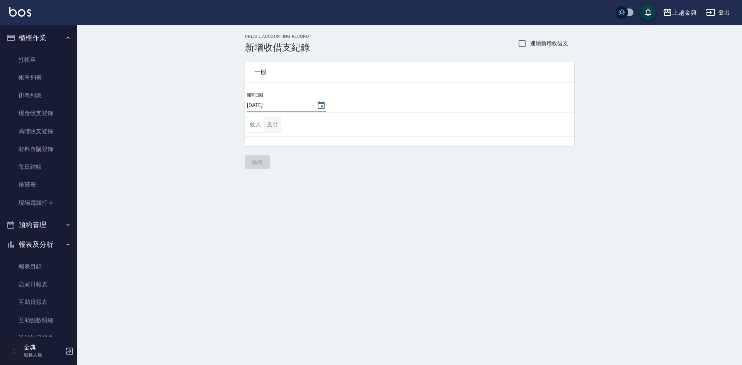
click at [265, 131] on button "支出" at bounding box center [272, 125] width 17 height 16
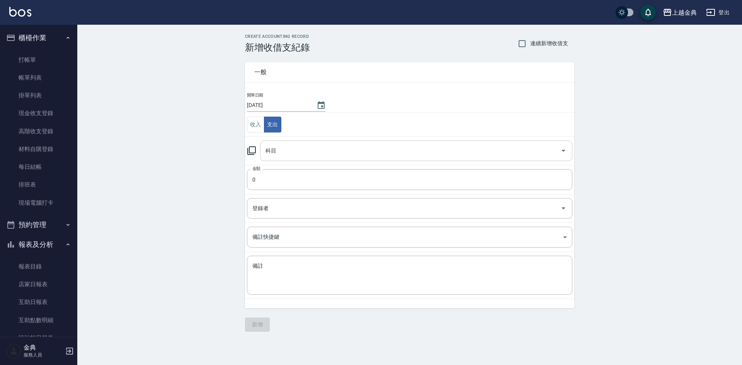
click at [282, 149] on input "科目" at bounding box center [411, 151] width 294 height 14
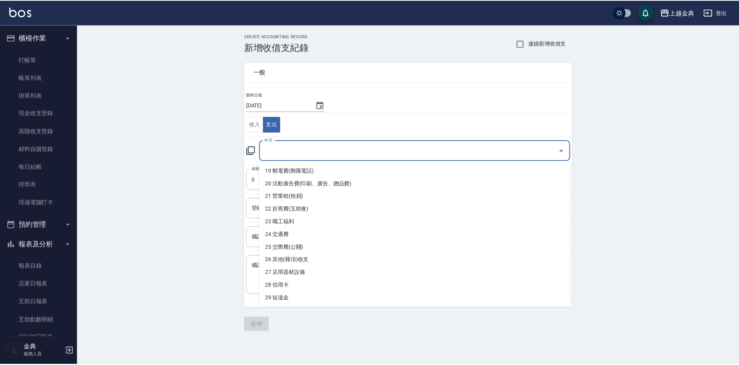
scroll to position [229, 0]
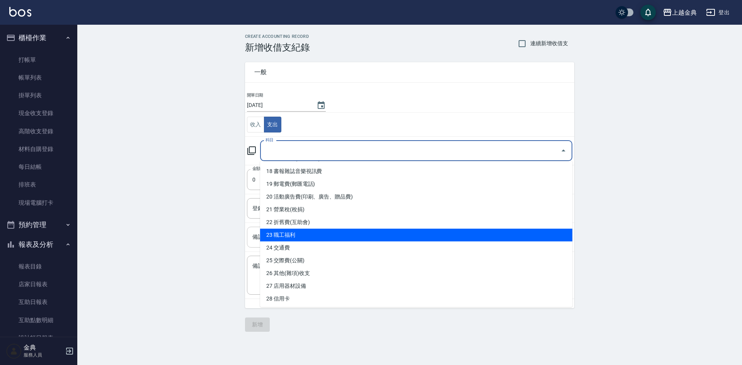
click at [294, 238] on li "23 職工福利" at bounding box center [416, 235] width 312 height 13
type input "23 職工福利"
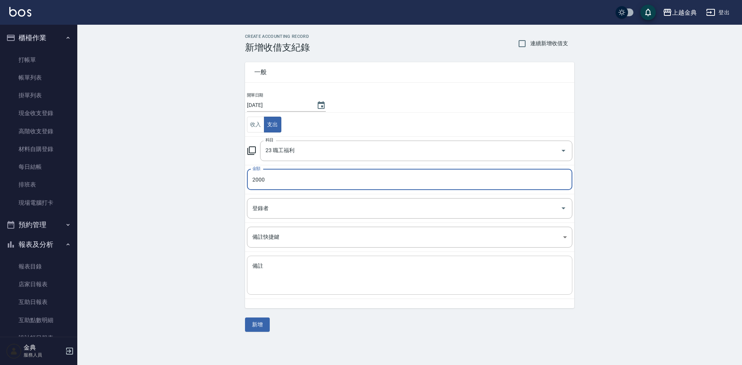
type input "2000"
click at [382, 271] on textarea "備註" at bounding box center [410, 276] width 315 height 26
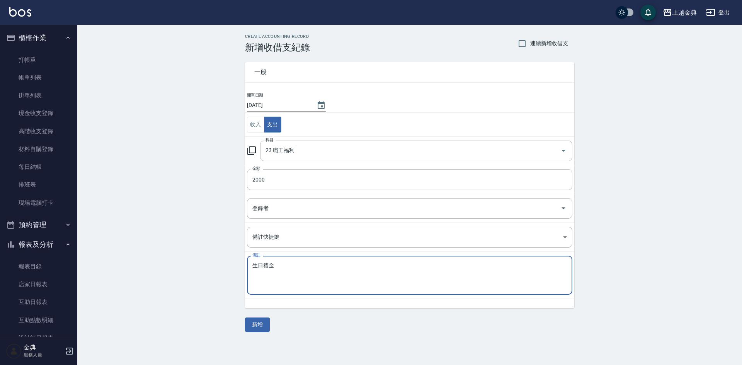
type textarea "生日禮金"
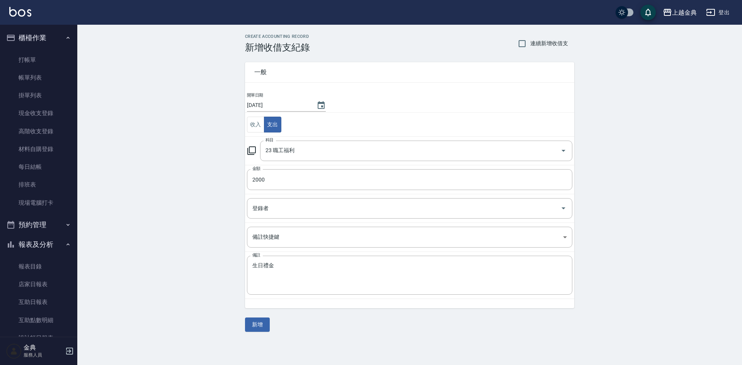
click at [276, 328] on div "一般 開單日期 [DATE] 收入 支出 科目 23 職工福利 科目 金額 2000 金額 登錄者 登錄者 備註快捷鍵 ​ 備註快捷鍵 備註 生日禮金 x 備…" at bounding box center [409, 192] width 329 height 279
click at [262, 321] on button "新增" at bounding box center [257, 325] width 25 height 14
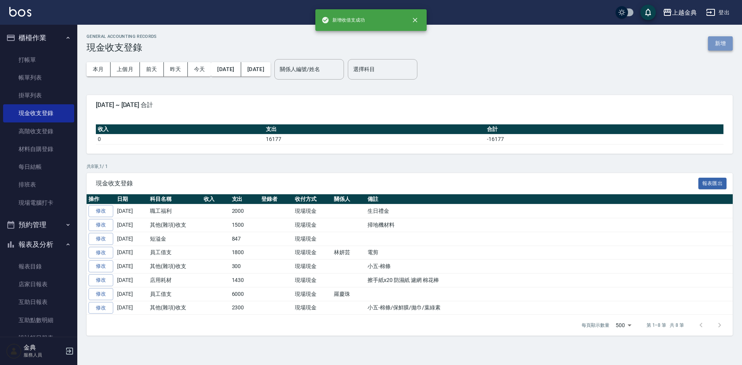
click at [727, 37] on button "新增" at bounding box center [720, 43] width 25 height 14
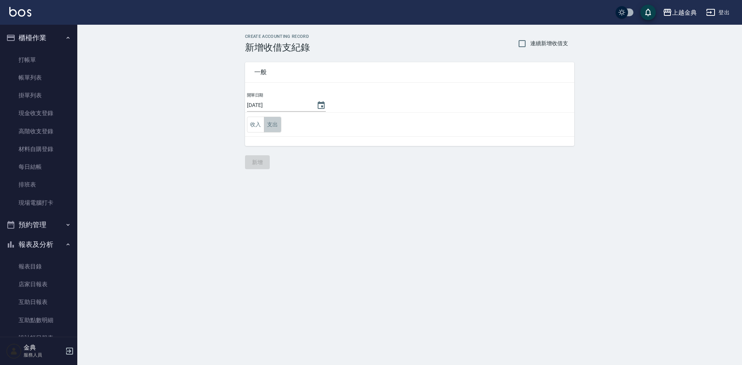
click at [272, 129] on button "支出" at bounding box center [272, 125] width 17 height 16
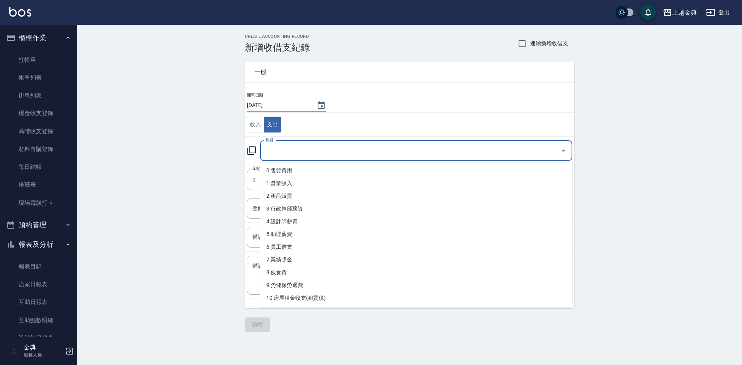
click at [284, 149] on input "科目" at bounding box center [411, 151] width 294 height 14
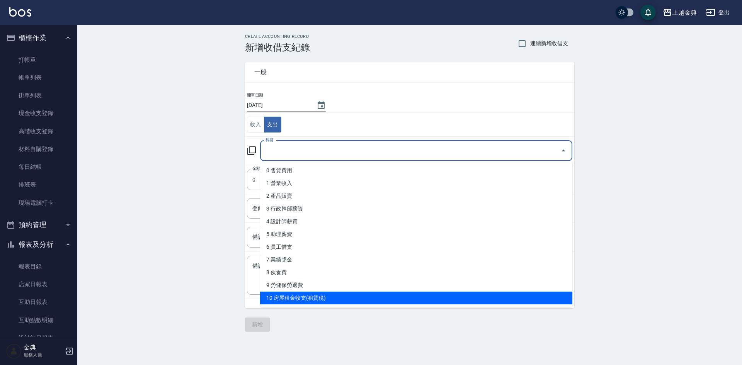
click at [318, 299] on li "10 房屋租金收支(租賃稅)" at bounding box center [416, 298] width 312 height 13
type input "10 房屋租金收支(租賃稅)"
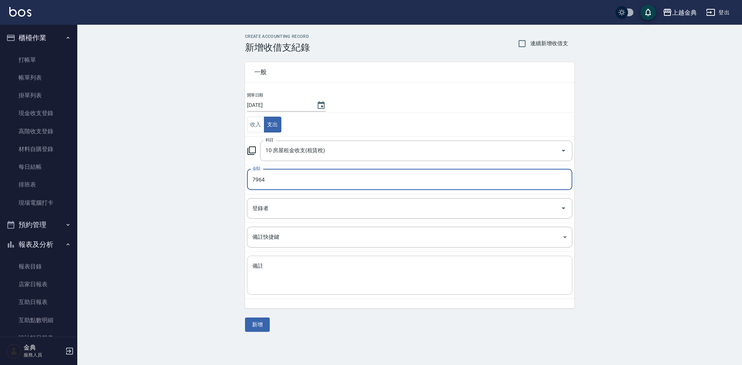
type input "7964"
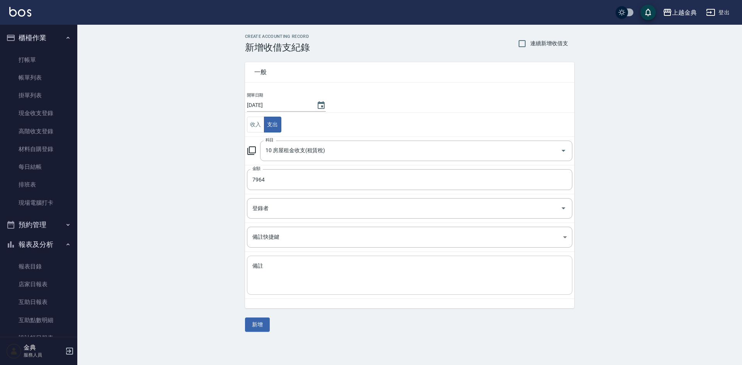
click at [329, 294] on div "x 備註" at bounding box center [410, 275] width 326 height 39
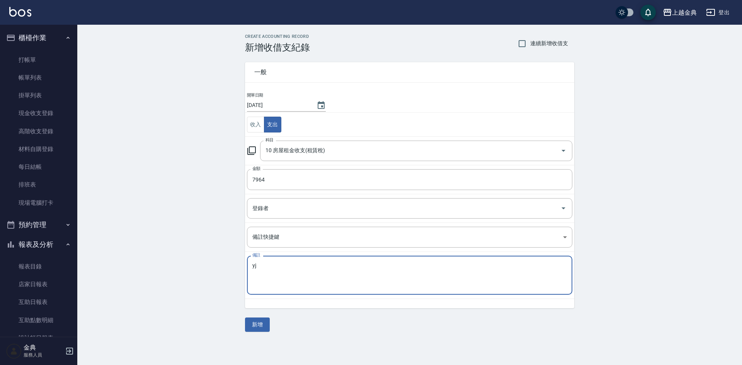
type textarea "y"
type textarea "租賃稅"
click at [259, 327] on button "新增" at bounding box center [257, 325] width 25 height 14
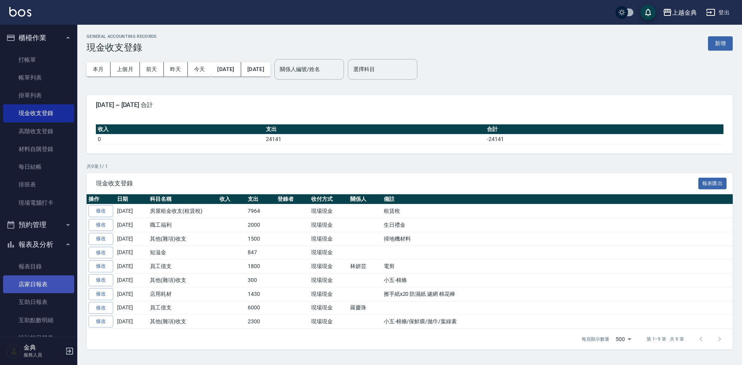
click at [16, 285] on link "店家日報表" at bounding box center [38, 285] width 71 height 18
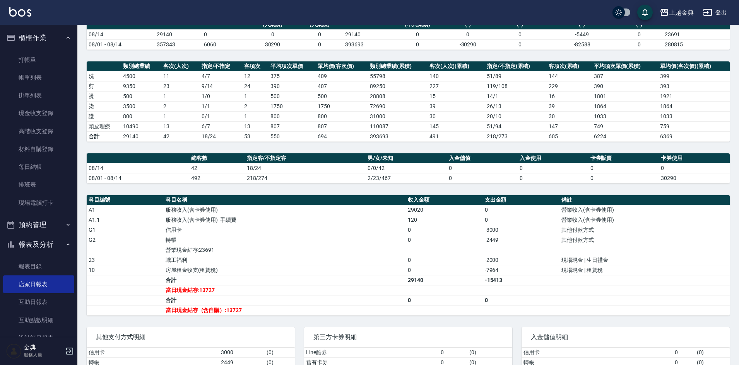
scroll to position [116, 0]
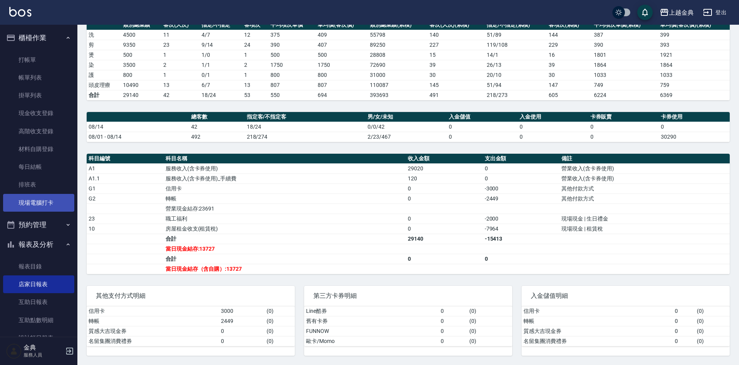
click at [55, 204] on link "現場電腦打卡" at bounding box center [38, 203] width 71 height 18
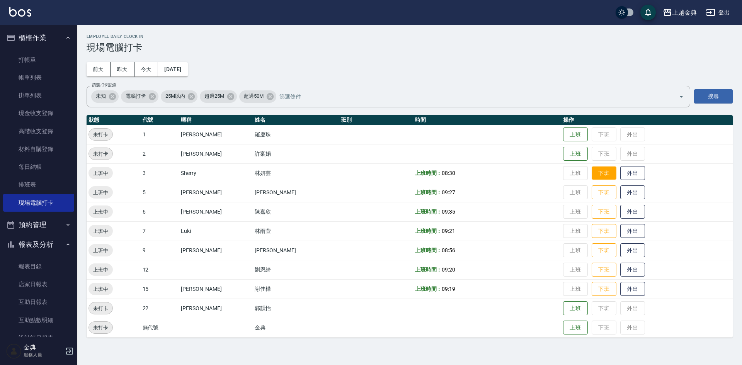
click at [592, 176] on button "下班" at bounding box center [604, 174] width 25 height 14
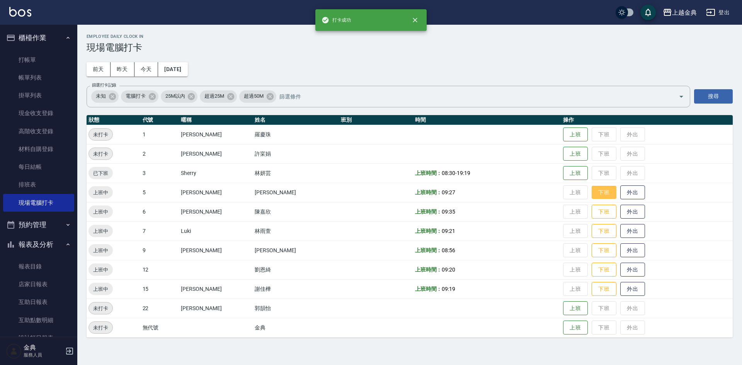
click at [592, 192] on button "下班" at bounding box center [604, 193] width 25 height 14
click at [594, 212] on button "下班" at bounding box center [604, 212] width 25 height 14
click at [599, 233] on button "下班" at bounding box center [604, 232] width 25 height 14
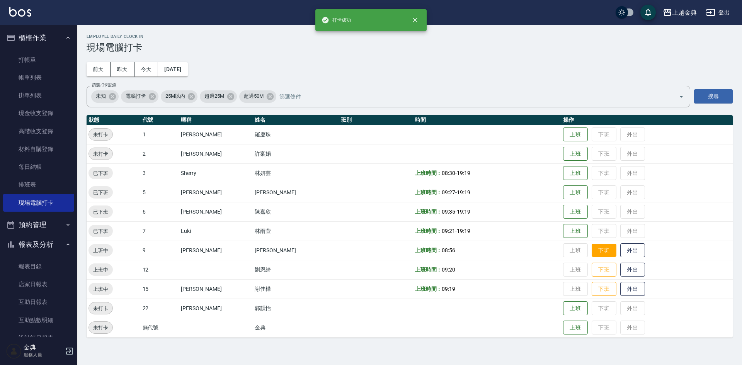
click at [592, 249] on button "下班" at bounding box center [604, 251] width 25 height 14
click at [592, 267] on button "下班" at bounding box center [604, 270] width 25 height 14
click at [599, 289] on button "下班" at bounding box center [604, 290] width 25 height 14
